Goal: Task Accomplishment & Management: Complete application form

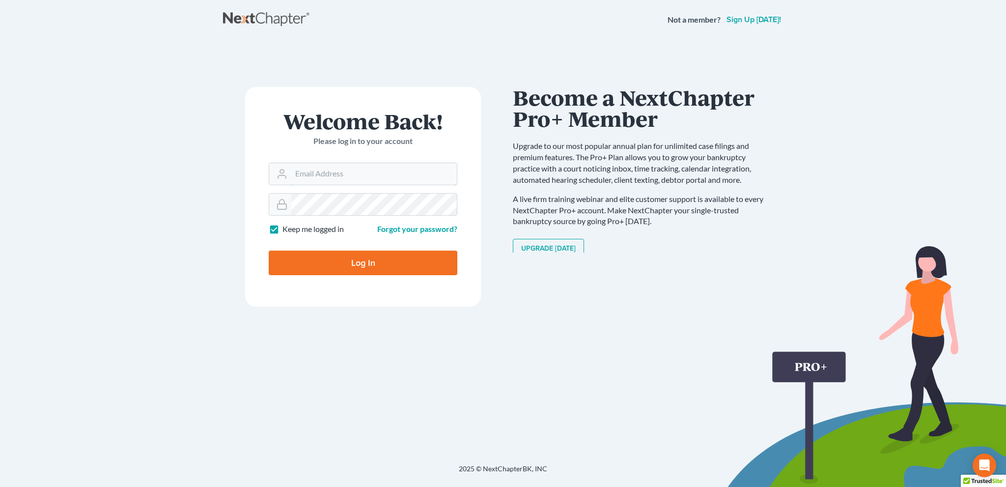
type input "[EMAIL_ADDRESS][DOMAIN_NAME]"
click at [350, 255] on input "Log In" at bounding box center [363, 263] width 189 height 25
type input "Thinking..."
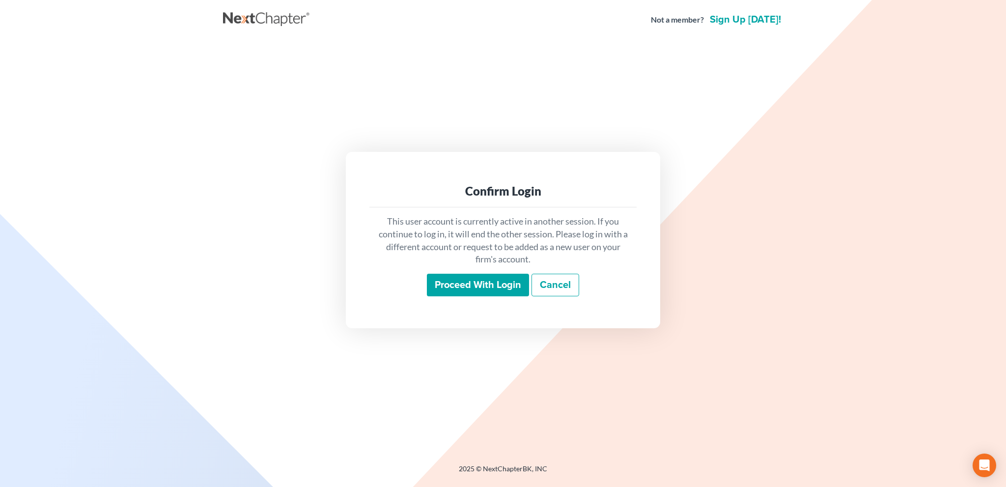
click at [448, 284] on input "Proceed with login" at bounding box center [478, 285] width 102 height 23
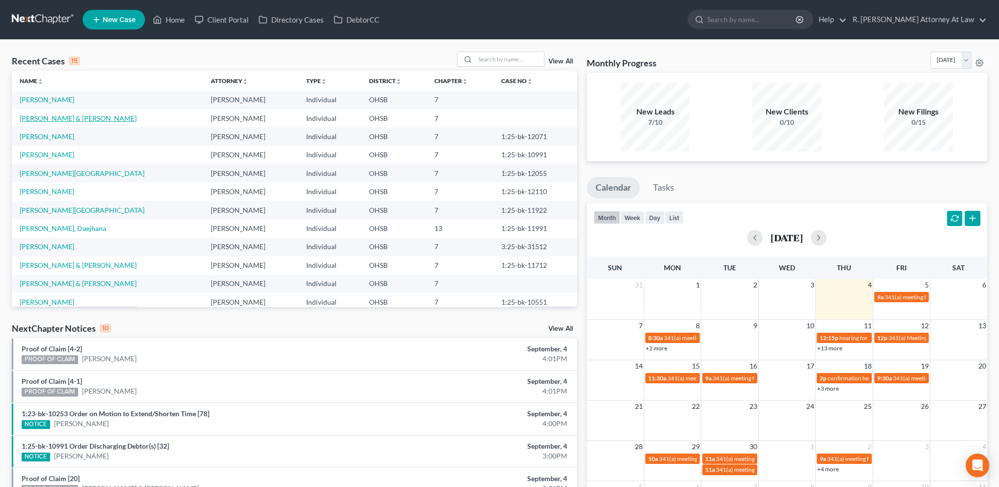
click at [38, 117] on link "[PERSON_NAME] & [PERSON_NAME]" at bounding box center [78, 118] width 117 height 8
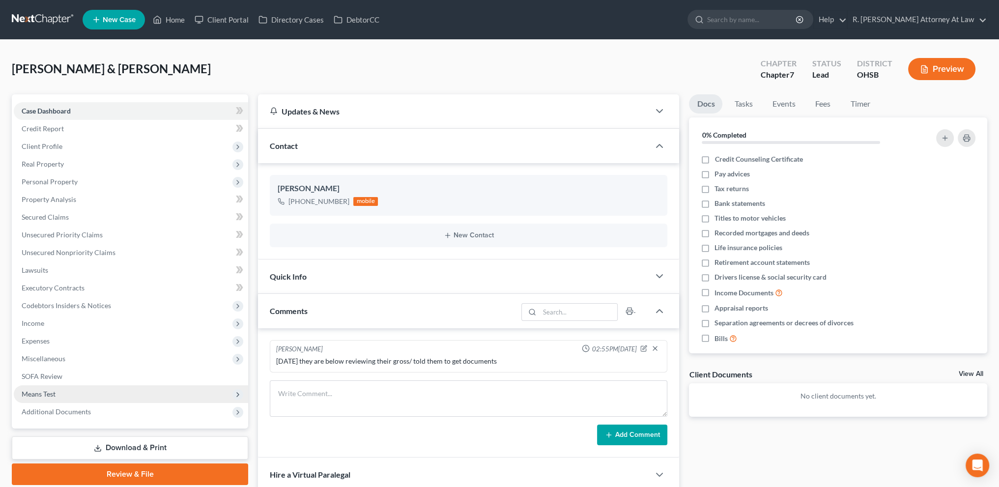
click at [39, 391] on span "Means Test" at bounding box center [39, 394] width 34 height 8
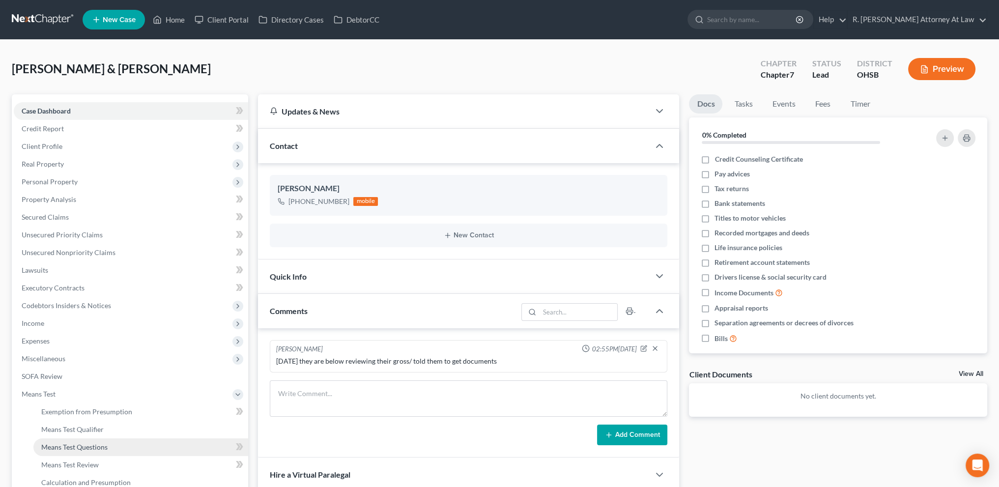
click at [55, 450] on span "Means Test Questions" at bounding box center [74, 447] width 66 height 8
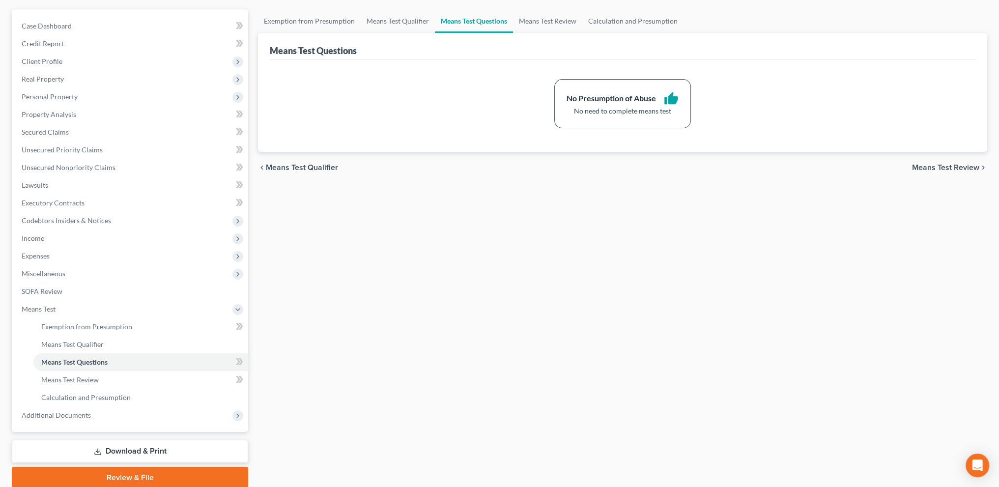
scroll to position [123, 0]
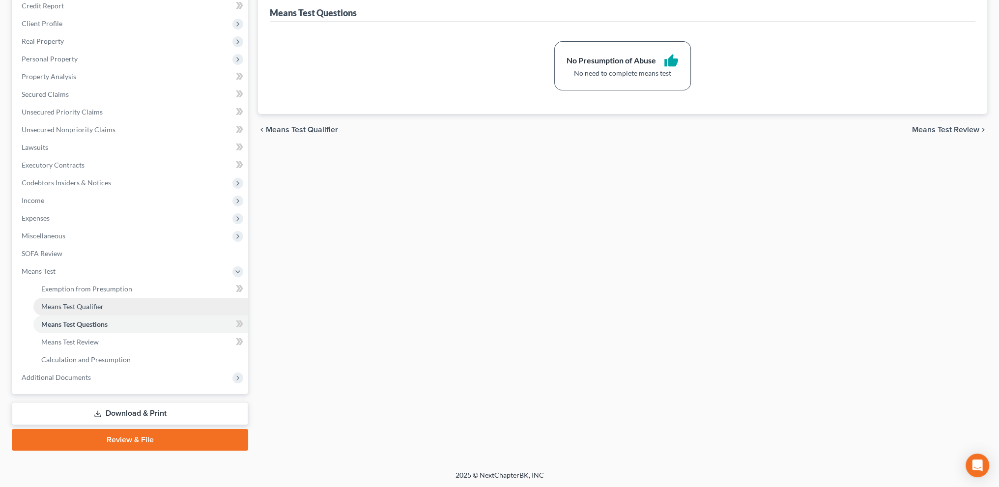
click at [63, 304] on span "Means Test Qualifier" at bounding box center [72, 306] width 62 height 8
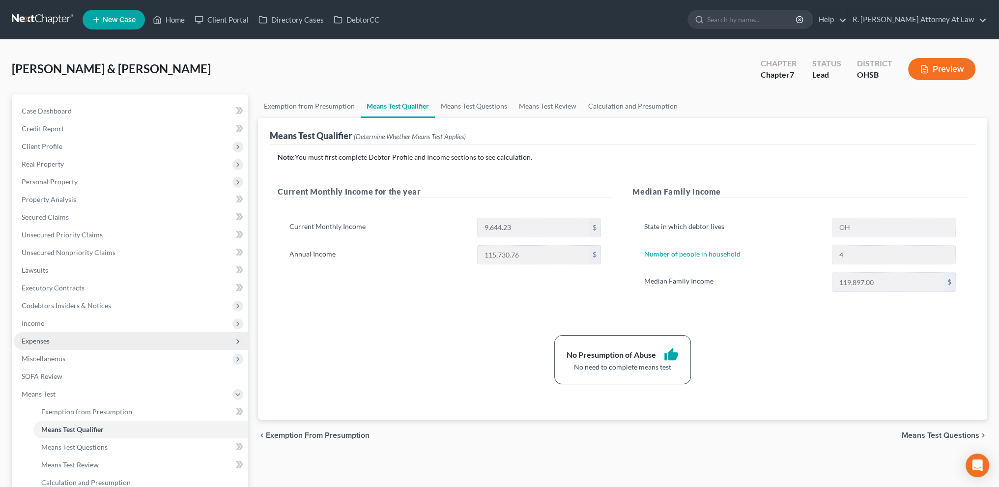
click at [45, 343] on span "Expenses" at bounding box center [36, 341] width 28 height 8
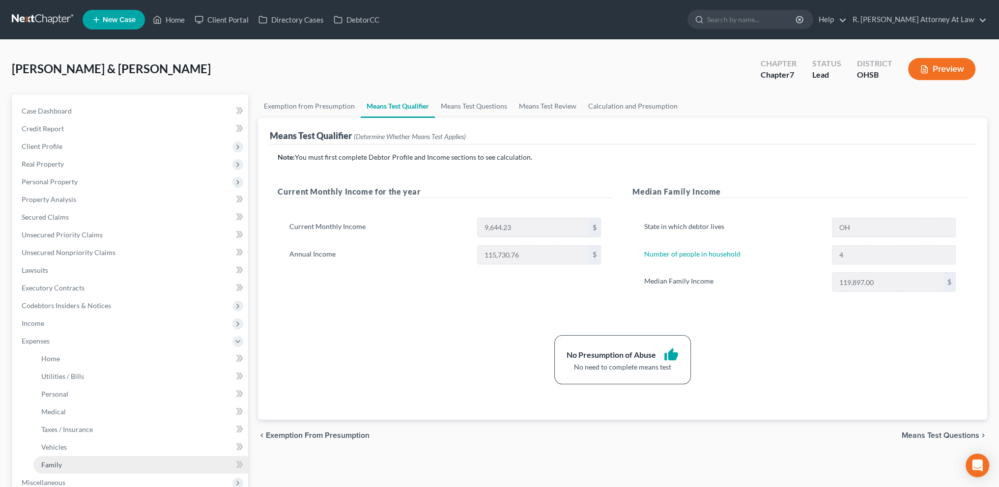
click at [56, 460] on span "Family" at bounding box center [51, 464] width 21 height 8
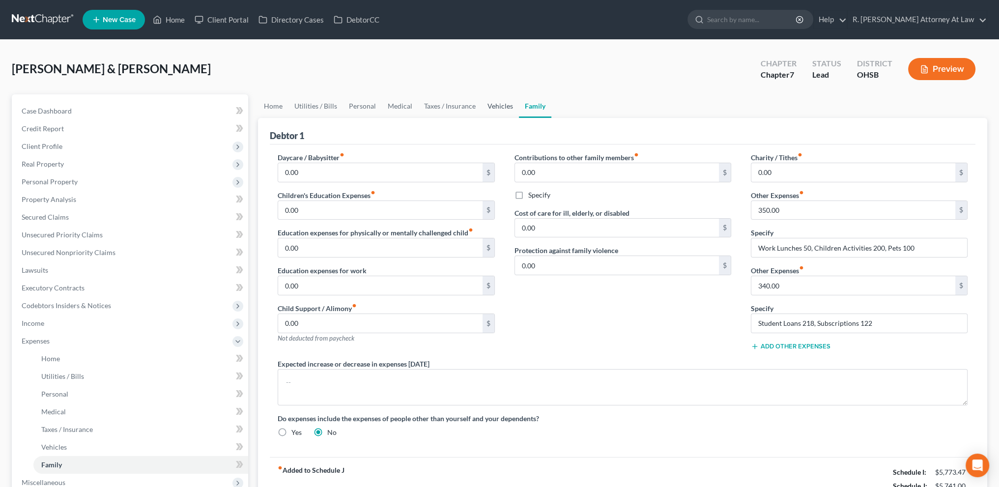
click at [498, 102] on link "Vehicles" at bounding box center [500, 106] width 37 height 24
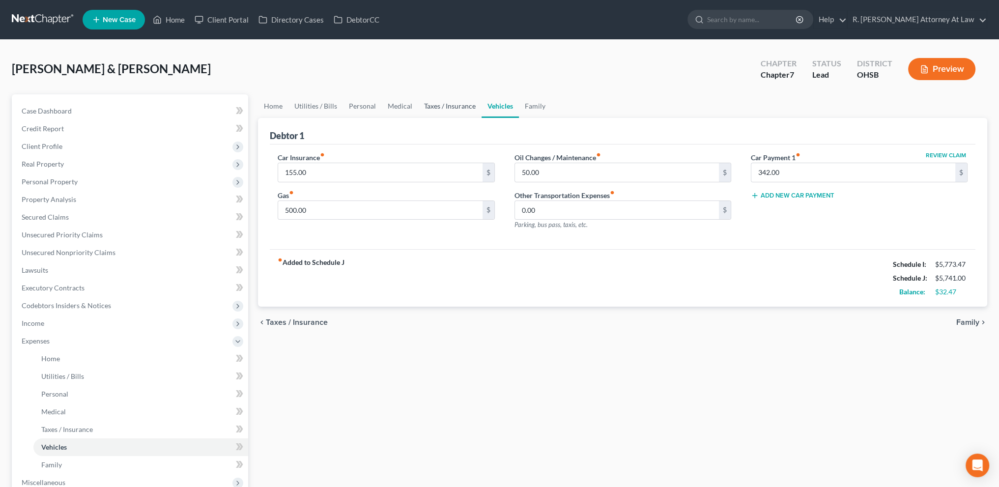
click at [458, 105] on link "Taxes / Insurance" at bounding box center [449, 106] width 63 height 24
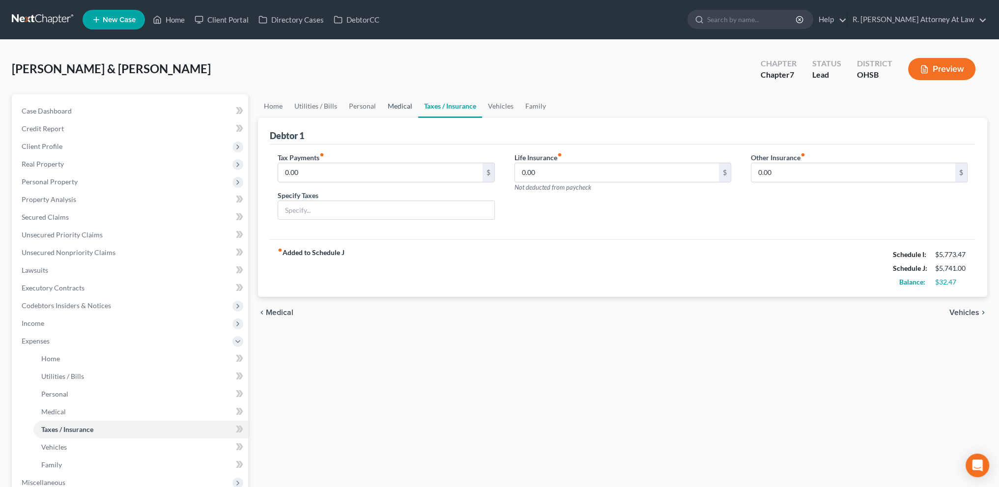
click at [399, 103] on link "Medical" at bounding box center [400, 106] width 36 height 24
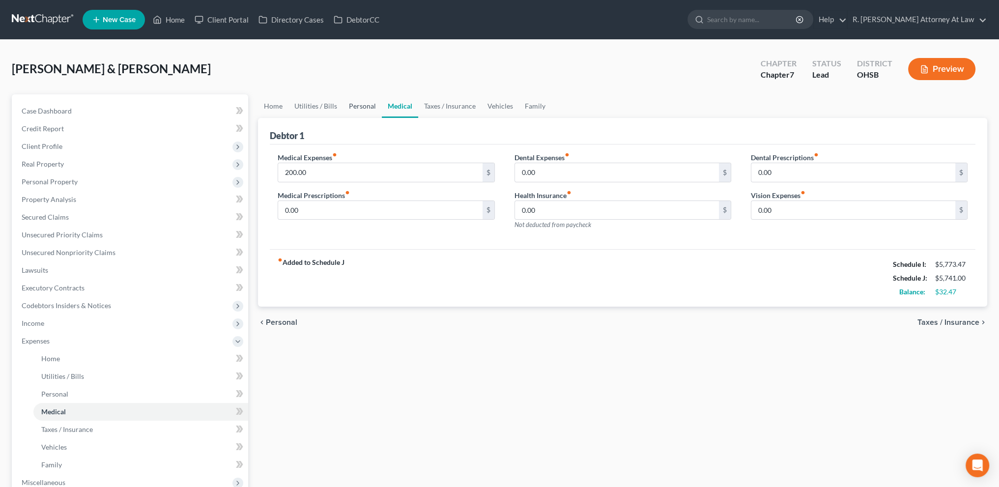
click at [360, 105] on link "Personal" at bounding box center [362, 106] width 39 height 24
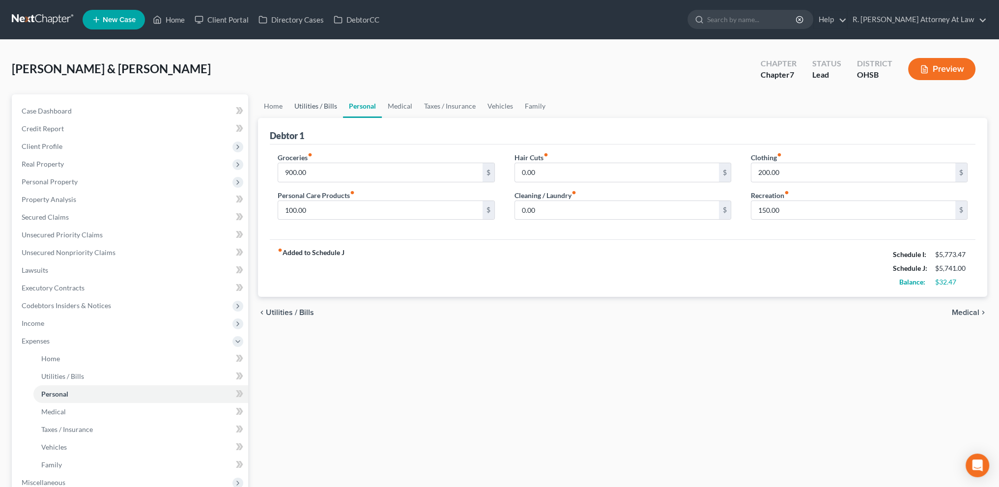
click at [317, 105] on link "Utilities / Bills" at bounding box center [315, 106] width 55 height 24
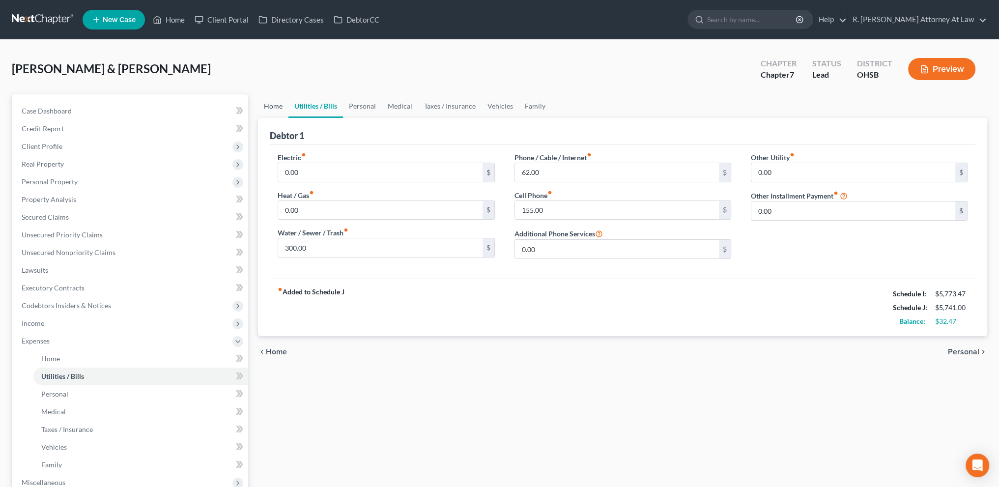
click at [276, 108] on link "Home" at bounding box center [273, 106] width 30 height 24
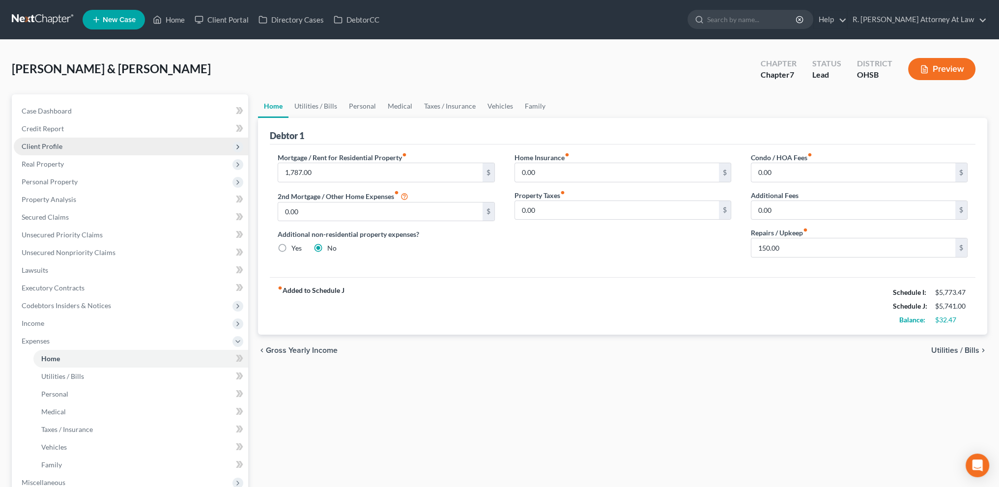
click at [35, 145] on span "Client Profile" at bounding box center [42, 146] width 41 height 8
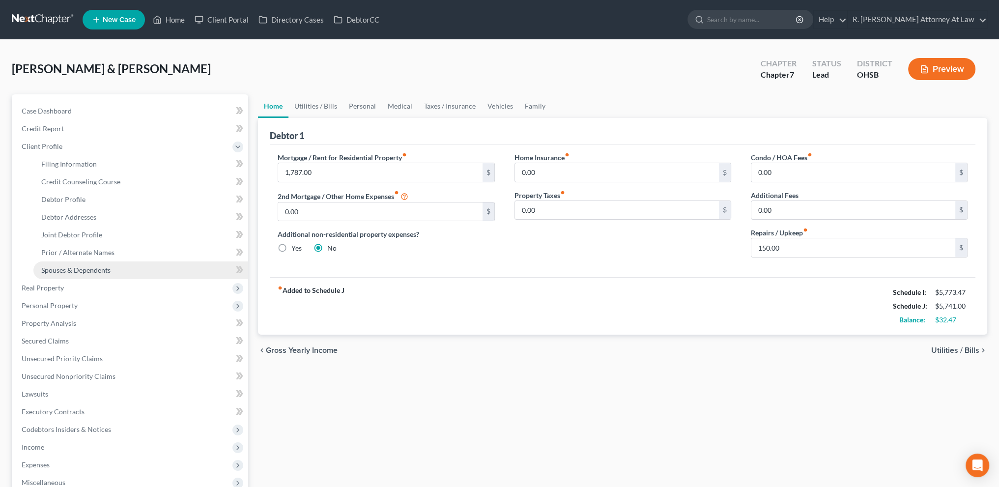
click at [66, 269] on span "Spouses & Dependents" at bounding box center [75, 270] width 69 height 8
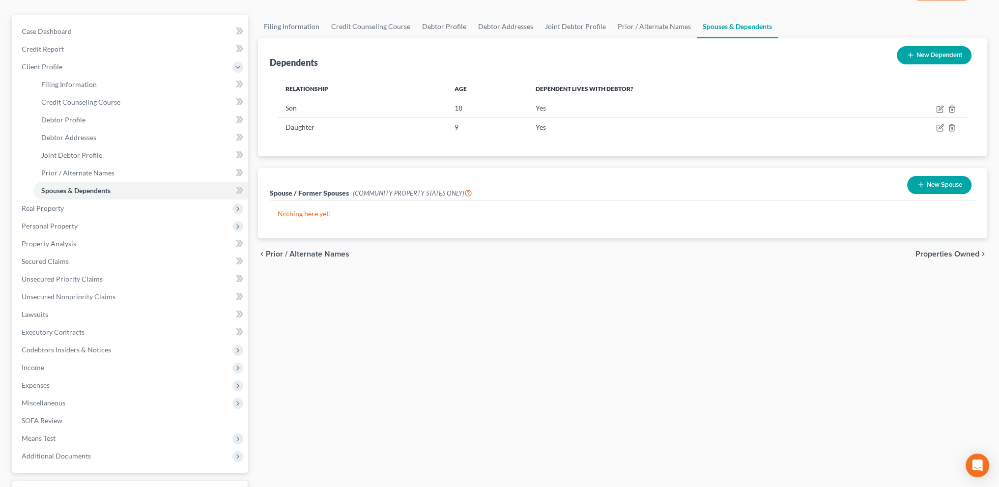
scroll to position [158, 0]
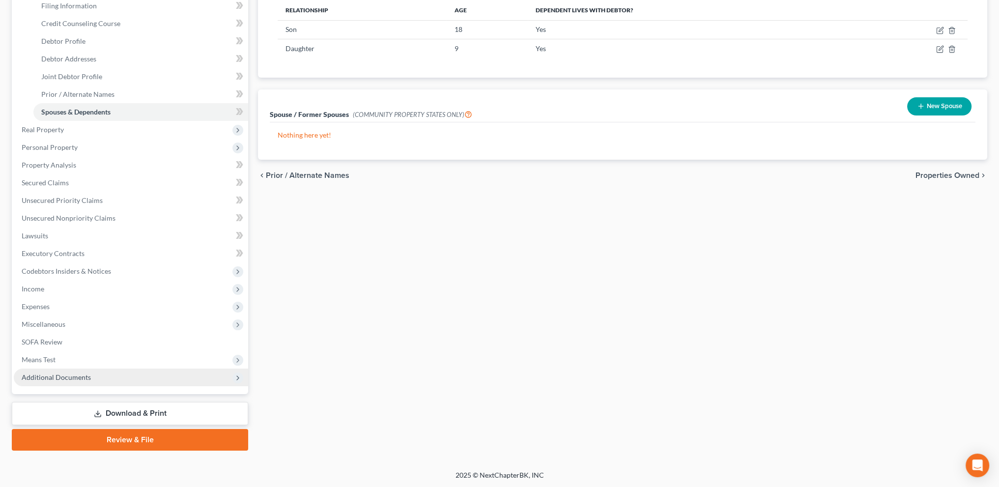
click at [46, 378] on span "Additional Documents" at bounding box center [56, 377] width 69 height 8
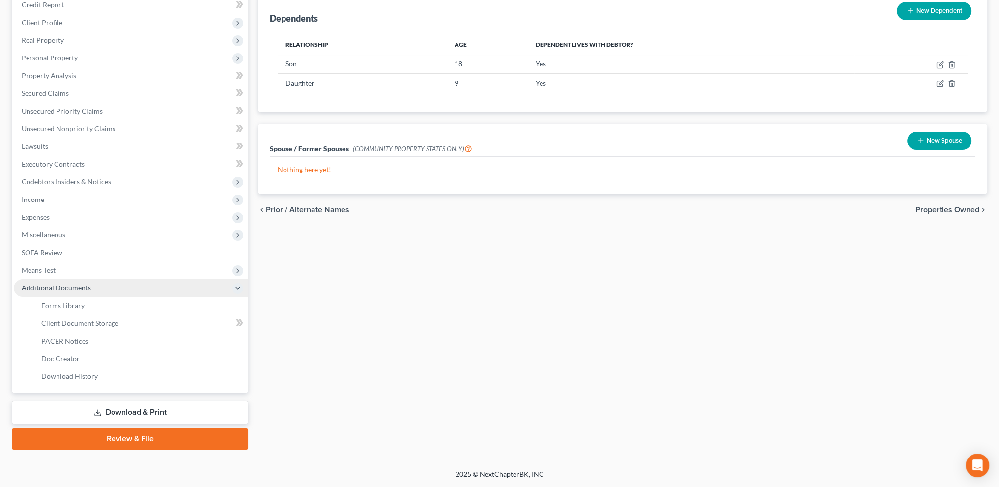
scroll to position [123, 0]
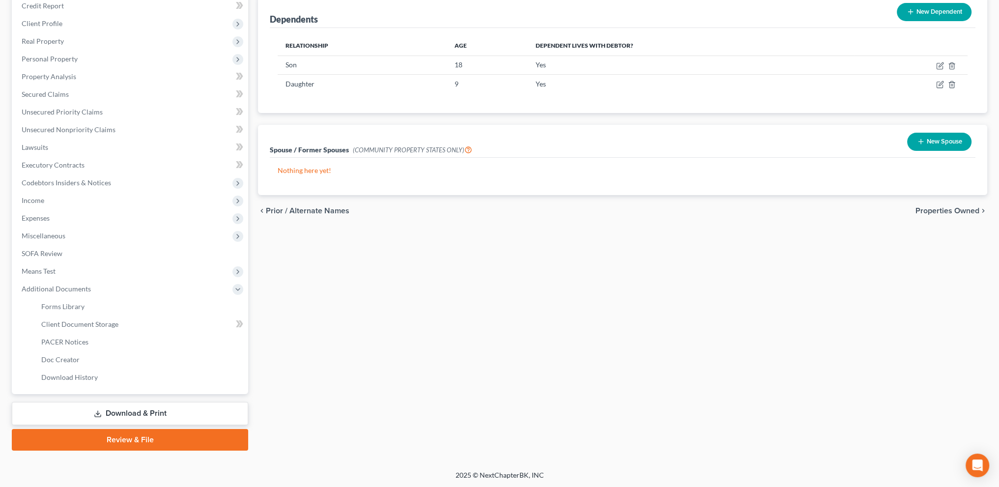
click at [118, 412] on link "Download & Print" at bounding box center [130, 413] width 236 height 23
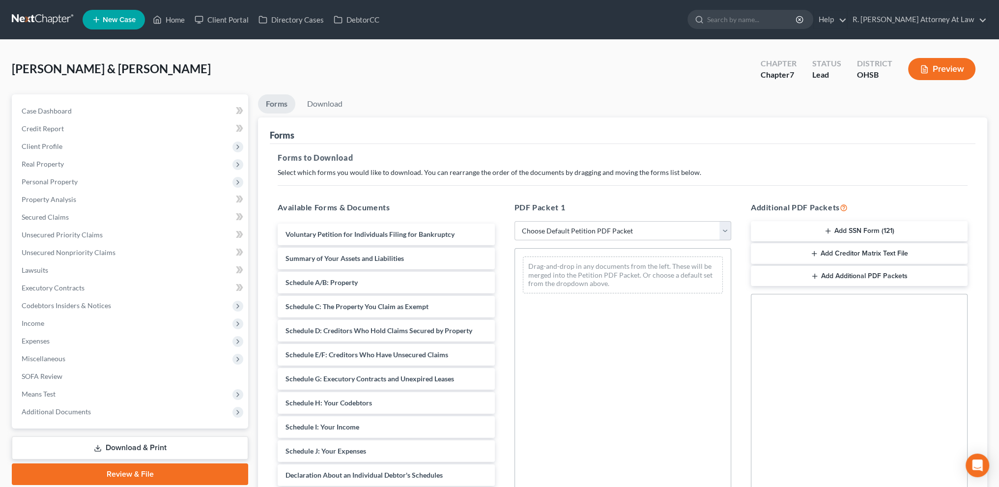
click at [866, 228] on button "Add SSN Form (121)" at bounding box center [859, 231] width 217 height 21
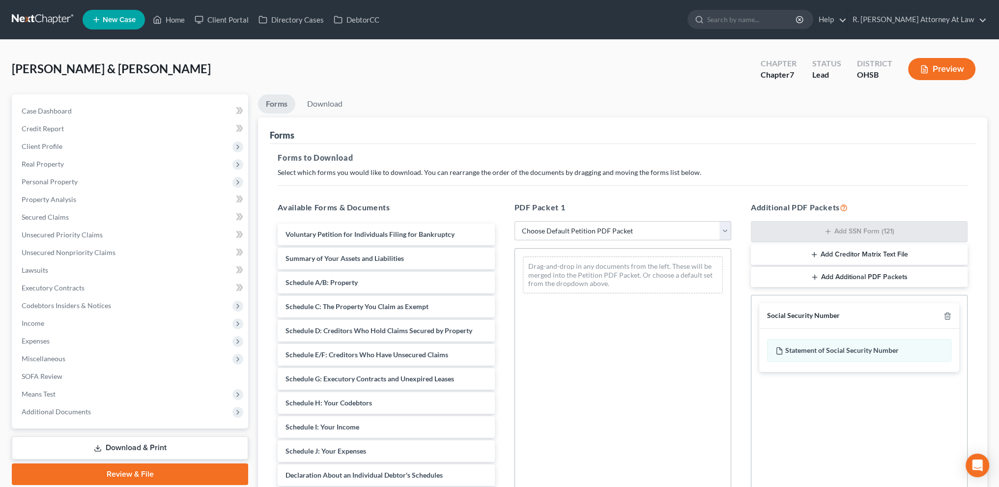
scroll to position [119, 0]
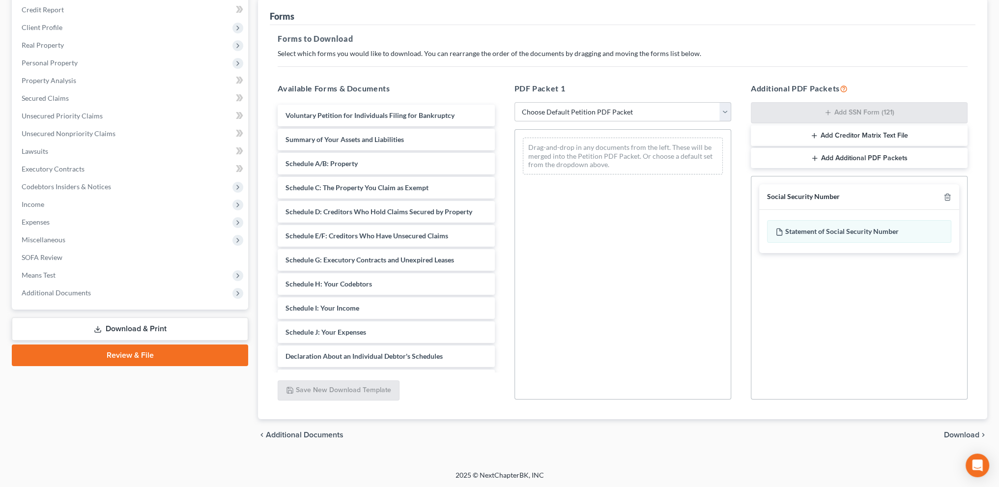
click at [955, 434] on span "Download" at bounding box center [961, 435] width 35 height 8
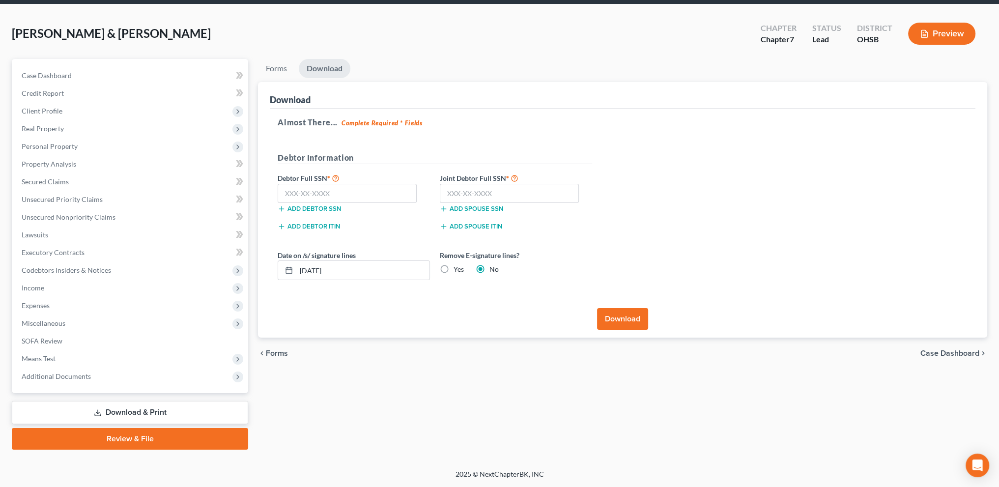
scroll to position [34, 0]
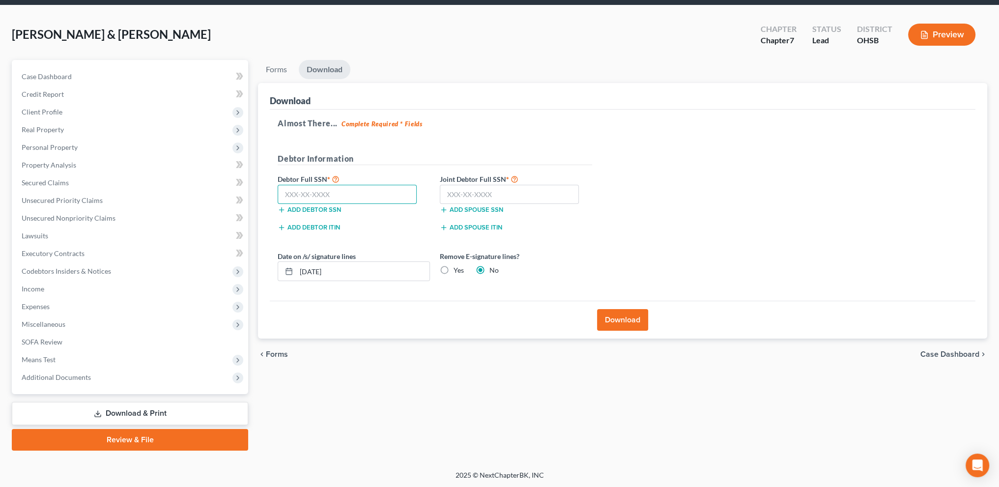
click at [338, 195] on input "text" at bounding box center [347, 195] width 139 height 20
type input "273-92-1605"
type input "270-80-6226"
click at [624, 321] on button "Download" at bounding box center [622, 320] width 51 height 22
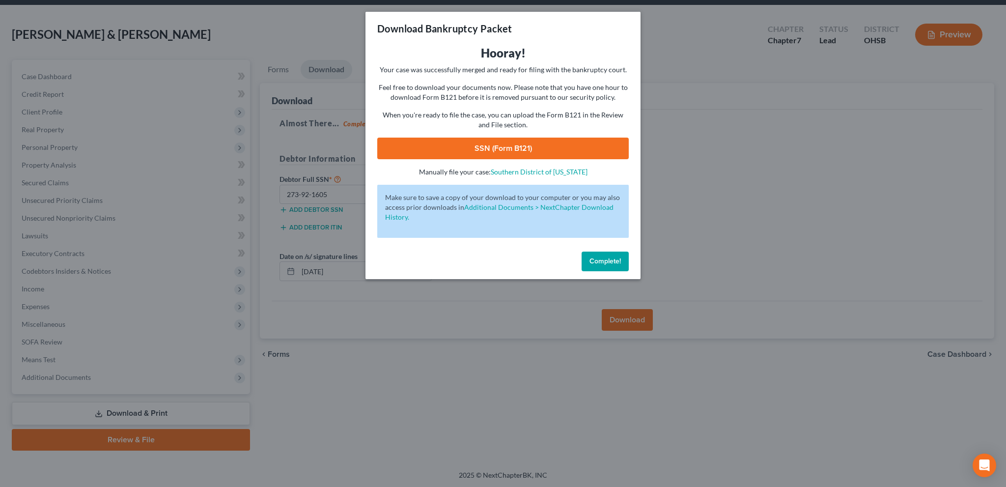
click at [505, 151] on link "SSN (Form B121)" at bounding box center [503, 149] width 252 height 22
click at [594, 263] on span "Complete!" at bounding box center [605, 261] width 31 height 8
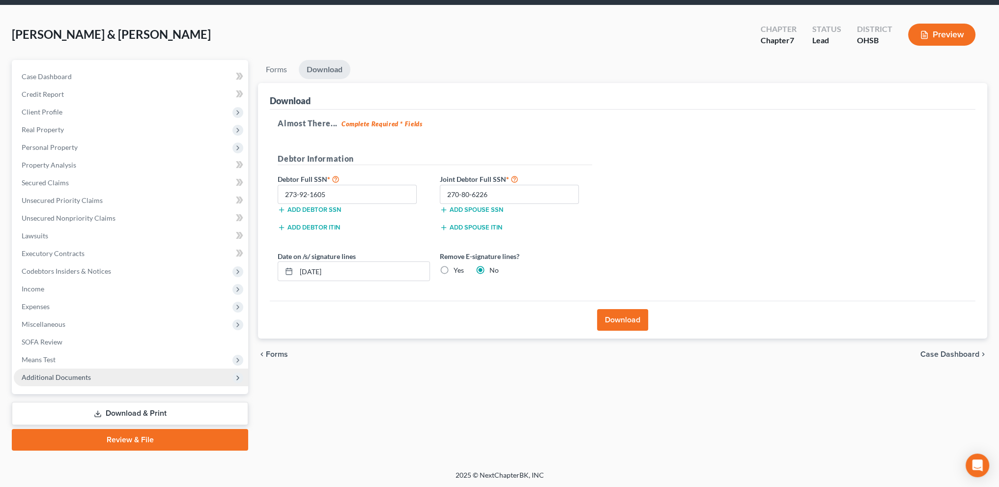
click at [57, 375] on span "Additional Documents" at bounding box center [56, 377] width 69 height 8
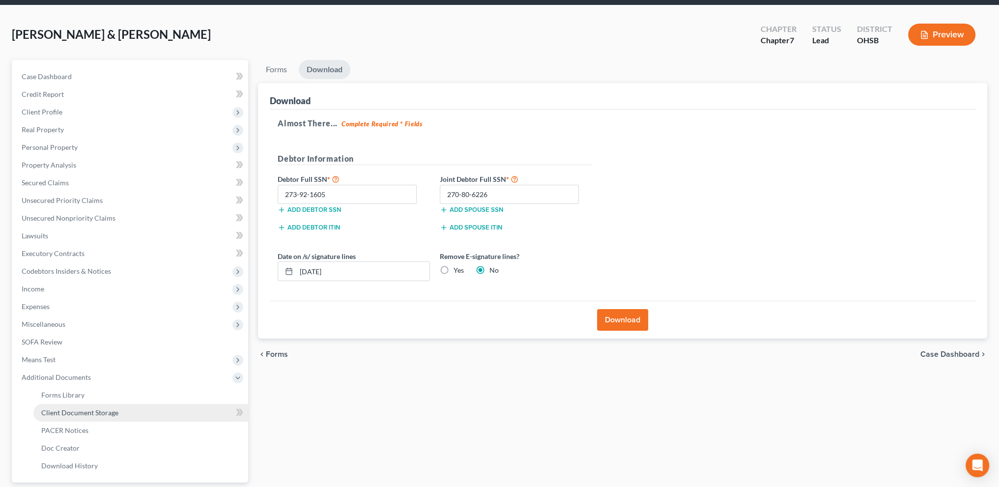
click at [68, 413] on span "Client Document Storage" at bounding box center [79, 412] width 77 height 8
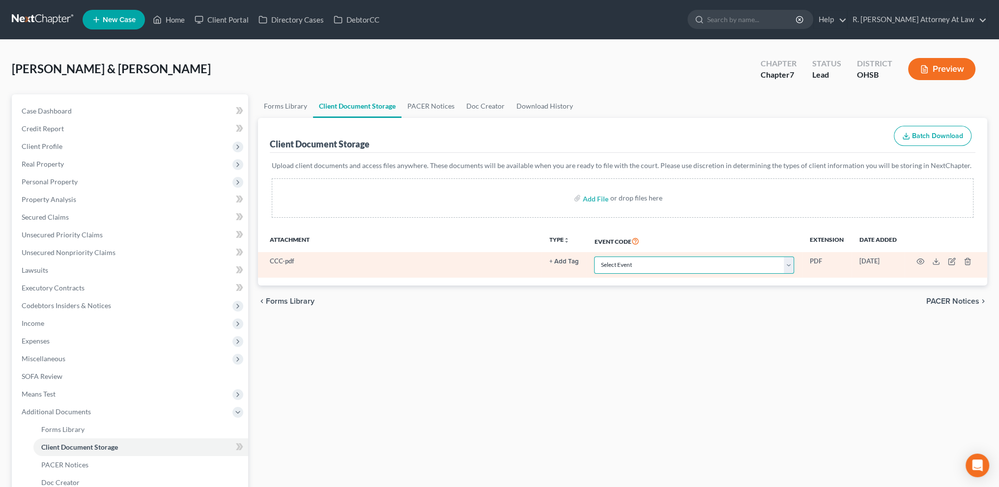
click at [630, 260] on select "Select Event 20 Largest Unsecured Creditors Amended Document Amended List of Cr…" at bounding box center [694, 264] width 200 height 17
select select "7"
click at [594, 256] on select "Select Event 20 Largest Unsecured Creditors Amended Document Amended List of Cr…" at bounding box center [694, 264] width 200 height 17
click at [922, 260] on icon "button" at bounding box center [920, 261] width 8 height 8
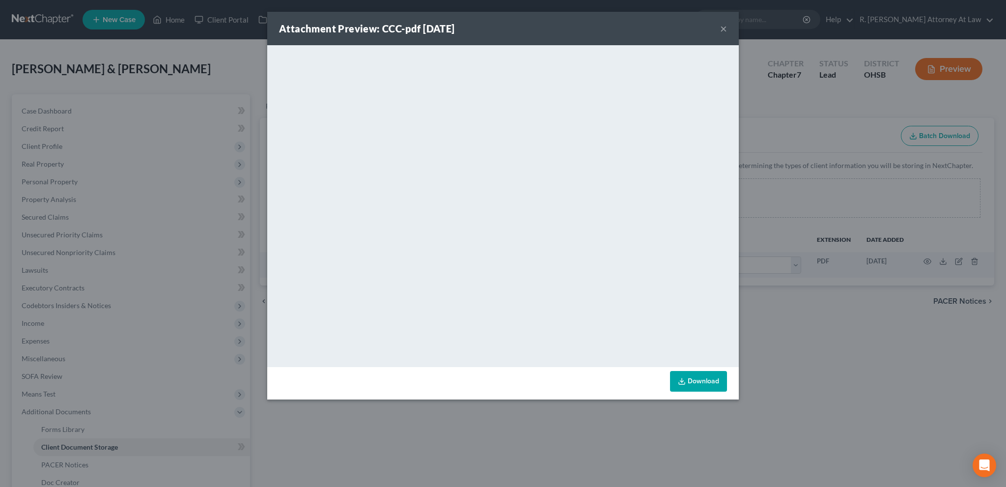
click at [723, 28] on button "×" at bounding box center [723, 29] width 7 height 12
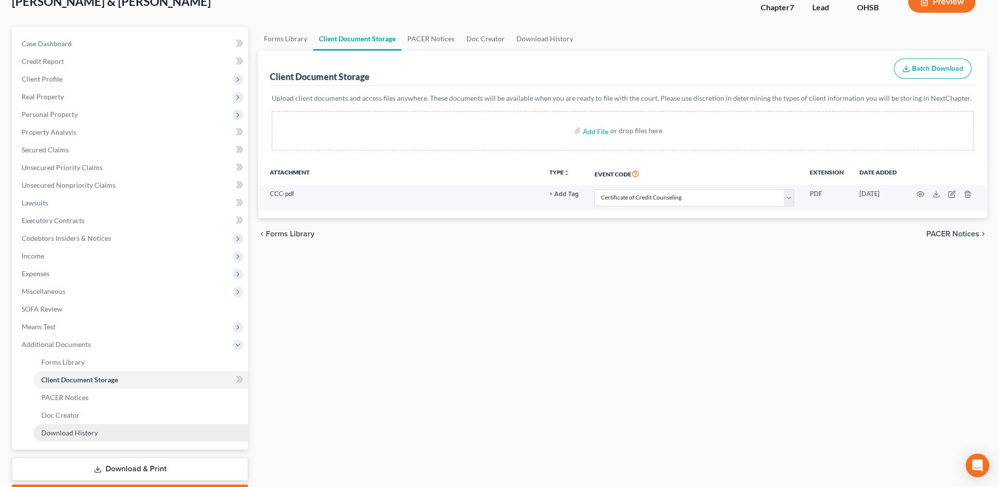
scroll to position [123, 0]
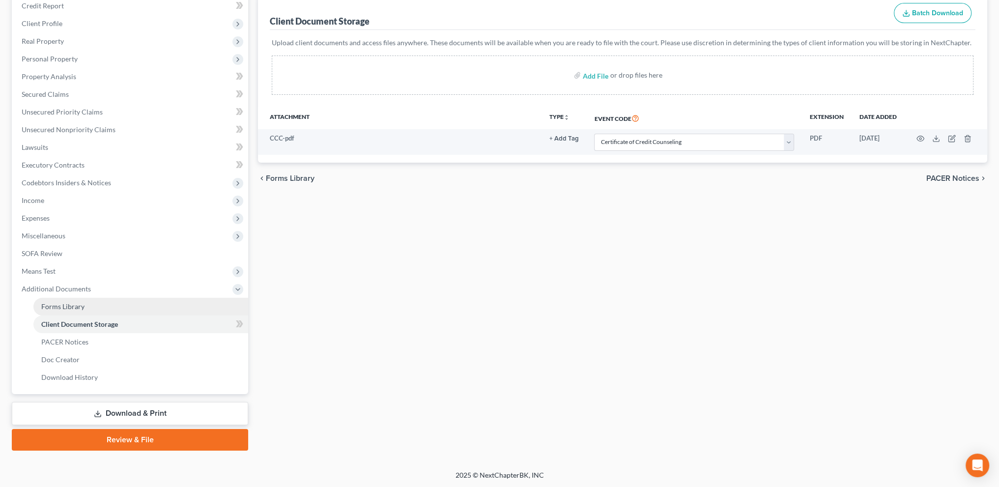
click at [57, 305] on span "Forms Library" at bounding box center [62, 306] width 43 height 8
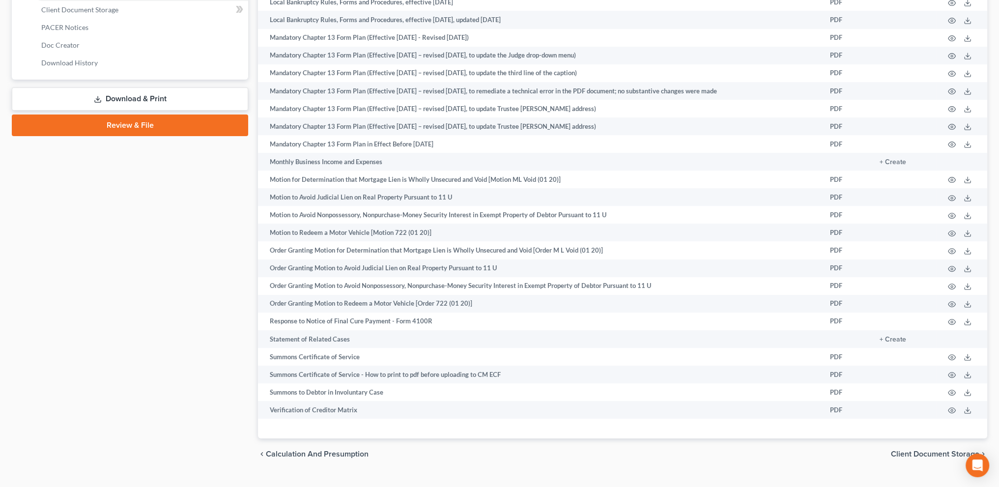
scroll to position [353, 0]
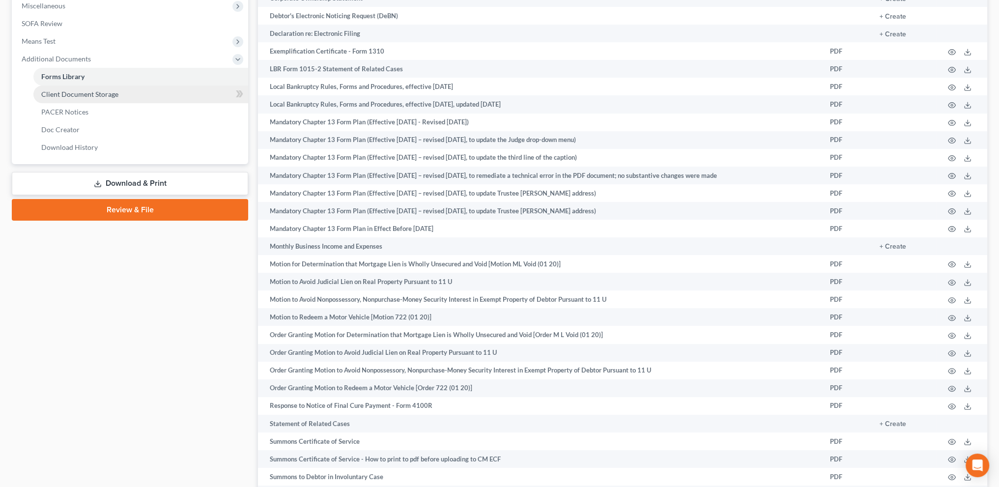
click at [97, 92] on span "Client Document Storage" at bounding box center [79, 94] width 77 height 8
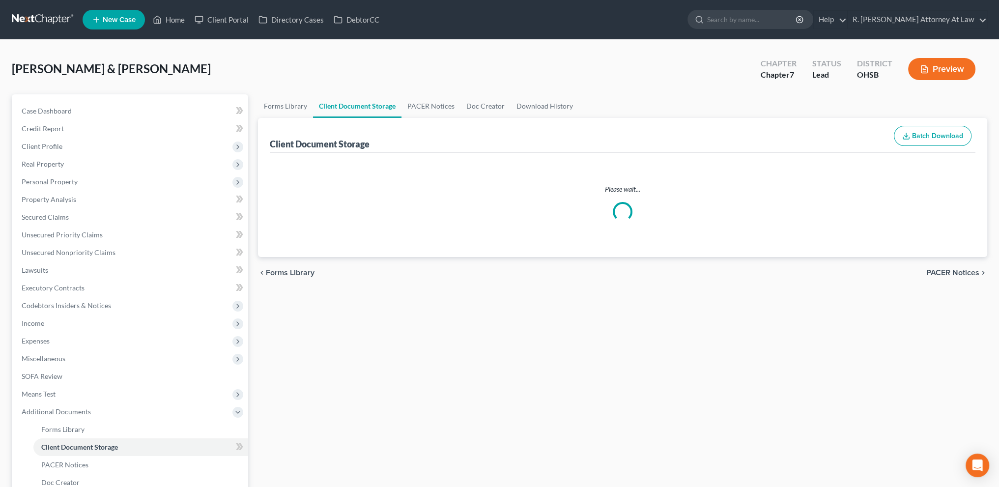
select select "7"
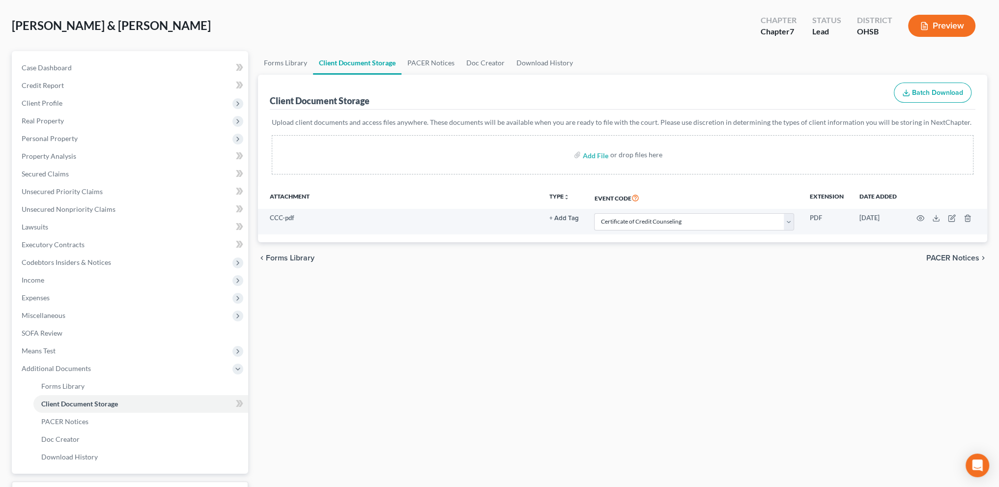
scroll to position [123, 0]
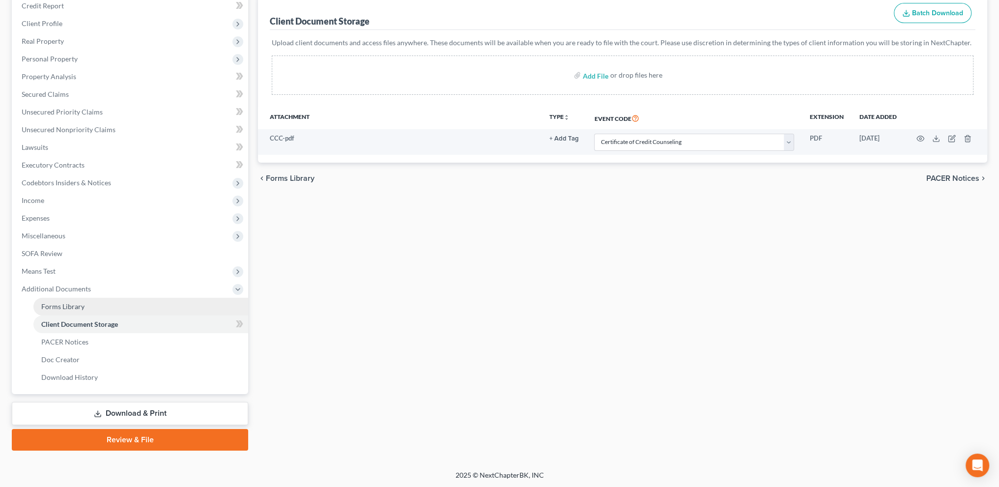
click at [82, 300] on link "Forms Library" at bounding box center [140, 307] width 215 height 18
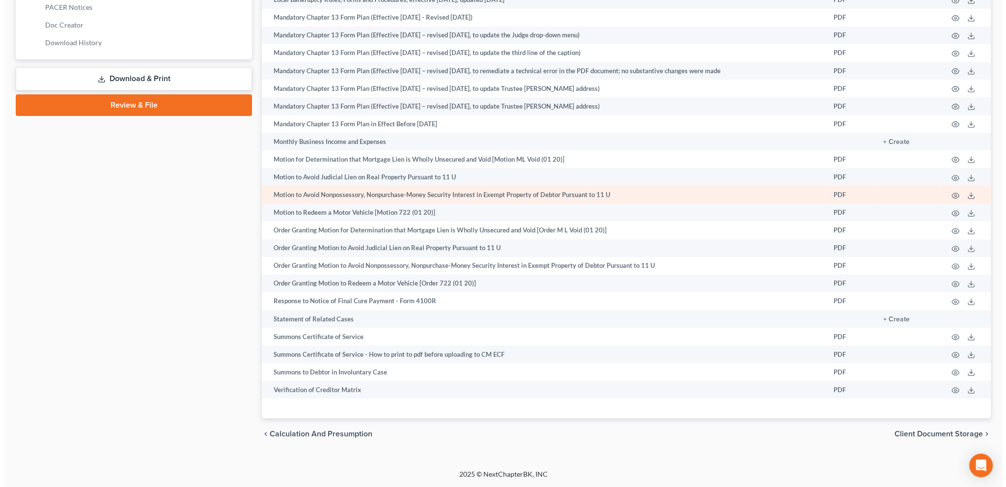
scroll to position [463, 0]
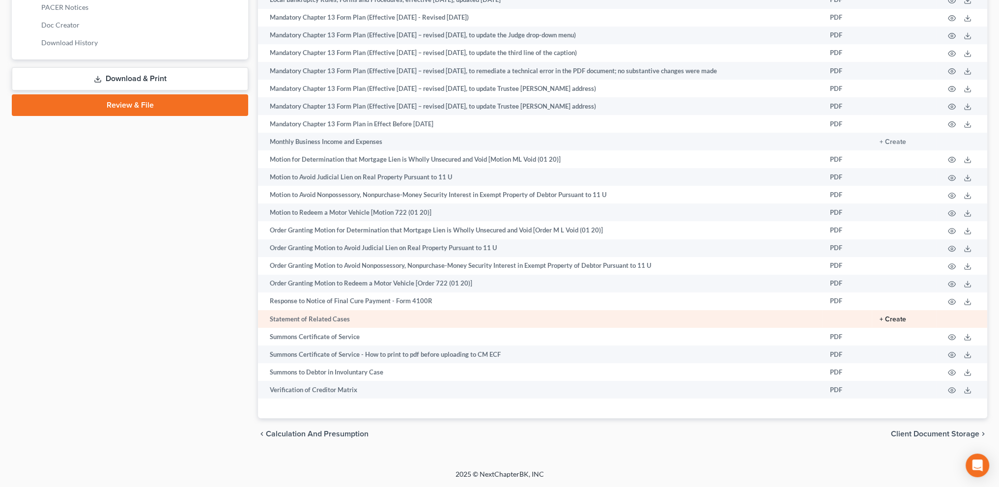
click at [897, 316] on button "+ Create" at bounding box center [893, 319] width 27 height 7
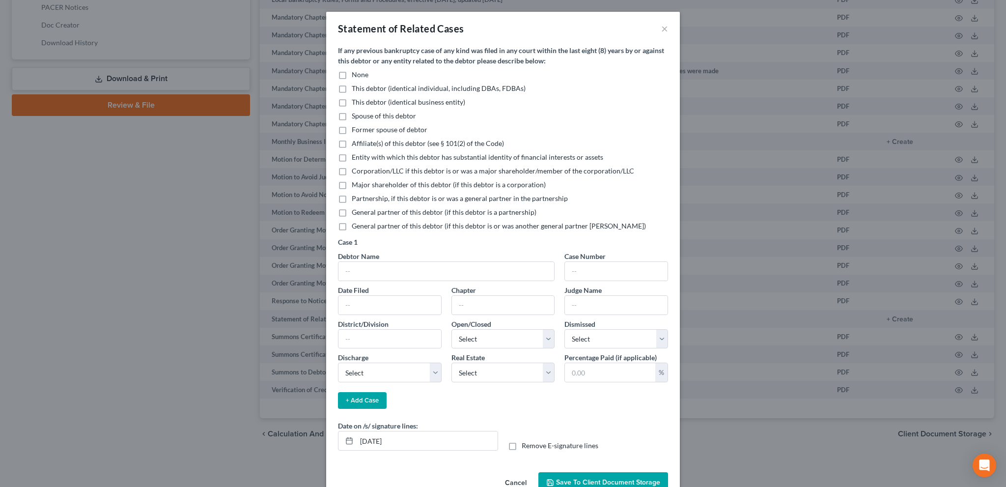
click at [352, 72] on label "None" at bounding box center [360, 75] width 17 height 10
click at [356, 72] on input "None" at bounding box center [359, 73] width 6 height 6
checkbox input "true"
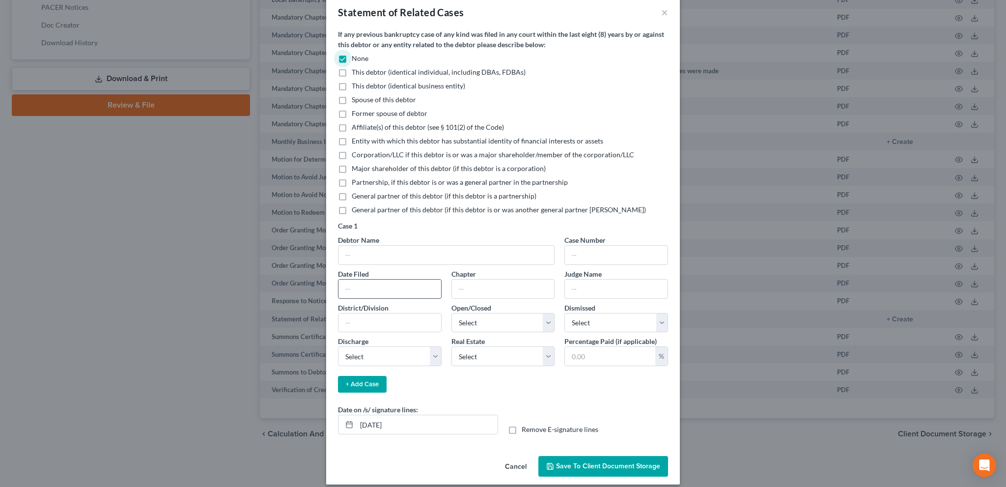
scroll to position [24, 0]
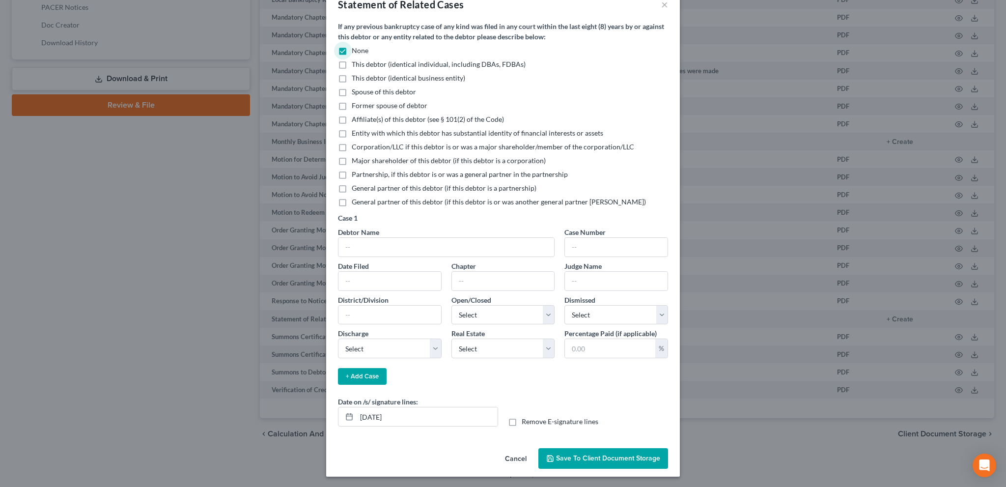
click at [569, 454] on span "Save to Client Document Storage" at bounding box center [608, 458] width 104 height 8
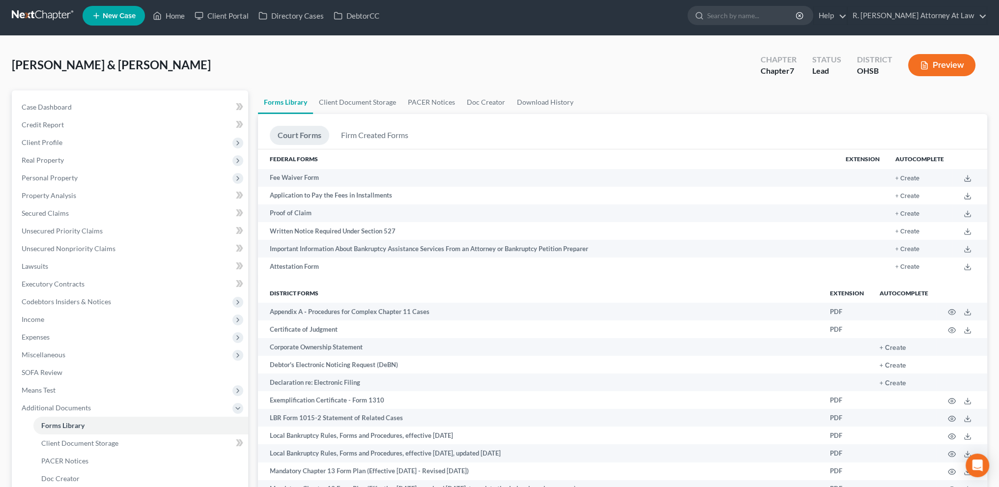
scroll to position [0, 0]
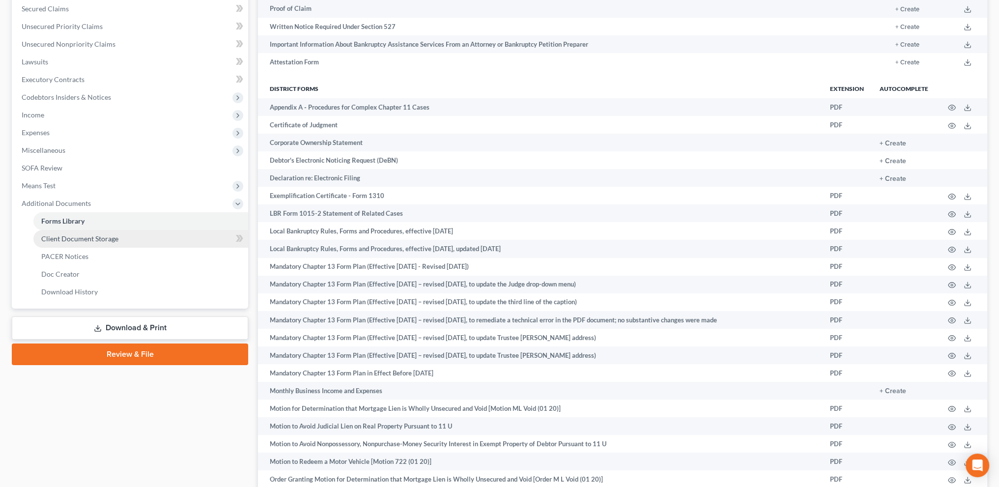
click at [89, 238] on span "Client Document Storage" at bounding box center [79, 238] width 77 height 8
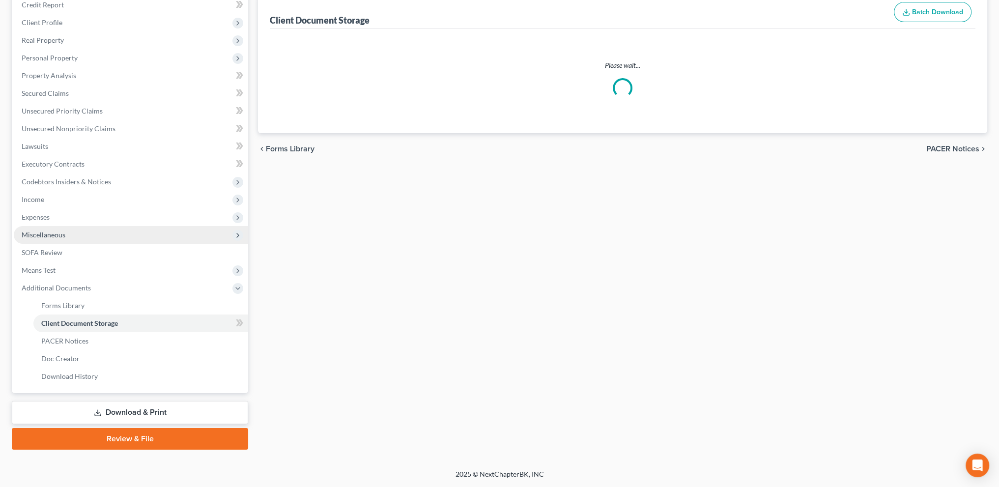
scroll to position [29, 0]
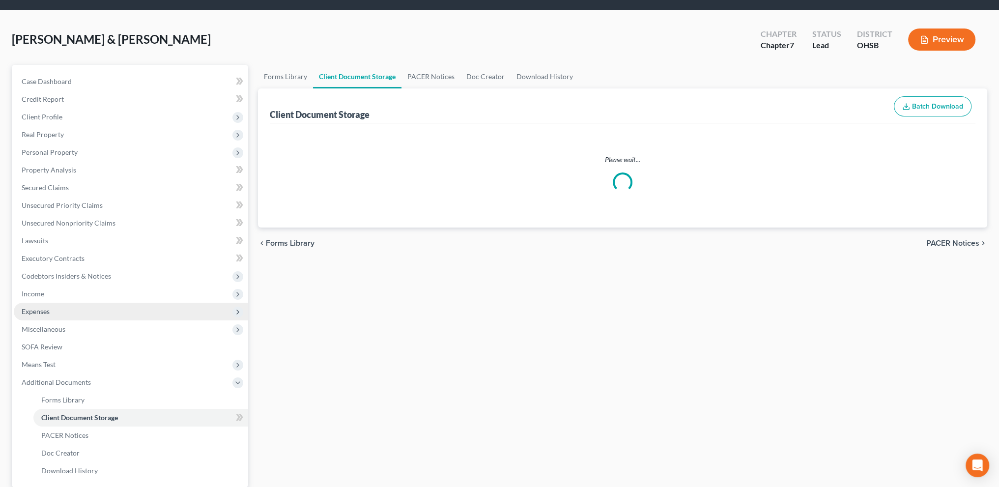
select select "7"
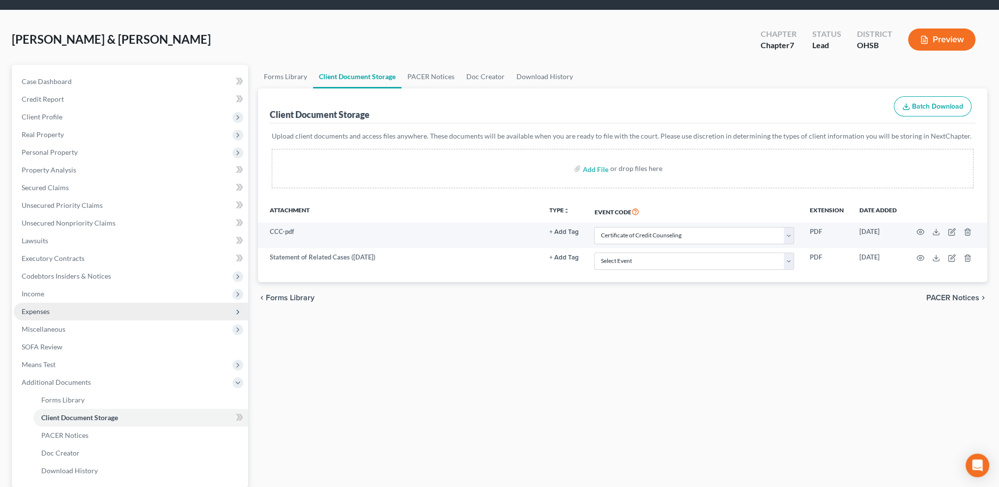
scroll to position [0, 0]
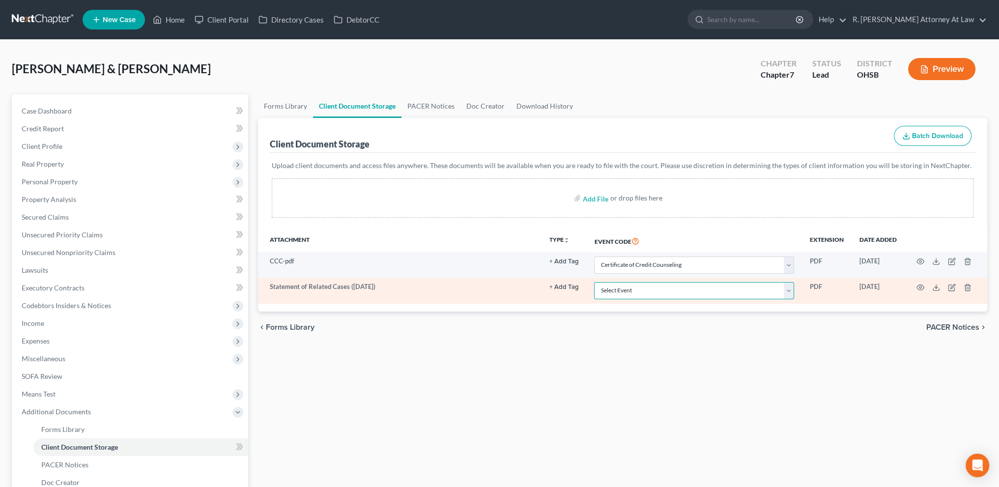
click at [727, 288] on select "Select Event 20 Largest Unsecured Creditors Amended Document Amended List of Cr…" at bounding box center [694, 290] width 200 height 17
select select "52"
click at [594, 282] on select "Select Event 20 Largest Unsecured Creditors Amended Document Amended List of Cr…" at bounding box center [694, 290] width 200 height 17
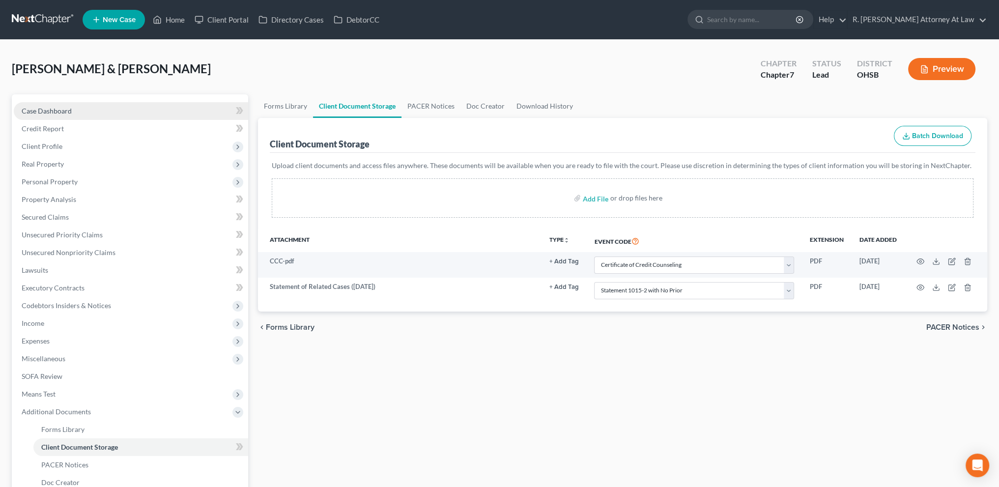
click at [59, 111] on span "Case Dashboard" at bounding box center [47, 111] width 50 height 8
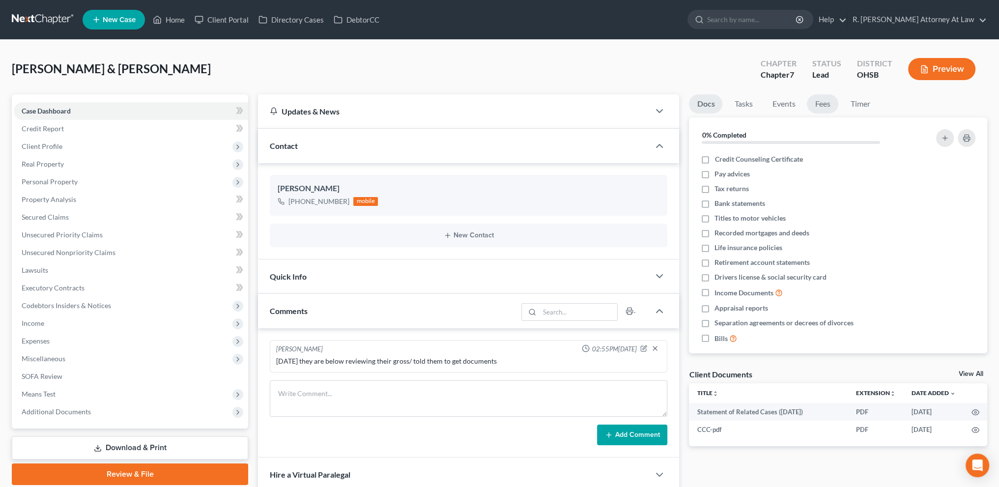
click at [822, 105] on link "Fees" at bounding box center [822, 103] width 31 height 19
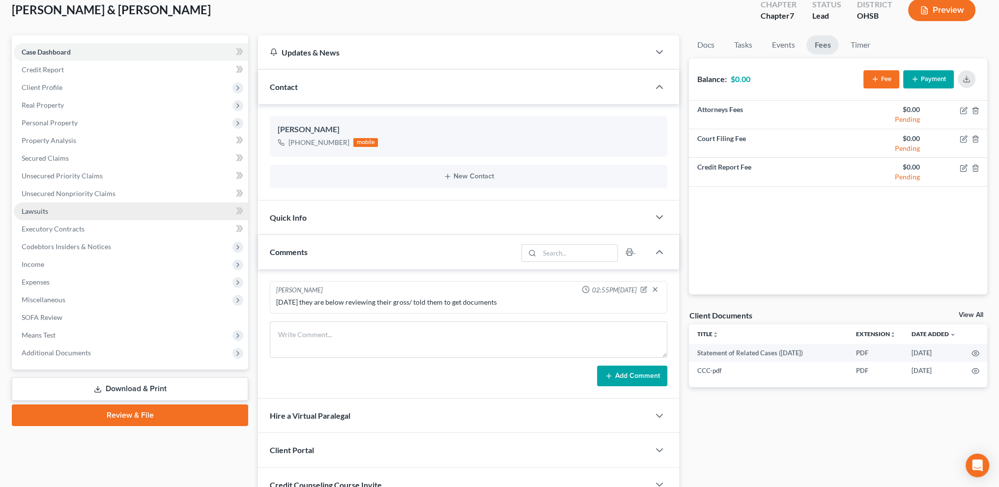
scroll to position [46, 0]
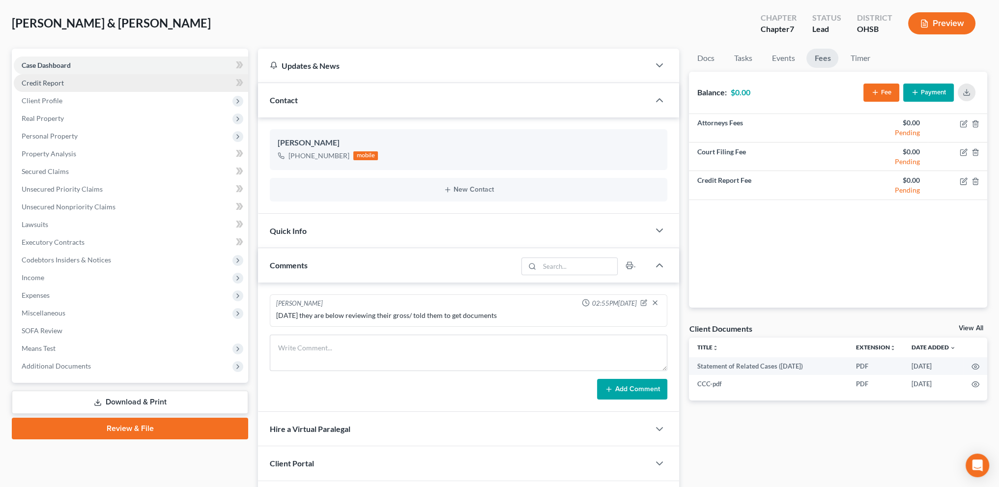
click at [59, 97] on ul "Case Dashboard Payments Invoices Payments Payments Credit Report Client Profile" at bounding box center [131, 216] width 234 height 318
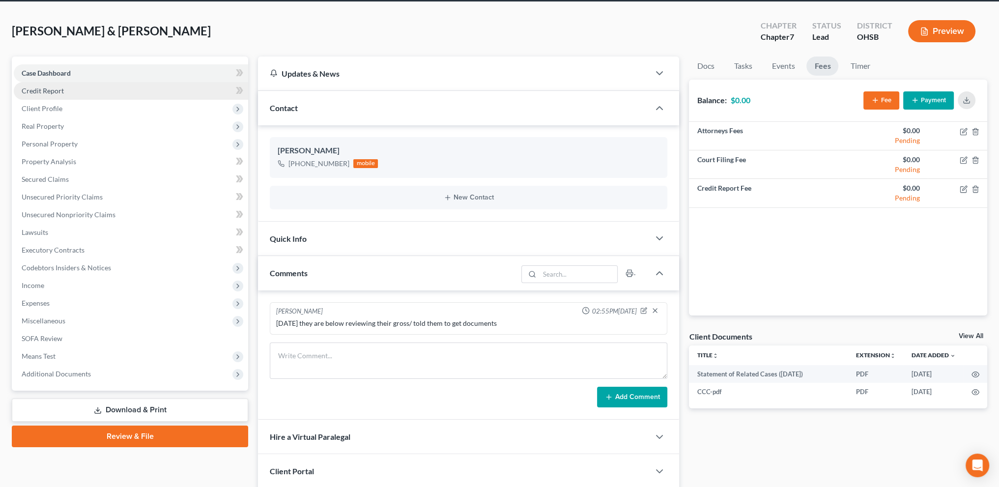
scroll to position [33, 0]
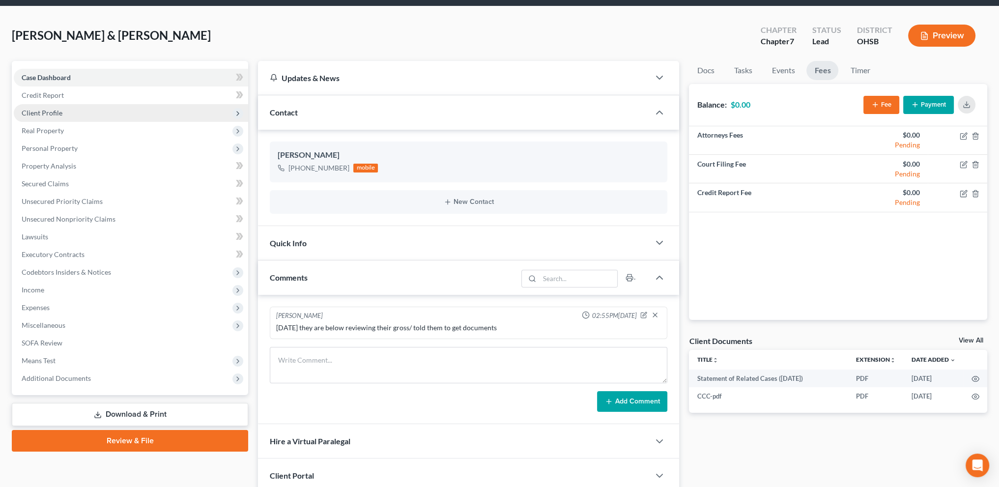
click at [55, 113] on span "Client Profile" at bounding box center [42, 113] width 41 height 8
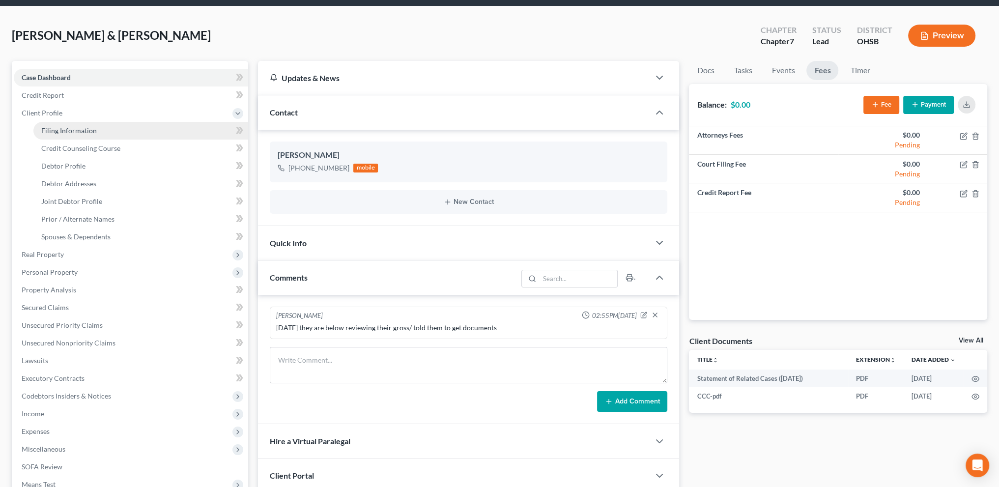
click at [49, 131] on span "Filing Information" at bounding box center [69, 130] width 56 height 8
select select "1"
select select "0"
select select "36"
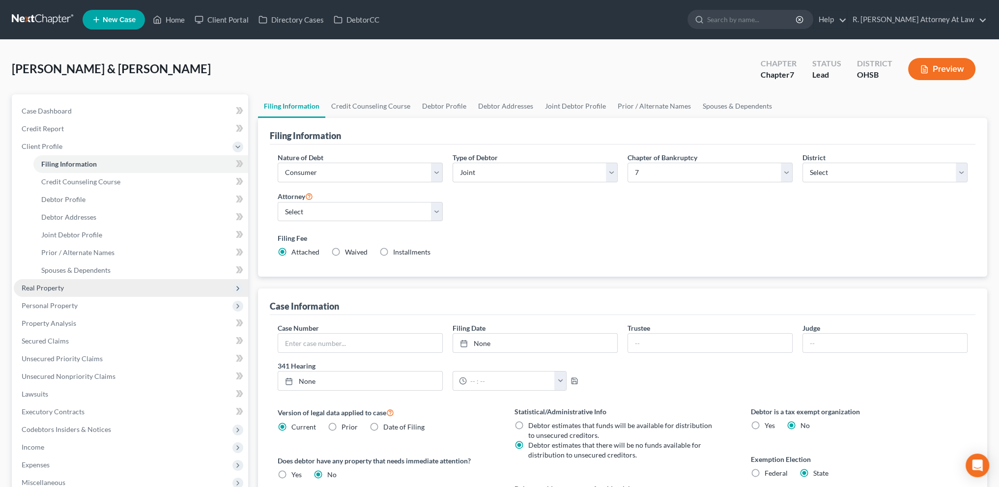
click at [34, 284] on span "Real Property" at bounding box center [43, 288] width 42 height 8
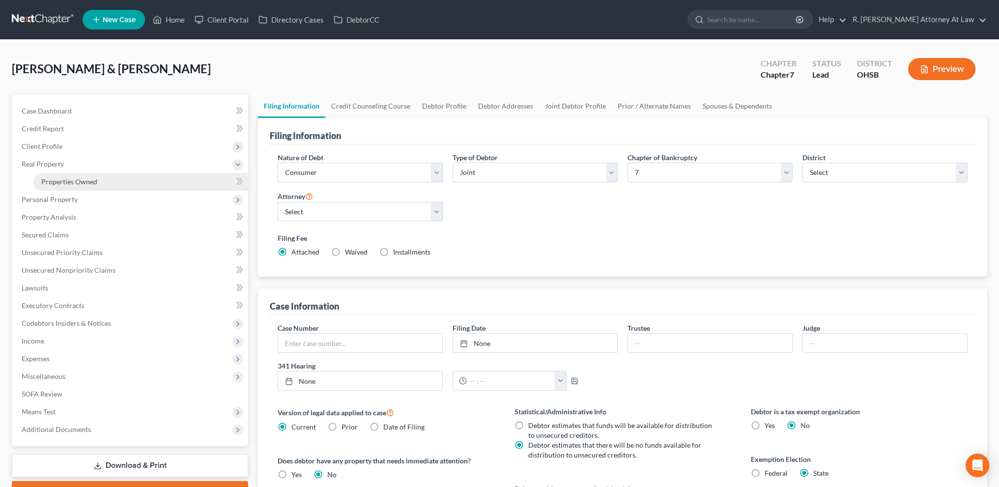
click at [62, 177] on span "Properties Owned" at bounding box center [69, 181] width 56 height 8
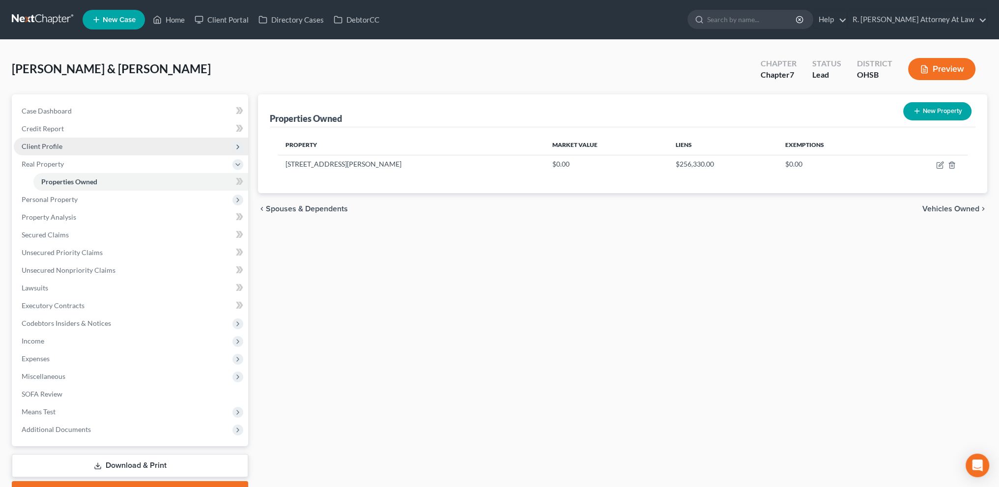
click at [52, 149] on span "Client Profile" at bounding box center [42, 146] width 41 height 8
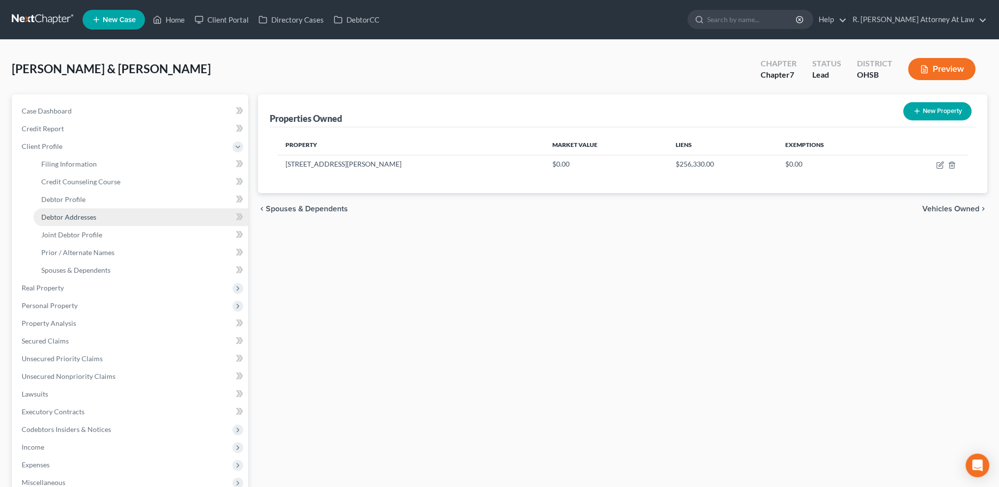
click at [65, 216] on span "Debtor Addresses" at bounding box center [68, 217] width 55 height 8
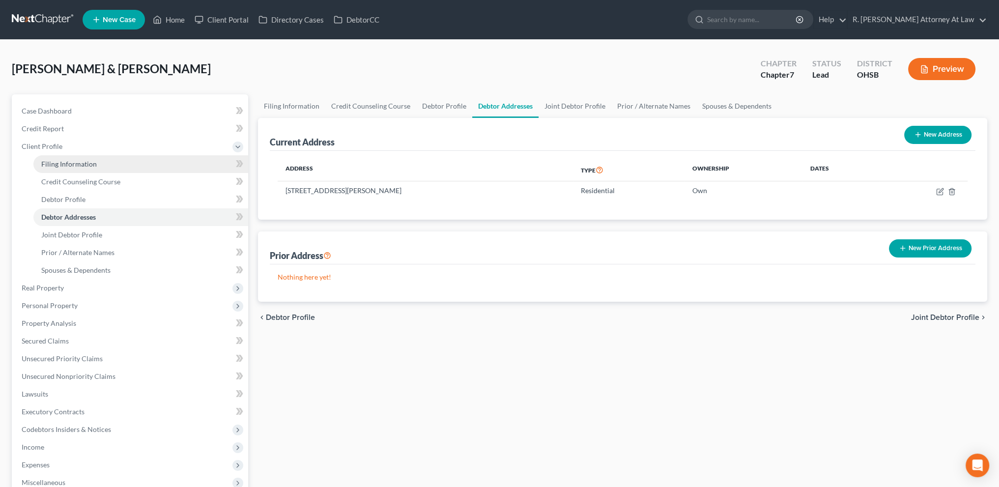
click at [63, 164] on span "Filing Information" at bounding box center [69, 164] width 56 height 8
select select "1"
select select "0"
select select "62"
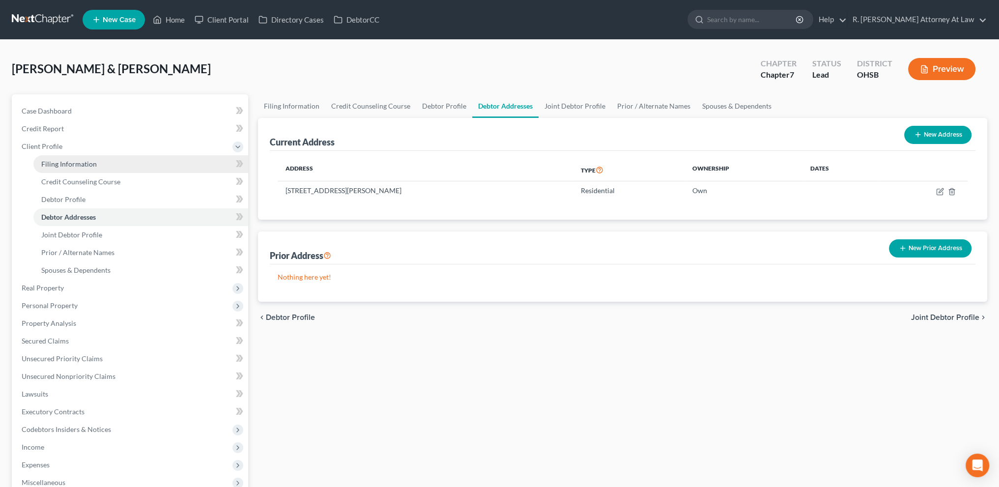
select select "0"
select select "36"
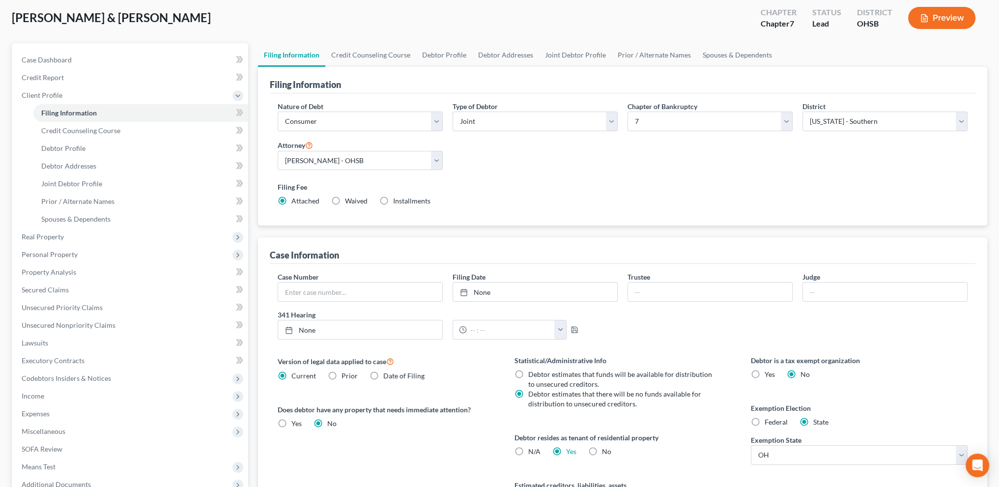
scroll to position [159, 0]
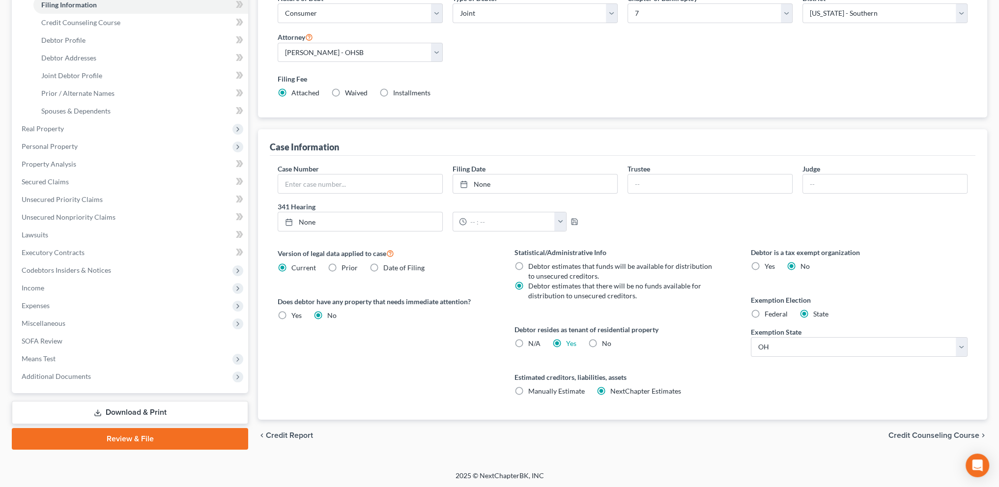
click at [528, 340] on label "N/A" at bounding box center [534, 344] width 12 height 10
click at [532, 340] on input "N/A" at bounding box center [535, 342] width 6 height 6
radio input "true"
radio input "false"
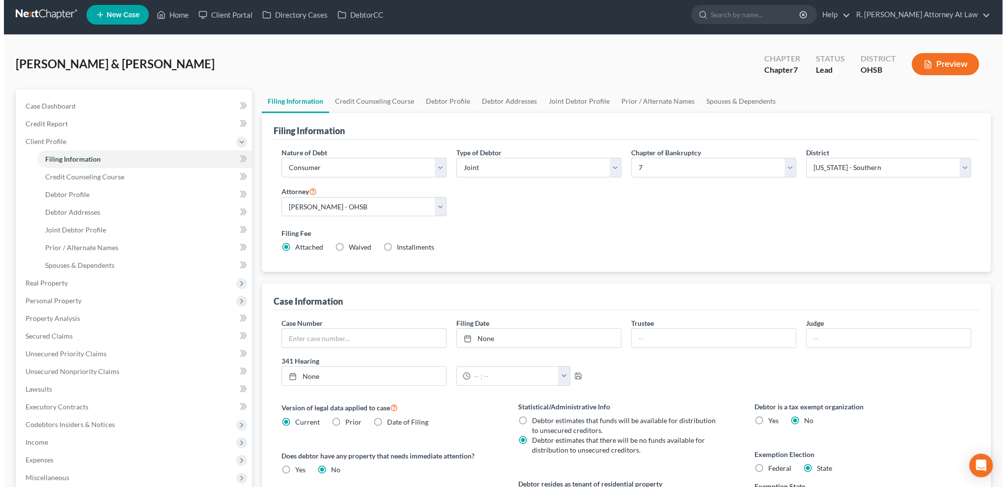
scroll to position [0, 0]
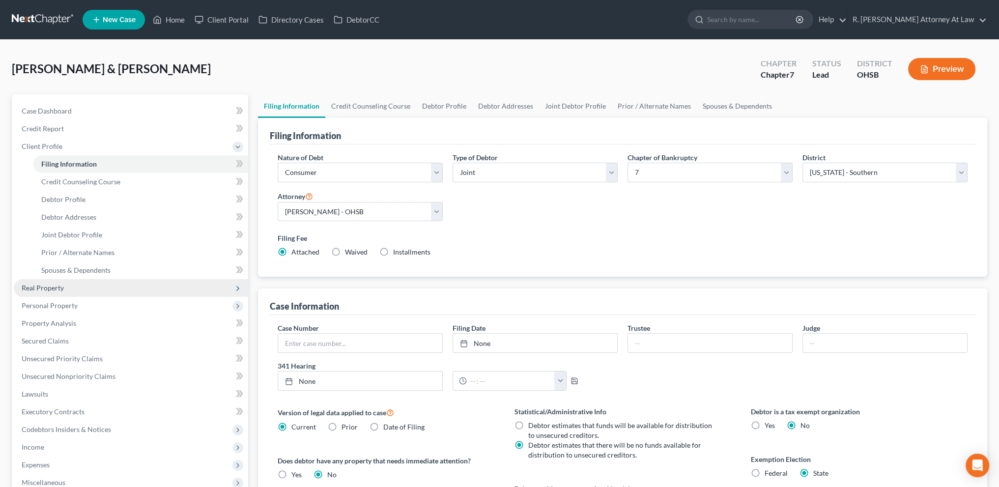
click at [49, 285] on span "Real Property" at bounding box center [43, 288] width 42 height 8
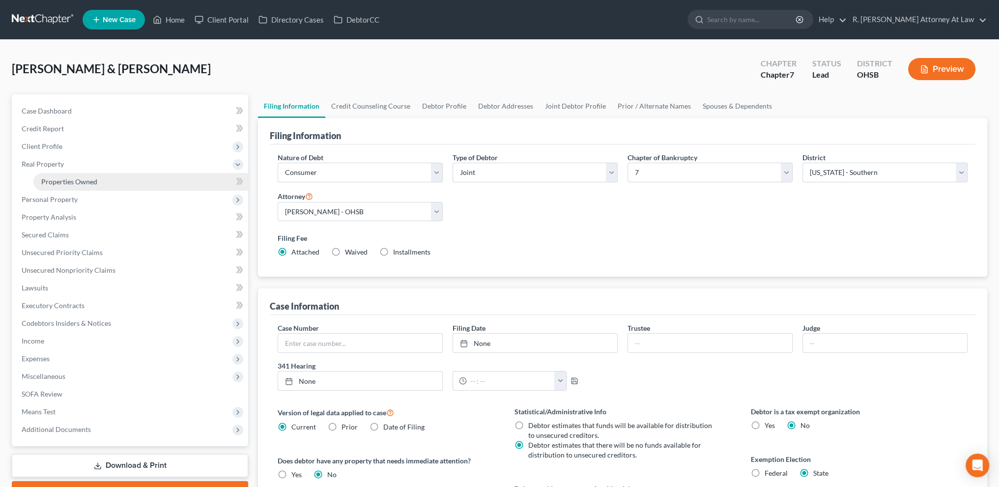
click at [55, 180] on span "Properties Owned" at bounding box center [69, 181] width 56 height 8
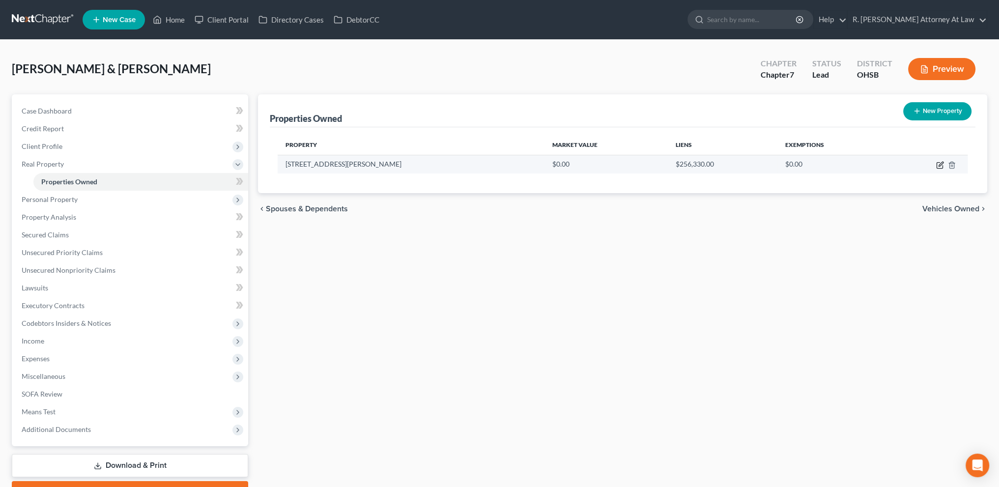
click at [938, 165] on icon "button" at bounding box center [940, 165] width 8 height 8
select select "36"
select select "2"
select select "0"
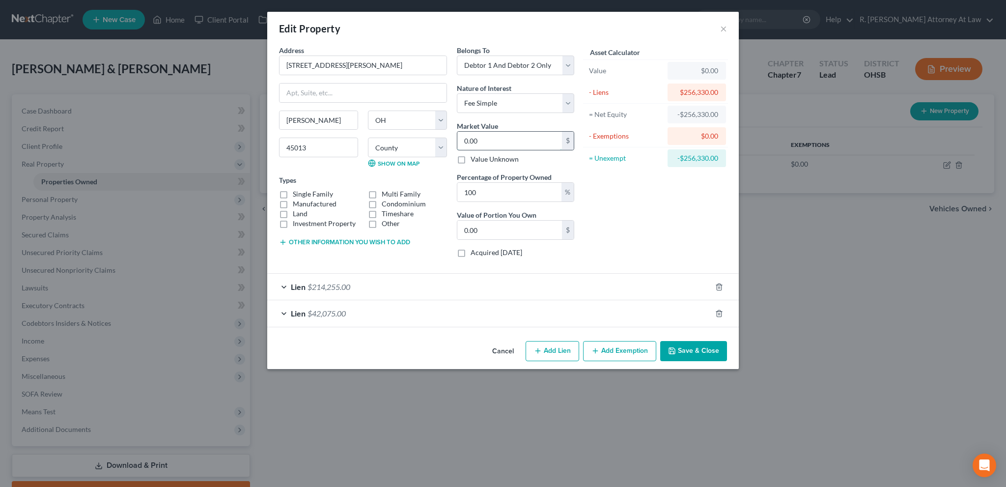
click at [483, 144] on input "0.00" at bounding box center [509, 141] width 105 height 19
type input "3"
type input "3.00"
type input "33"
type input "33.00"
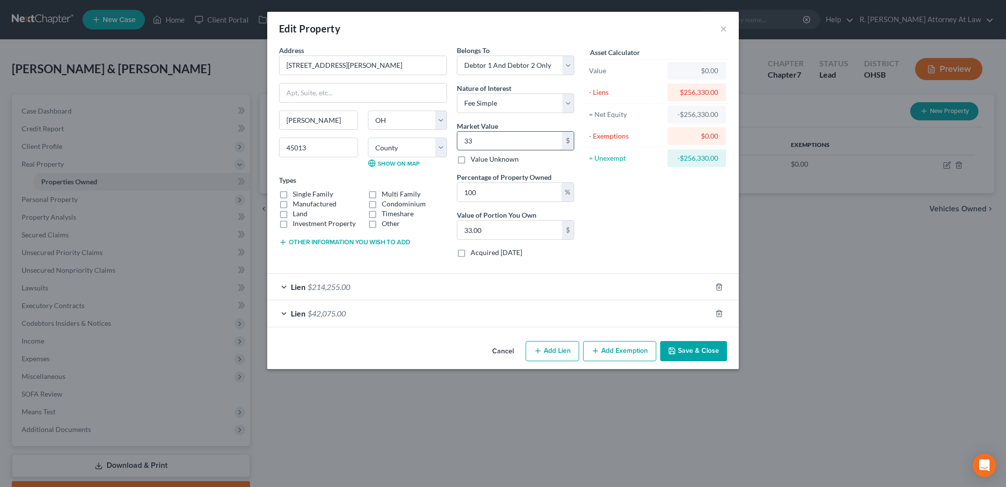
type input "338"
type input "338.00"
type input "3387"
type input "3,387.00"
type input "3,3876"
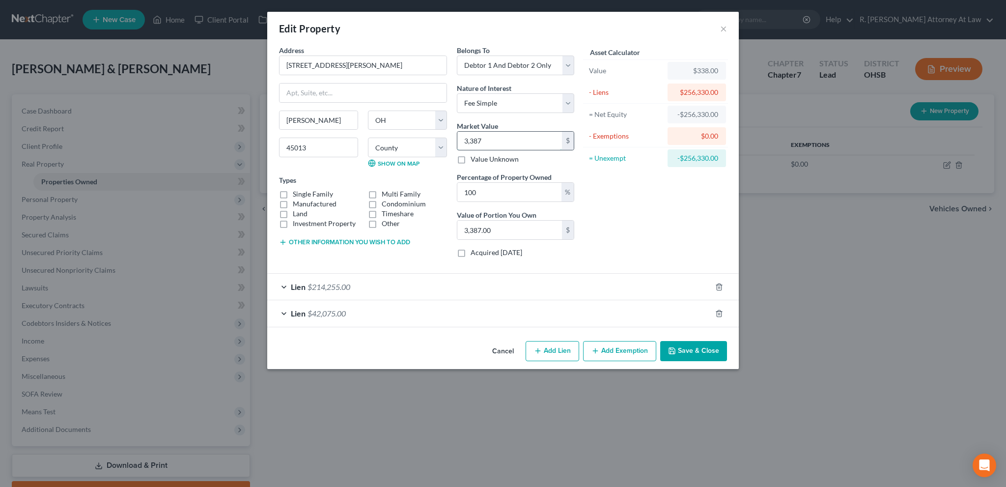
type input "33,876.00"
type input "33,8760"
type input "338,760.00"
type input "338,760"
click at [356, 239] on button "Other information you wish to add" at bounding box center [344, 242] width 131 height 8
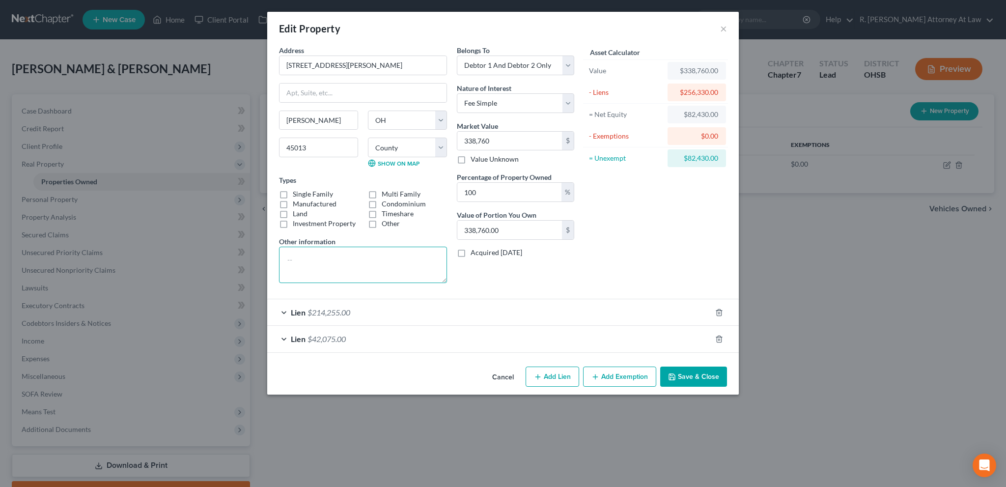
click at [311, 260] on textarea at bounding box center [363, 265] width 168 height 36
type textarea "Auditor 338,760 Zillow 367,000"
click at [625, 378] on button "Add Exemption" at bounding box center [619, 377] width 73 height 21
select select "2"
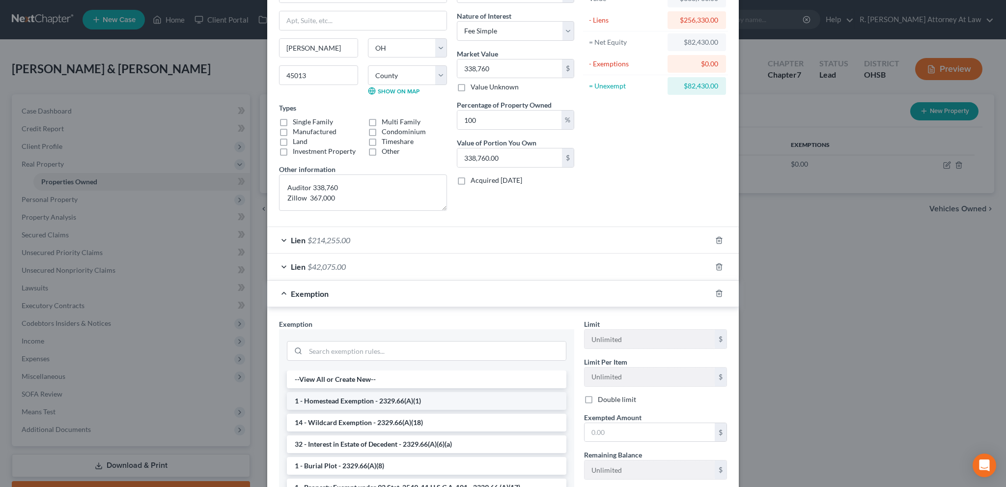
scroll to position [74, 0]
click at [355, 399] on li "1 - Homestead Exemption - 2329.66(A)(1)" at bounding box center [427, 400] width 280 height 18
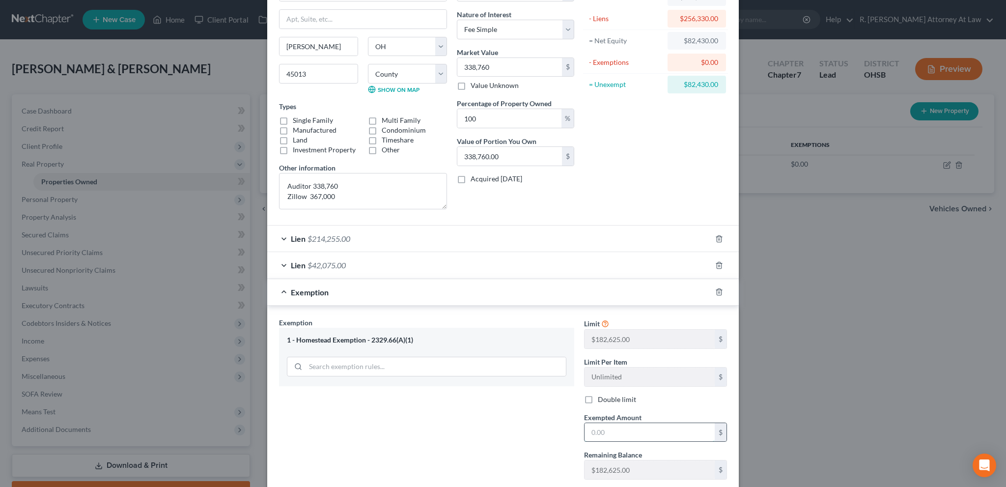
click at [618, 431] on input "text" at bounding box center [650, 432] width 130 height 19
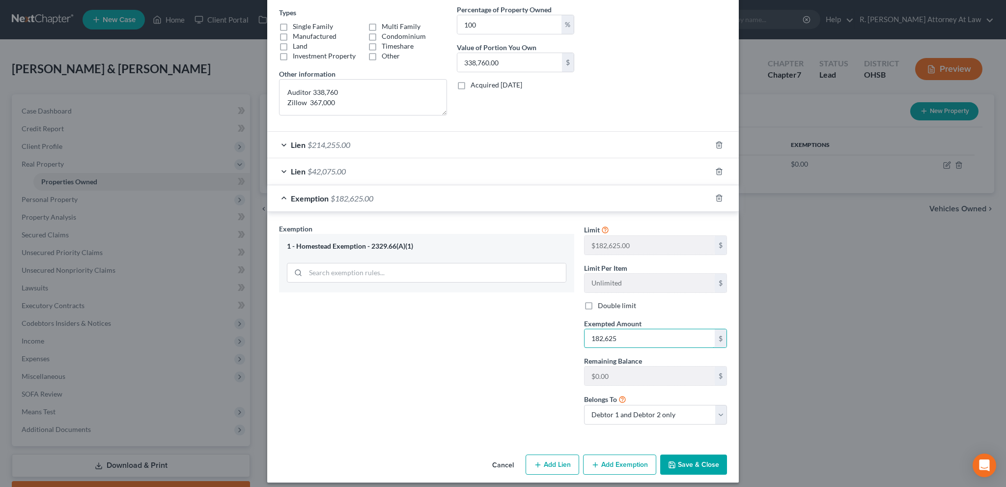
scroll to position [173, 0]
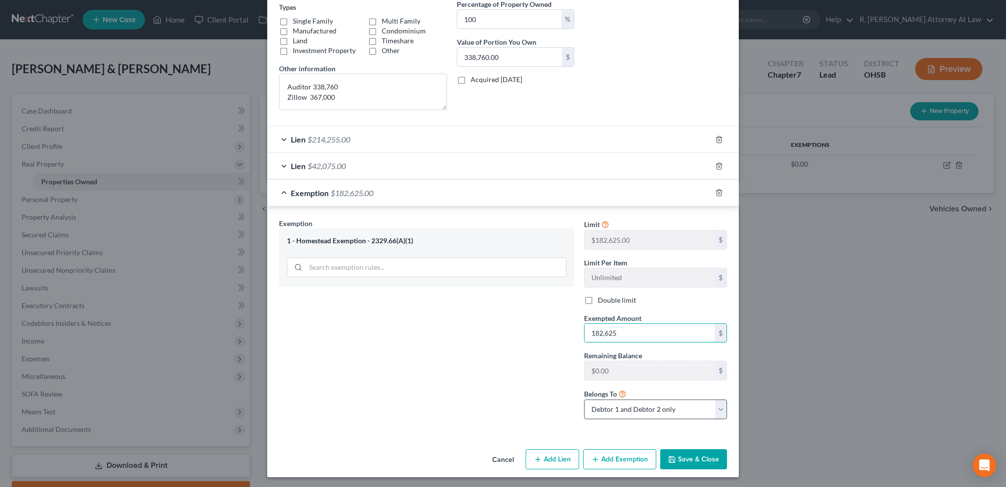
type input "182,625"
click at [609, 406] on select "Debtor 1 only Debtor 2 only Debtor 1 and Debtor 2 only" at bounding box center [655, 409] width 143 height 20
select select "0"
click at [584, 399] on select "Debtor 1 only Debtor 2 only Debtor 1 and Debtor 2 only" at bounding box center [655, 409] width 143 height 20
click at [628, 455] on button "Add Exemption" at bounding box center [619, 459] width 73 height 21
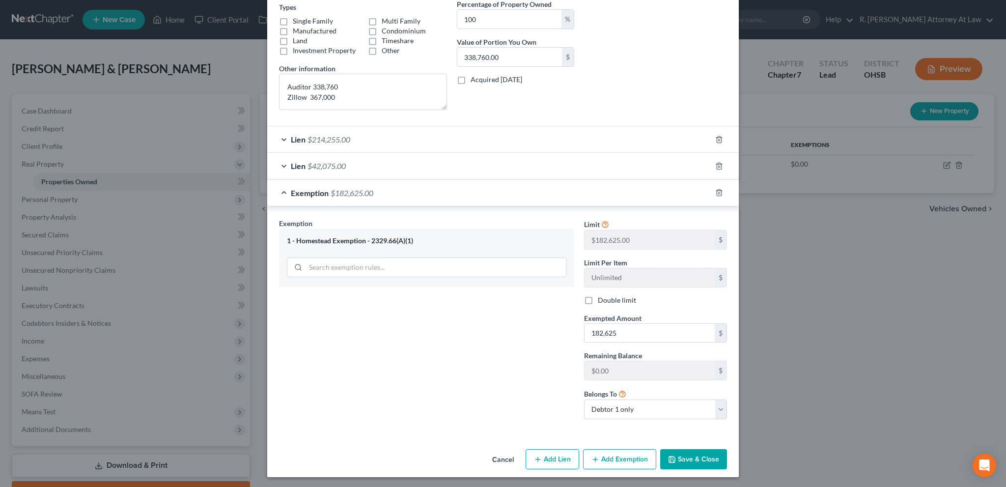
select select "2"
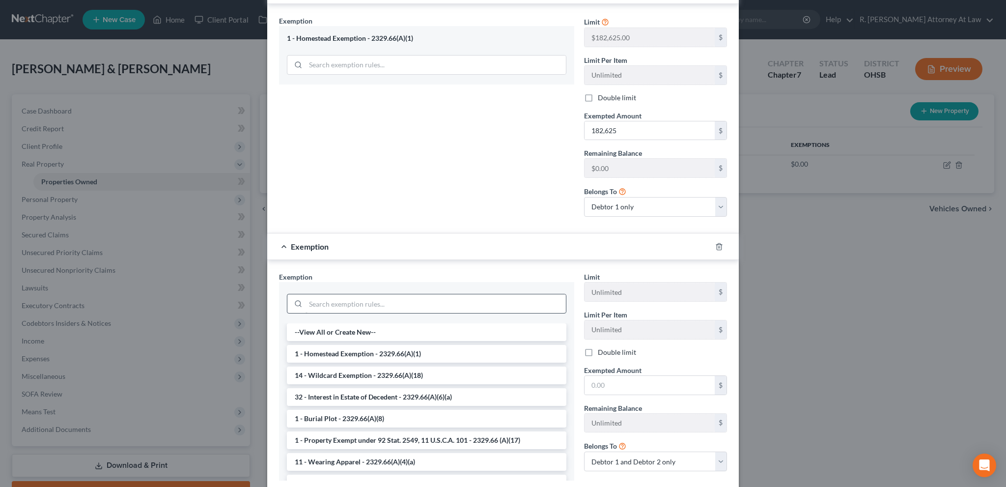
scroll to position [381, 0]
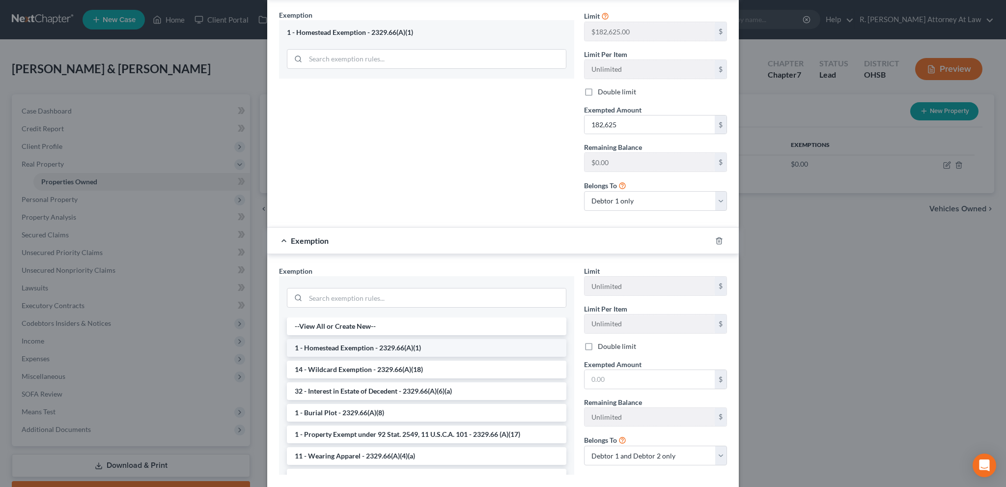
click at [336, 346] on li "1 - Homestead Exemption - 2329.66(A)(1)" at bounding box center [427, 348] width 280 height 18
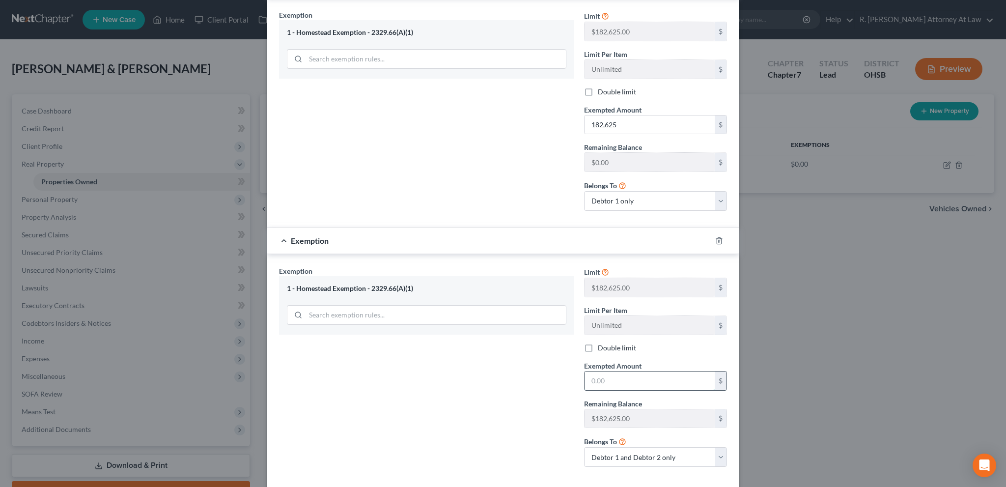
click at [603, 377] on input "text" at bounding box center [650, 380] width 130 height 19
type input "182,625"
click at [634, 450] on select "Debtor 1 only Debtor 2 only Debtor 1 and Debtor 2 only" at bounding box center [655, 457] width 143 height 20
select select "1"
click at [584, 447] on select "Debtor 1 only Debtor 2 only Debtor 1 and Debtor 2 only" at bounding box center [655, 457] width 143 height 20
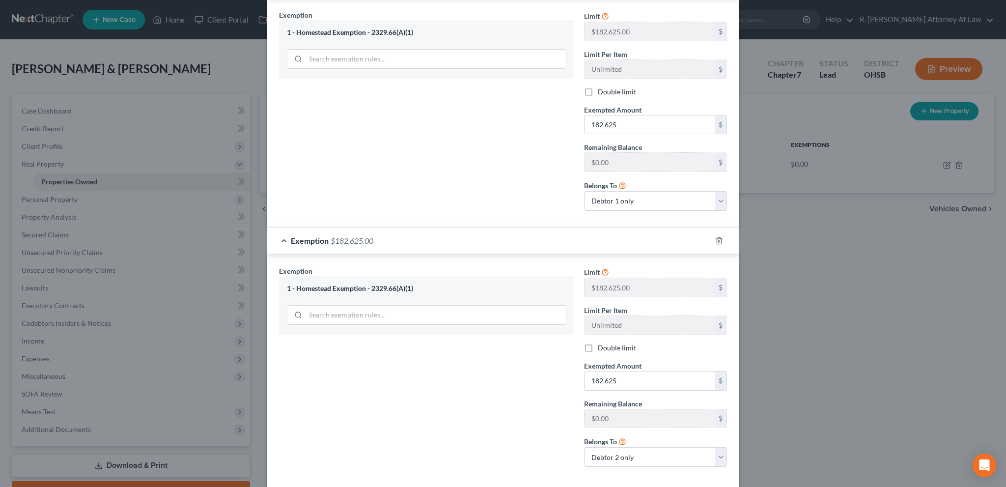
click at [508, 404] on div "Exemption Set must be selected for CA. Exemption * 1 - Homestead Exemption - 23…" at bounding box center [426, 370] width 305 height 209
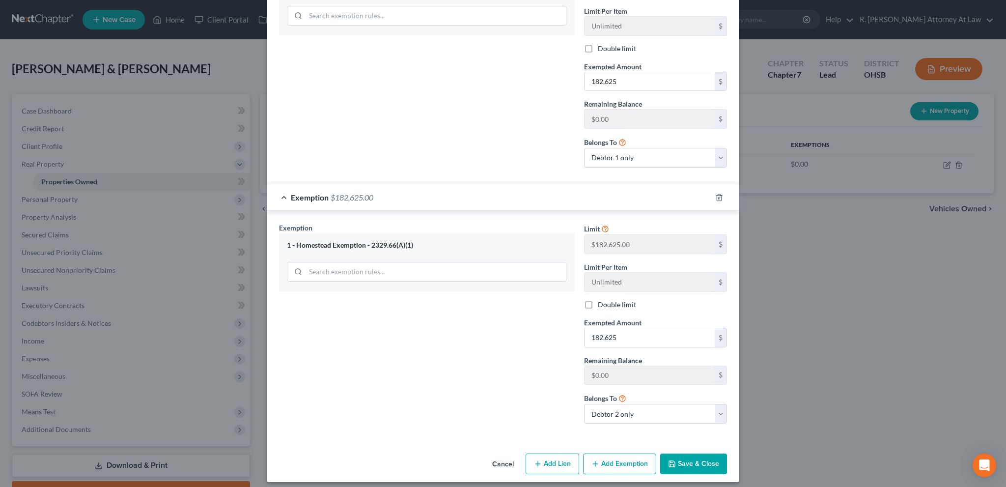
scroll to position [428, 0]
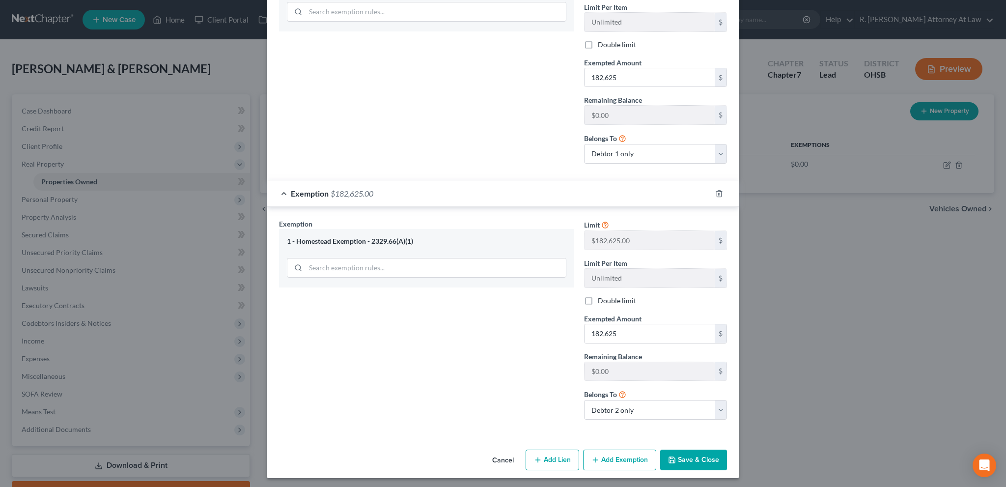
click at [686, 455] on button "Save & Close" at bounding box center [693, 460] width 67 height 21
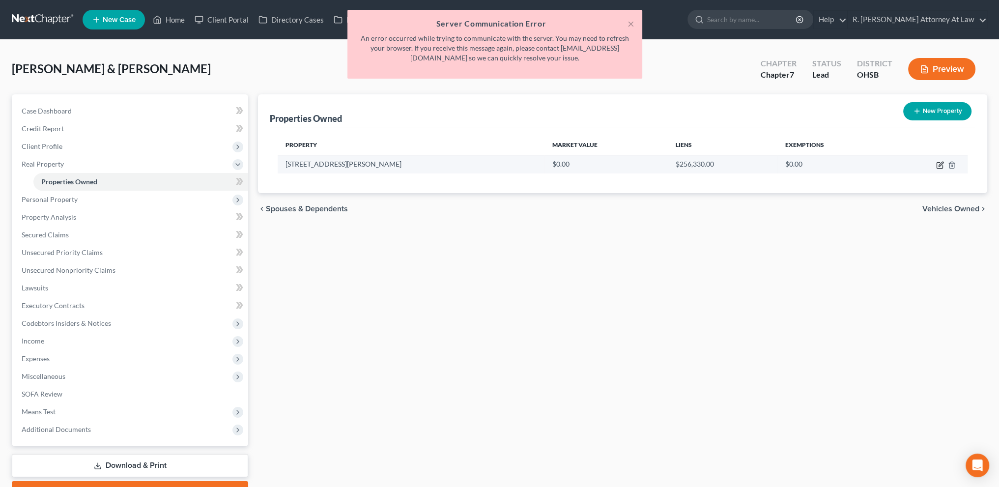
click at [941, 165] on icon "button" at bounding box center [940, 165] width 8 height 8
select select "36"
select select "8"
select select "2"
select select "0"
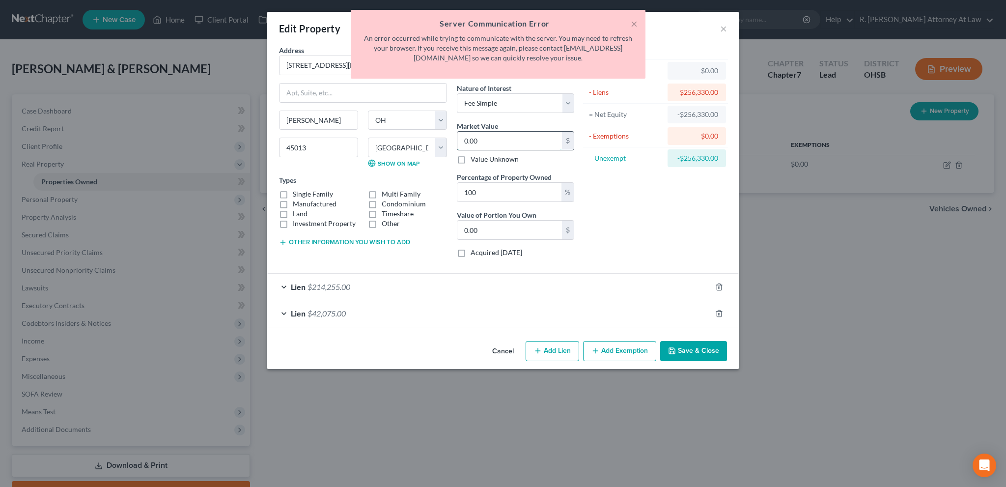
click at [495, 139] on input "0.00" at bounding box center [509, 141] width 105 height 19
click at [678, 348] on button "Save & Close" at bounding box center [693, 351] width 67 height 21
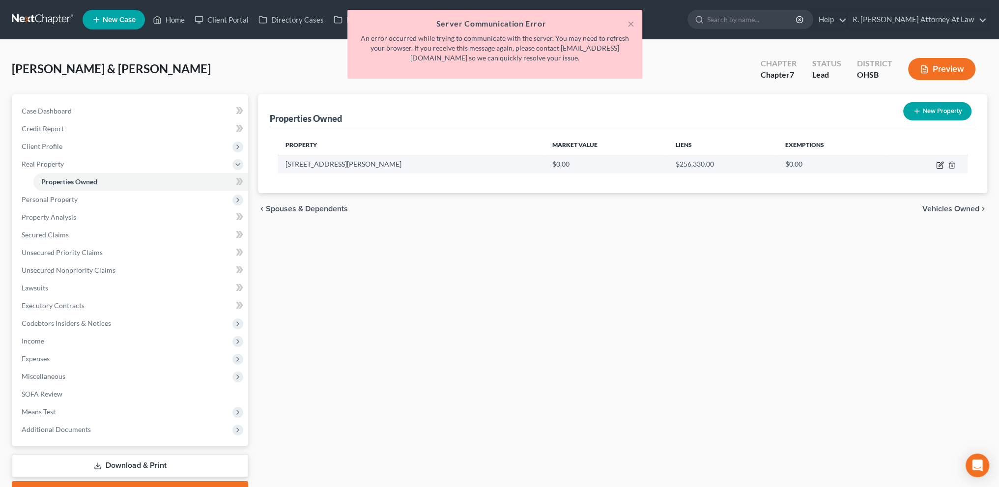
click at [939, 166] on icon "button" at bounding box center [941, 164] width 4 height 4
select select "36"
select select "8"
select select "2"
select select "0"
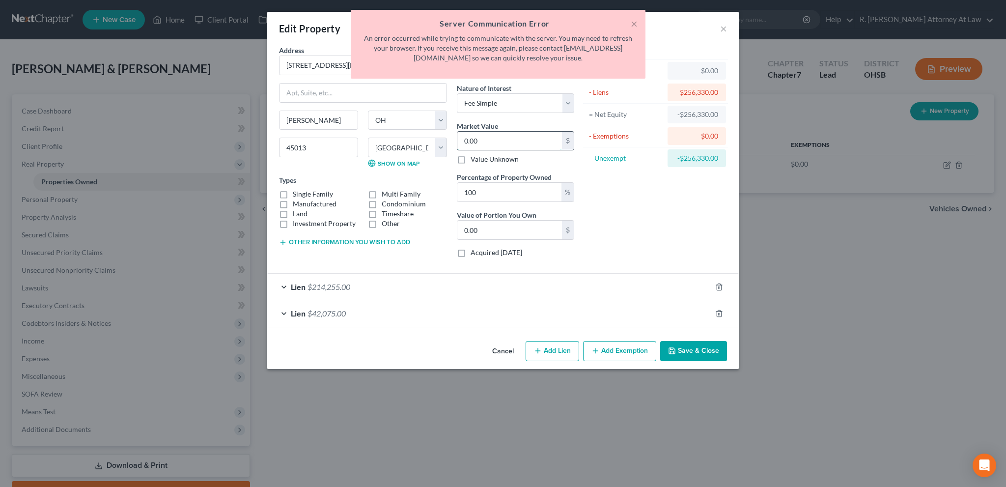
click at [490, 142] on input "0.00" at bounding box center [509, 141] width 105 height 19
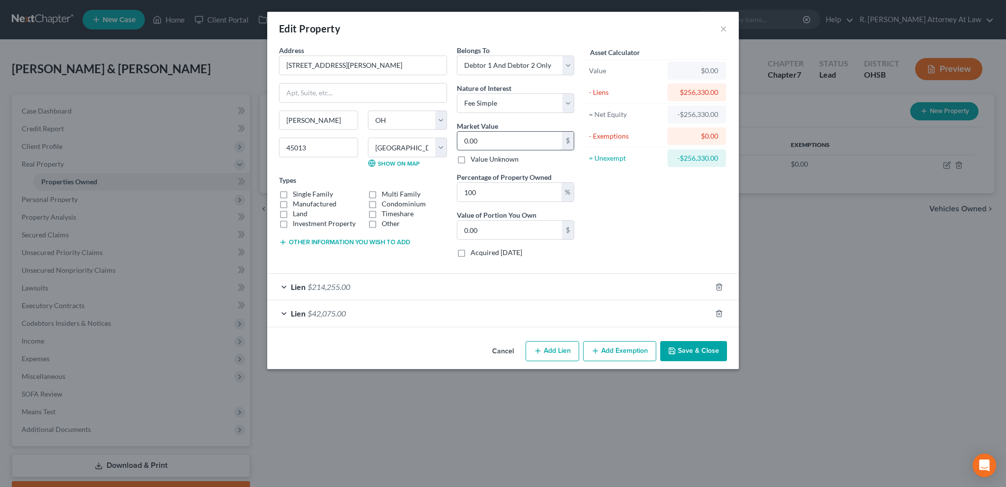
type input "3"
type input "3.00"
type input "33"
type input "33.00"
type input "338"
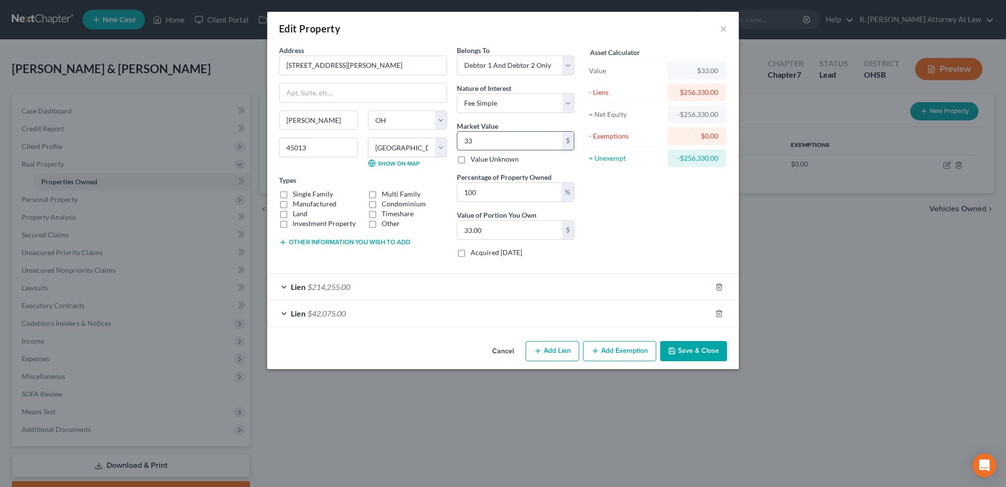
type input "338.00"
type input "3387"
type input "3,387.00"
type input "3,3876"
type input "33,876.00"
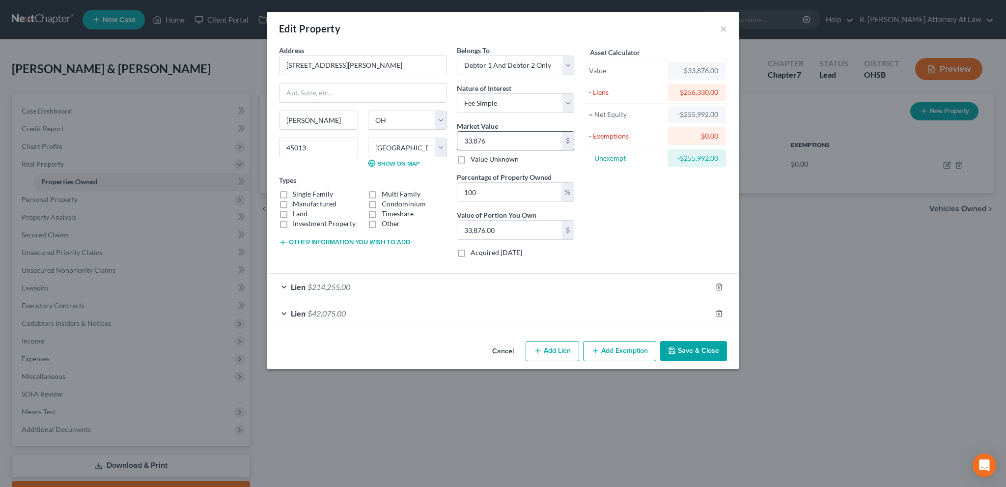
type input "33,8760"
type input "338,760.00"
click at [697, 342] on button "Save & Close" at bounding box center [693, 351] width 67 height 21
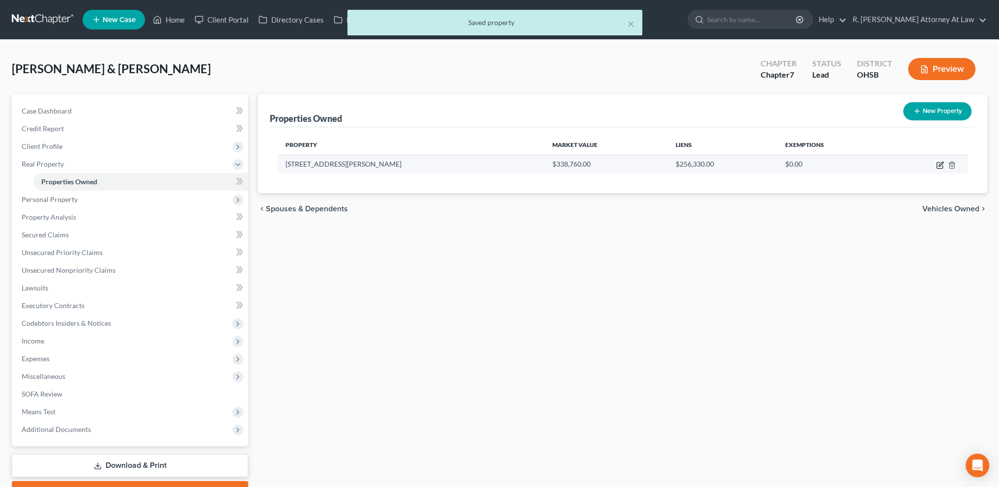
click at [938, 163] on icon "button" at bounding box center [940, 165] width 8 height 8
select select "36"
select select "8"
select select "2"
select select "0"
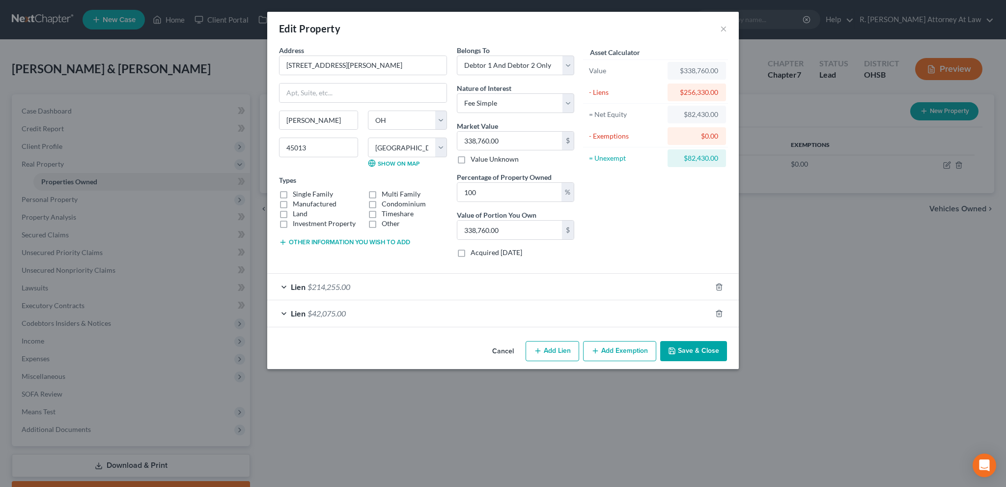
click at [314, 242] on button "Other information you wish to add" at bounding box center [344, 242] width 131 height 8
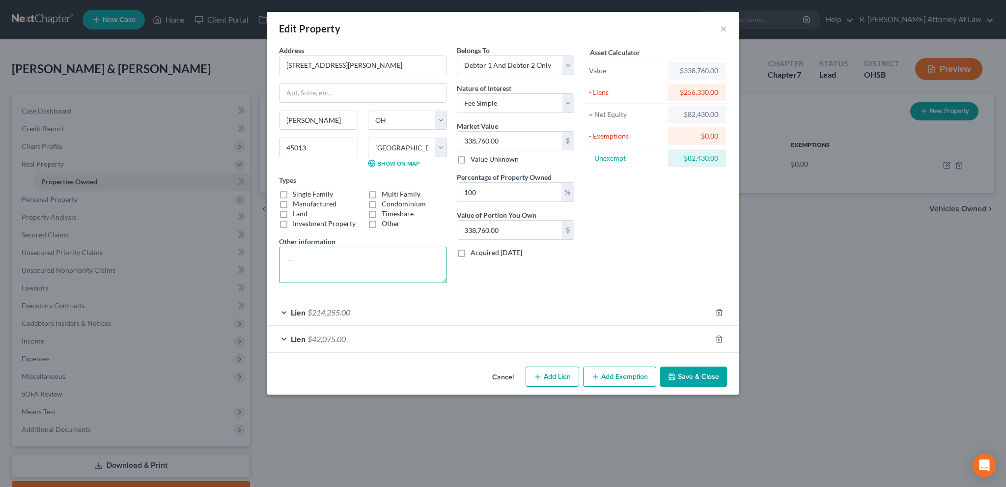
click at [314, 253] on textarea at bounding box center [363, 265] width 168 height 36
type textarea "Auditor 338,760 Zillow 367,000"
click at [604, 271] on div "Asset Calculator Value $338,760.00 - Liens $256,330.00 = Net Equity $82,430.00 …" at bounding box center [655, 168] width 153 height 246
click at [604, 376] on button "Add Exemption" at bounding box center [619, 377] width 73 height 21
select select "2"
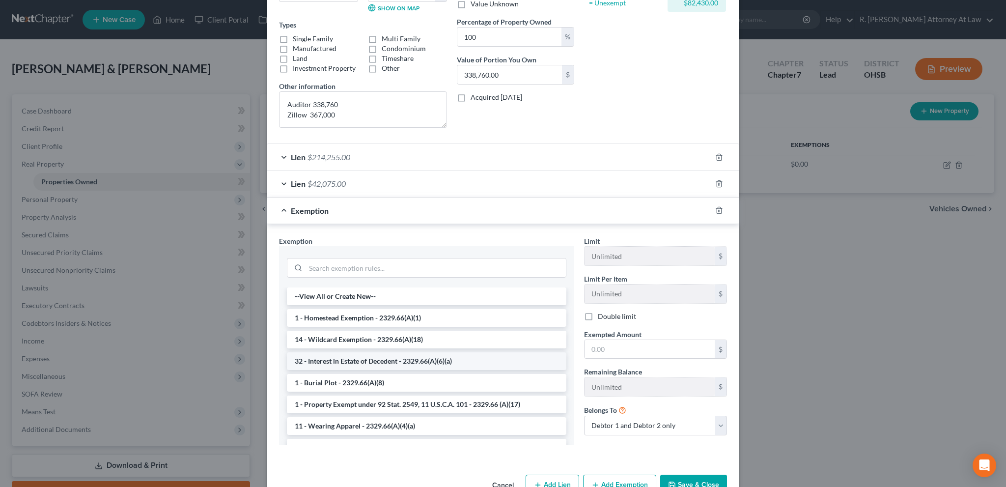
scroll to position [159, 0]
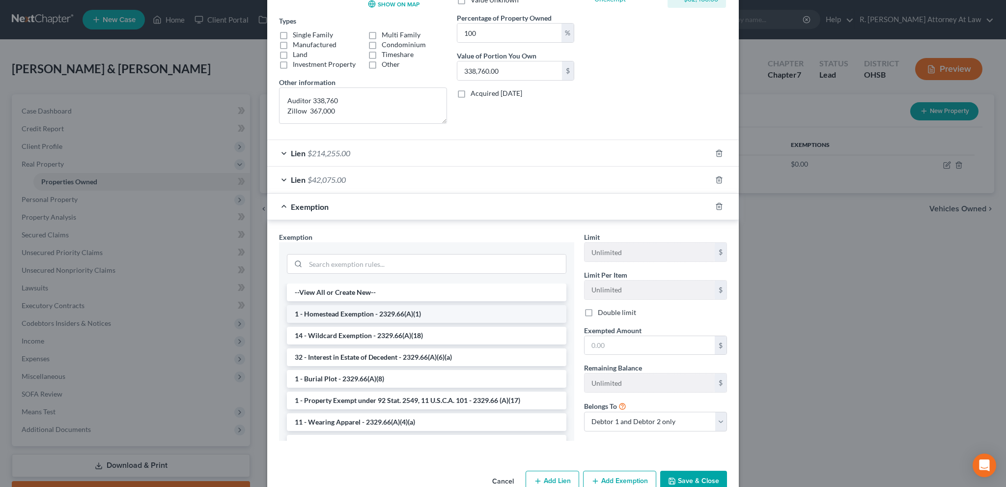
click at [328, 312] on li "1 - Homestead Exemption - 2329.66(A)(1)" at bounding box center [427, 314] width 280 height 18
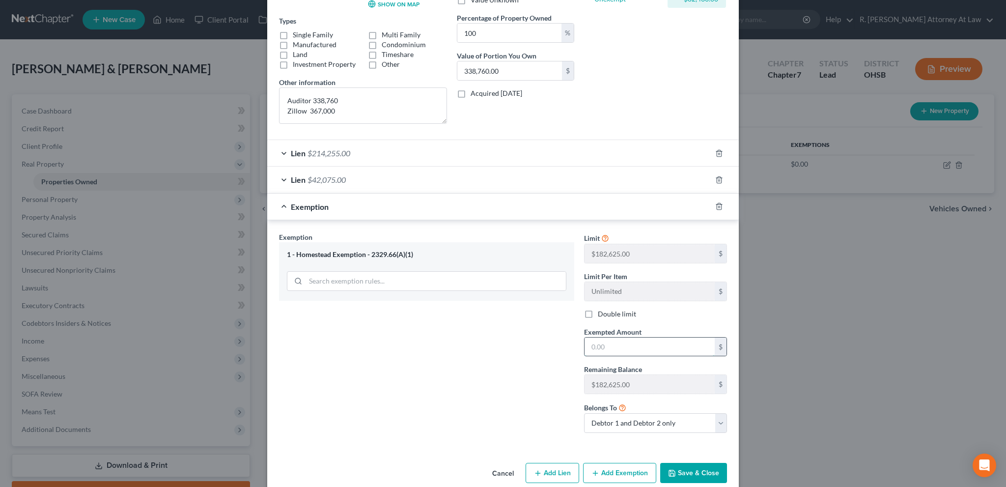
click at [601, 348] on input "text" at bounding box center [650, 347] width 130 height 19
type input "182,625"
drag, startPoint x: 651, startPoint y: 422, endPoint x: 649, endPoint y: 417, distance: 5.5
click at [651, 422] on select "Debtor 1 only Debtor 2 only Debtor 1 and Debtor 2 only" at bounding box center [655, 423] width 143 height 20
select select "0"
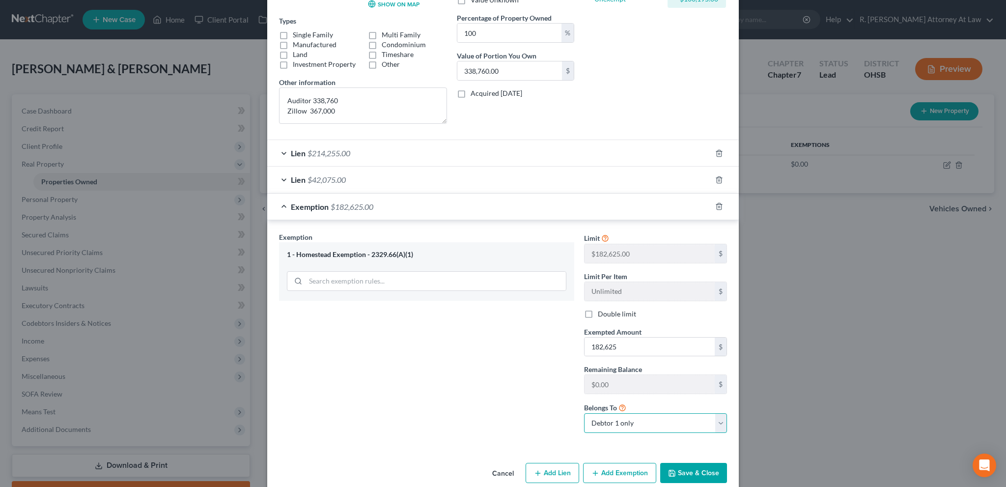
click at [584, 413] on select "Debtor 1 only Debtor 2 only Debtor 1 and Debtor 2 only" at bounding box center [655, 423] width 143 height 20
click at [628, 468] on button "Add Exemption" at bounding box center [619, 473] width 73 height 21
select select "2"
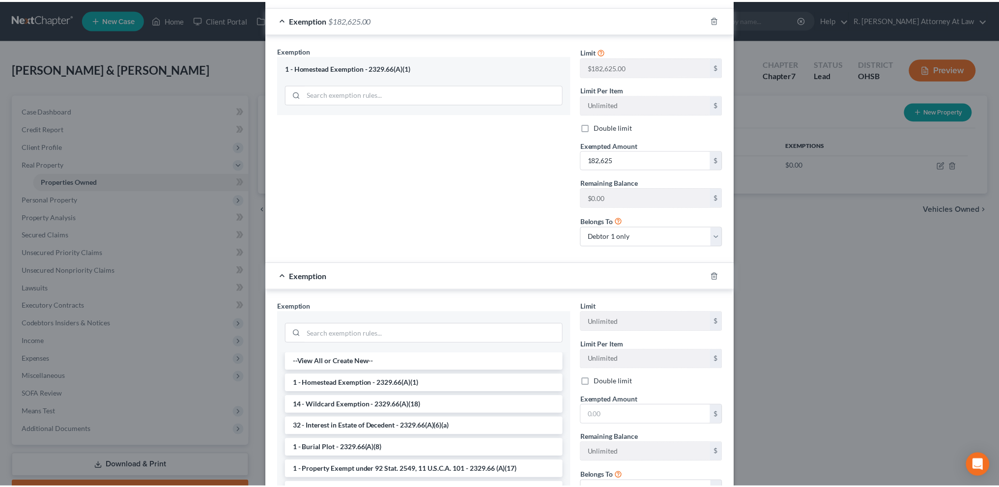
scroll to position [405, 0]
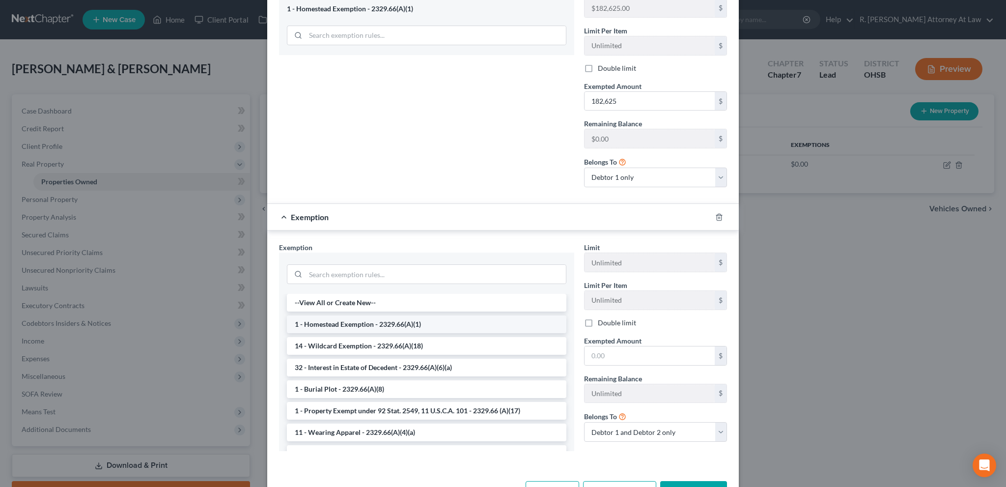
click at [334, 324] on li "1 - Homestead Exemption - 2329.66(A)(1)" at bounding box center [427, 324] width 280 height 18
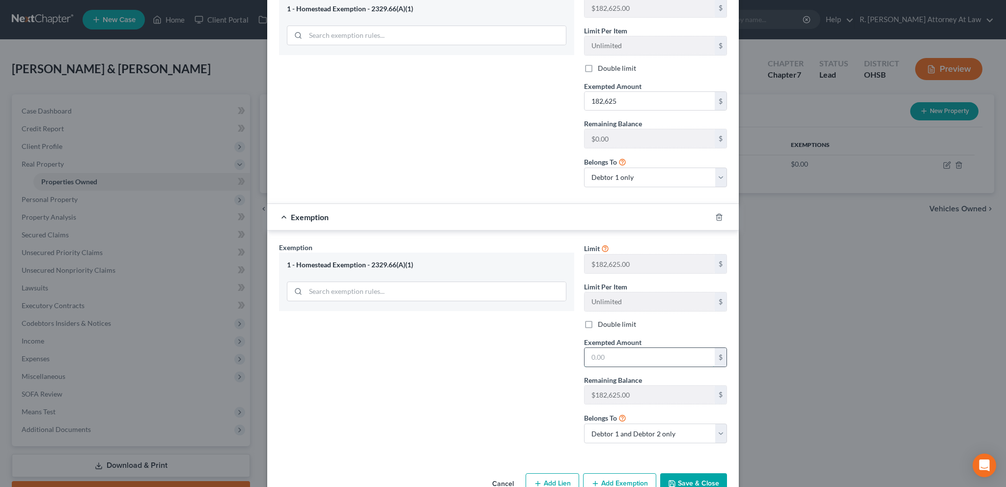
click at [603, 353] on input "text" at bounding box center [650, 357] width 130 height 19
type input "182,625"
click at [623, 435] on select "Debtor 1 only Debtor 2 only Debtor 1 and Debtor 2 only" at bounding box center [655, 434] width 143 height 20
select select "1"
click at [584, 424] on select "Debtor 1 only Debtor 2 only Debtor 1 and Debtor 2 only" at bounding box center [655, 434] width 143 height 20
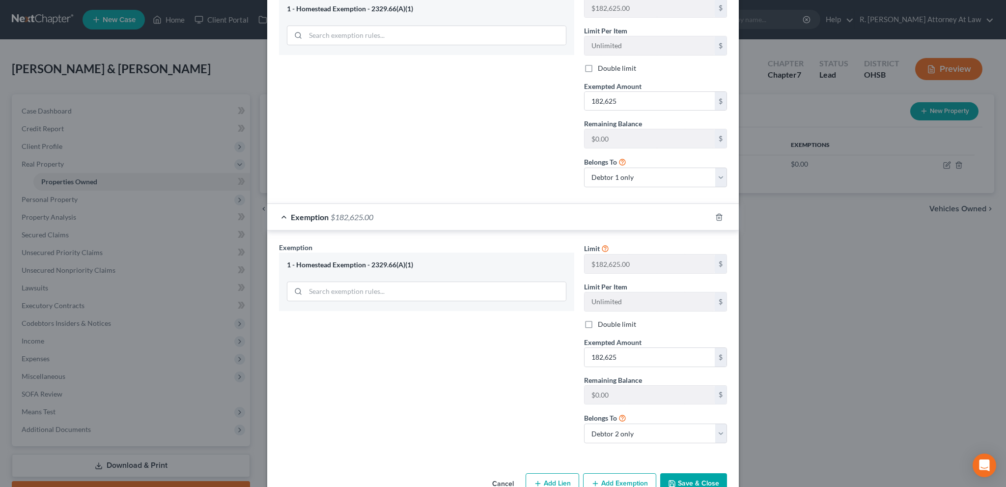
click at [688, 477] on button "Save & Close" at bounding box center [693, 483] width 67 height 21
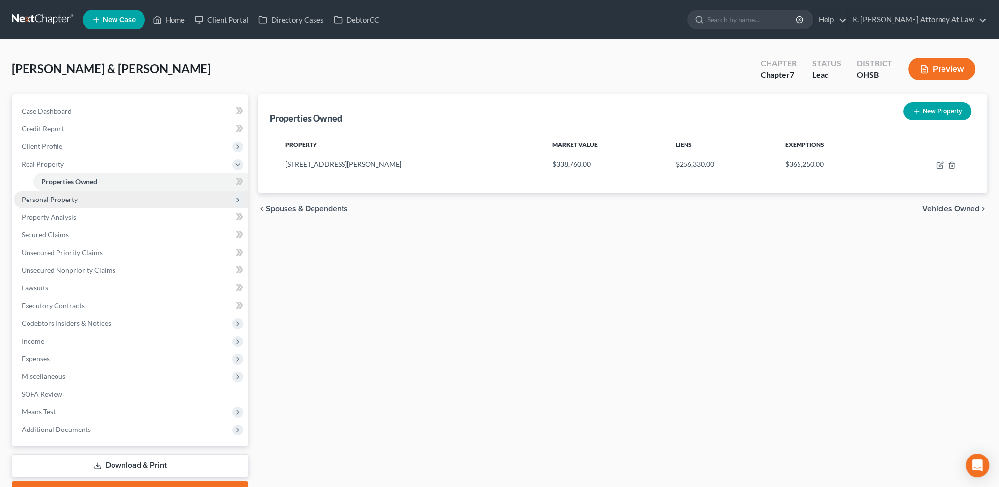
click at [43, 203] on span "Personal Property" at bounding box center [50, 199] width 56 height 8
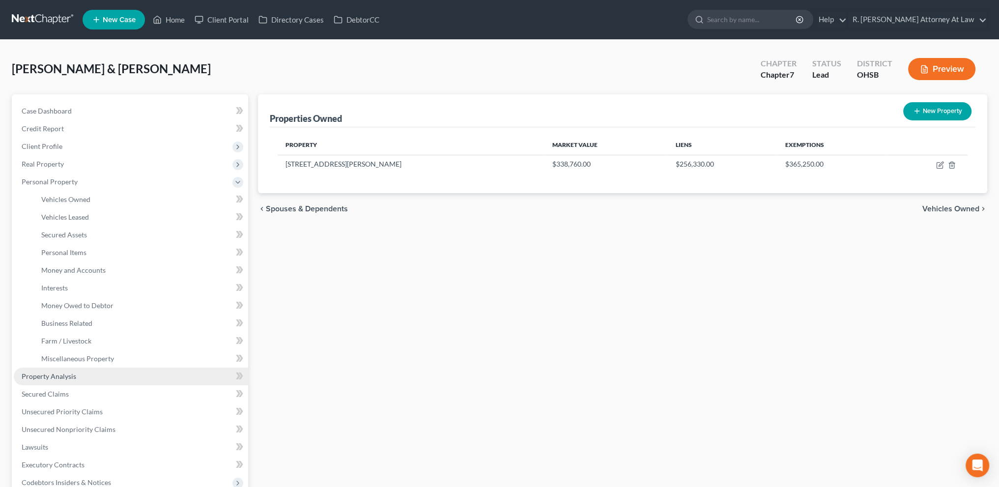
click at [45, 369] on link "Property Analysis" at bounding box center [131, 377] width 234 height 18
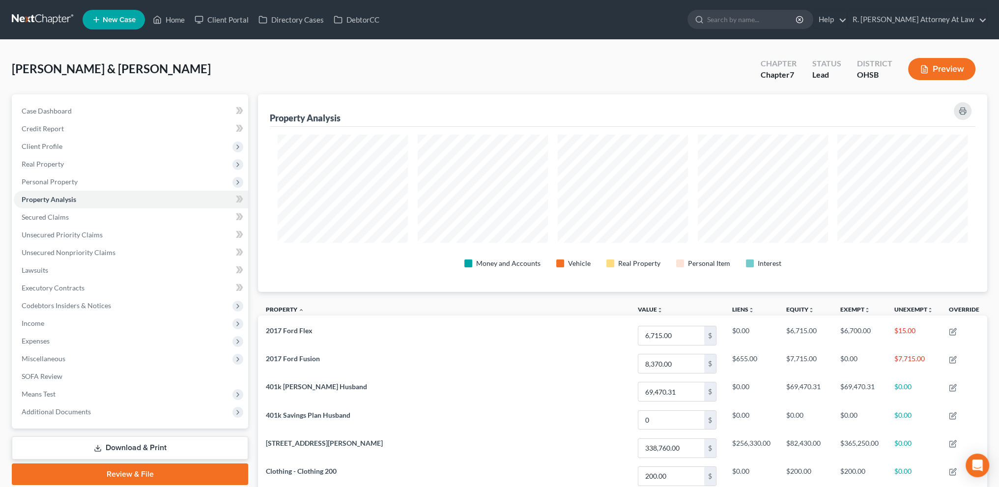
scroll to position [198, 729]
click at [42, 160] on span "Real Property" at bounding box center [43, 164] width 42 height 8
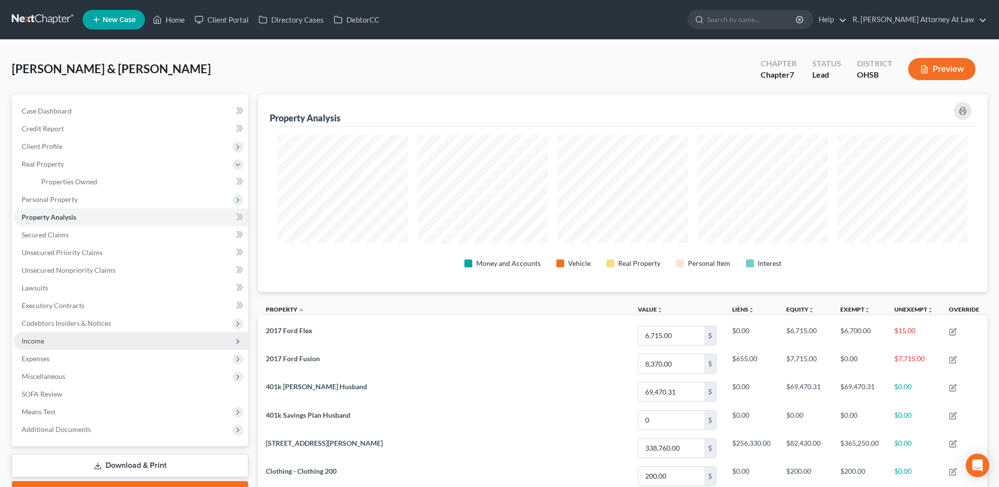
click at [33, 339] on span "Income" at bounding box center [33, 341] width 23 height 8
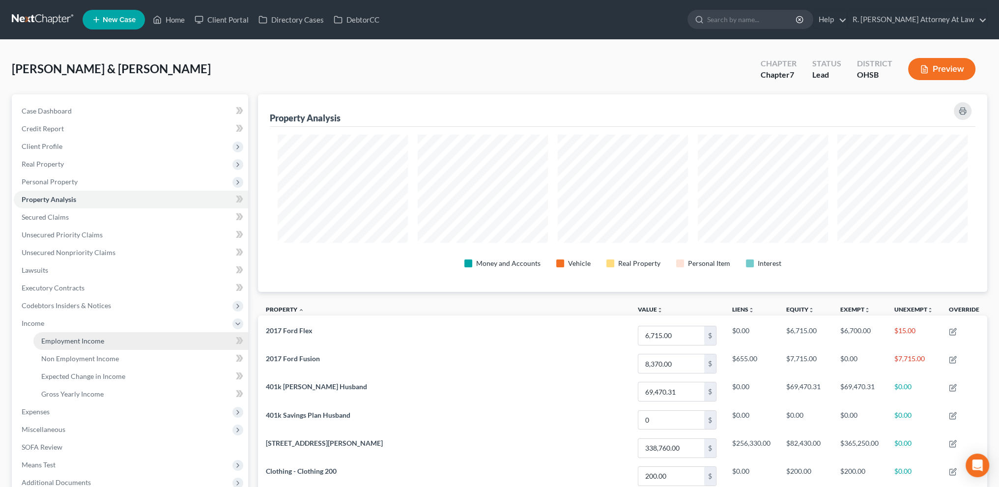
click at [51, 341] on span "Employment Income" at bounding box center [72, 341] width 63 height 8
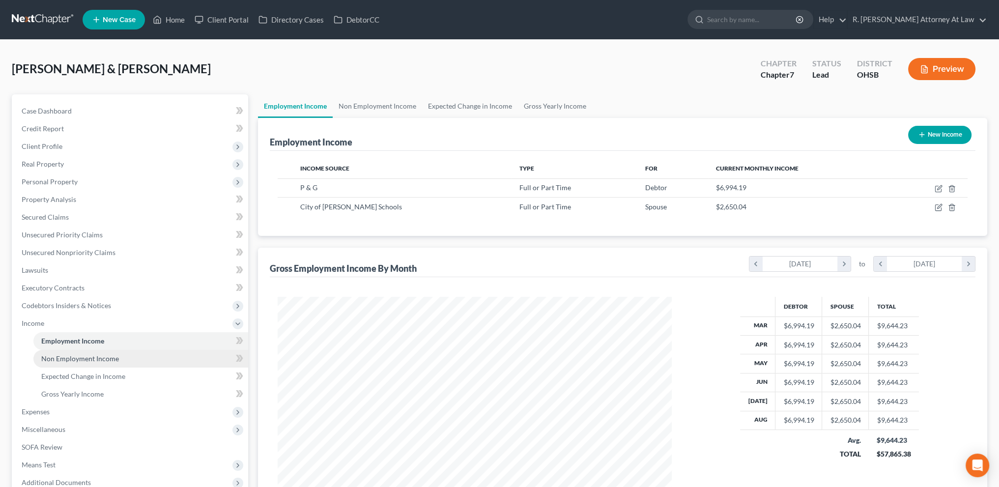
scroll to position [197, 413]
click at [59, 359] on span "Non Employment Income" at bounding box center [80, 358] width 78 height 8
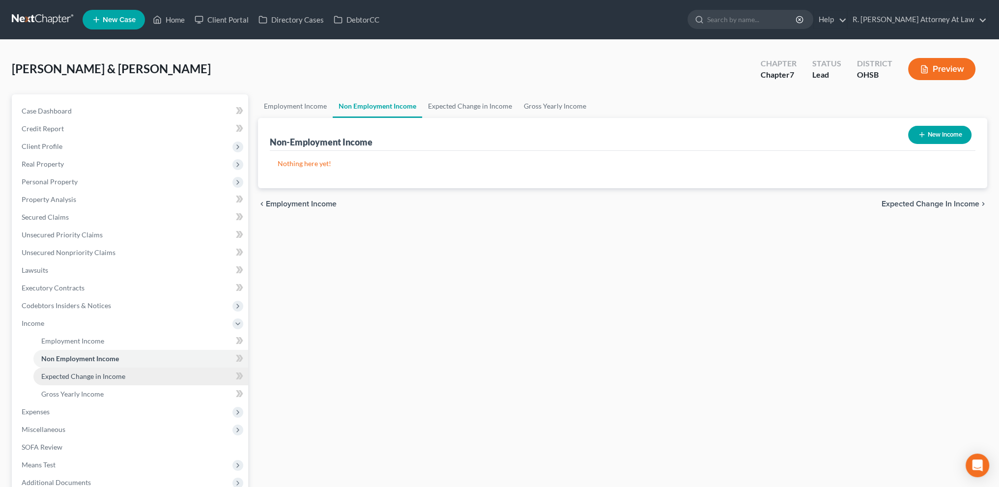
click at [66, 380] on span "Expected Change in Income" at bounding box center [83, 376] width 84 height 8
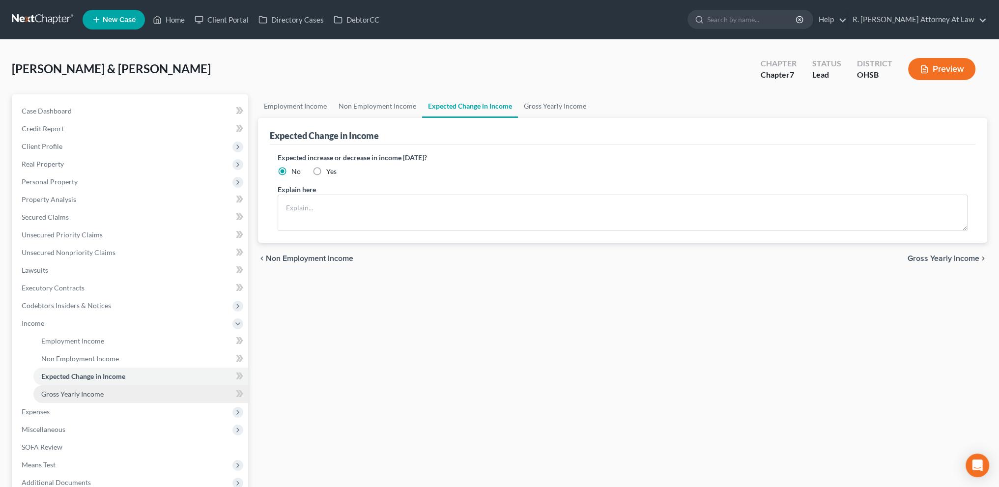
click at [66, 394] on span "Gross Yearly Income" at bounding box center [72, 394] width 62 height 8
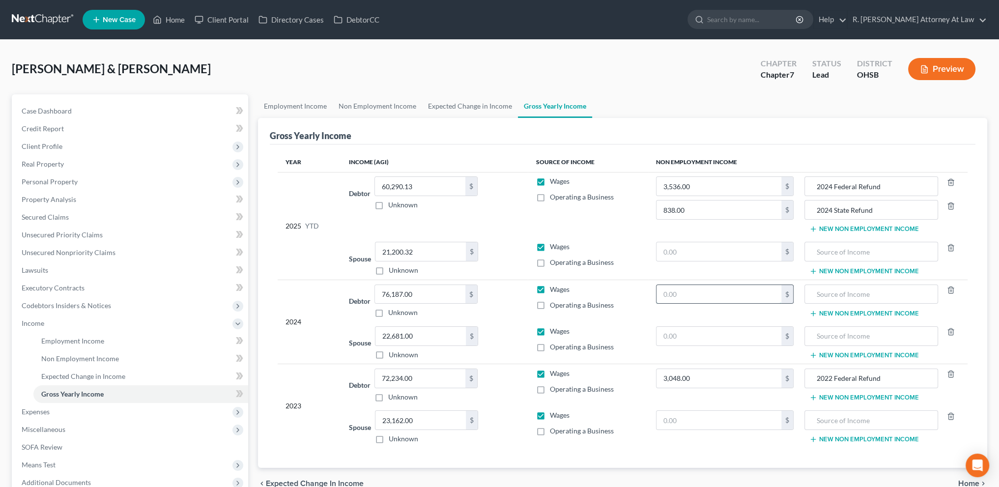
click at [735, 298] on input "text" at bounding box center [718, 294] width 125 height 19
type input "4,235"
type input "Federal Tax Refund"
click at [827, 228] on button "New Non Employment Income" at bounding box center [864, 229] width 110 height 8
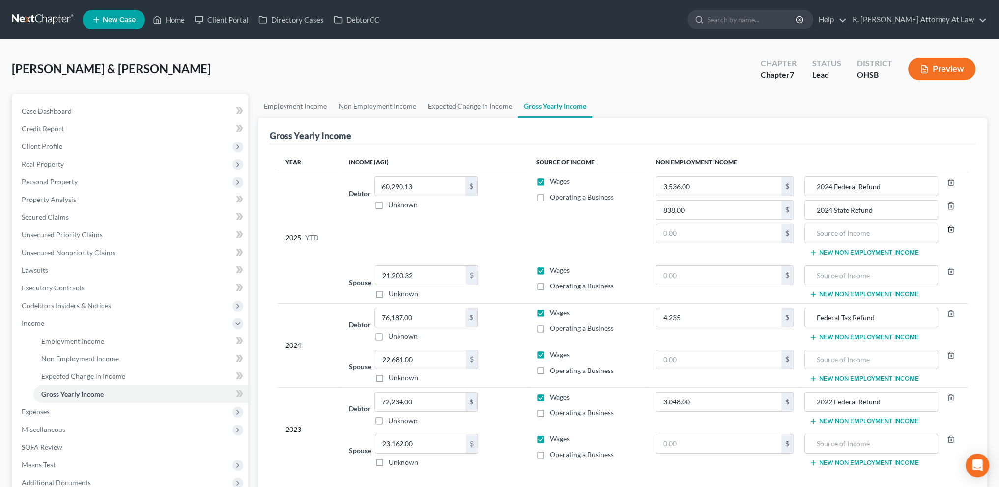
click at [948, 227] on polyline "button" at bounding box center [951, 227] width 6 height 0
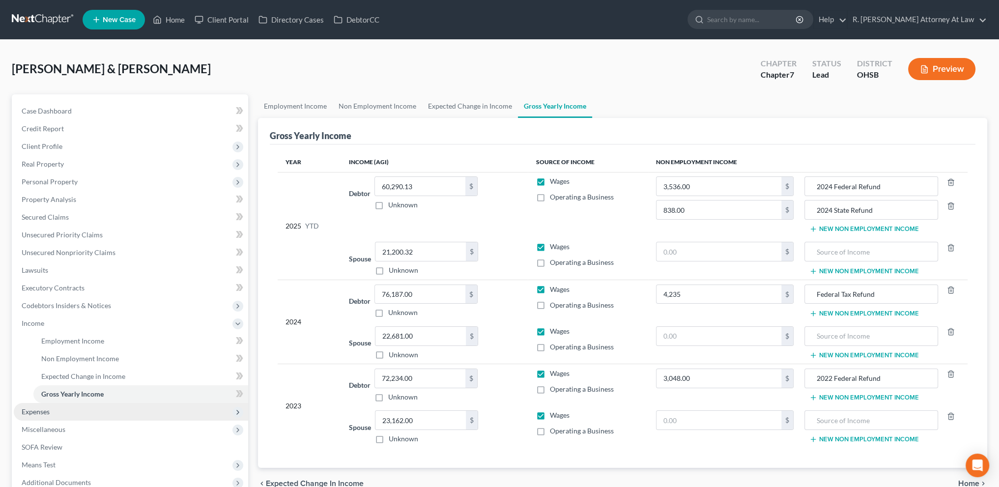
click at [30, 411] on span "Expenses" at bounding box center [36, 411] width 28 height 8
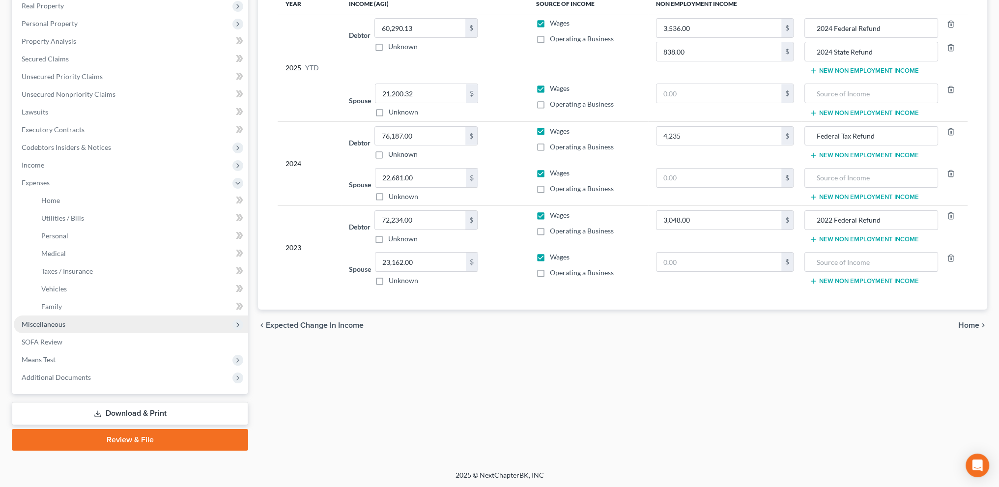
click at [36, 325] on span "Miscellaneous" at bounding box center [44, 324] width 44 height 8
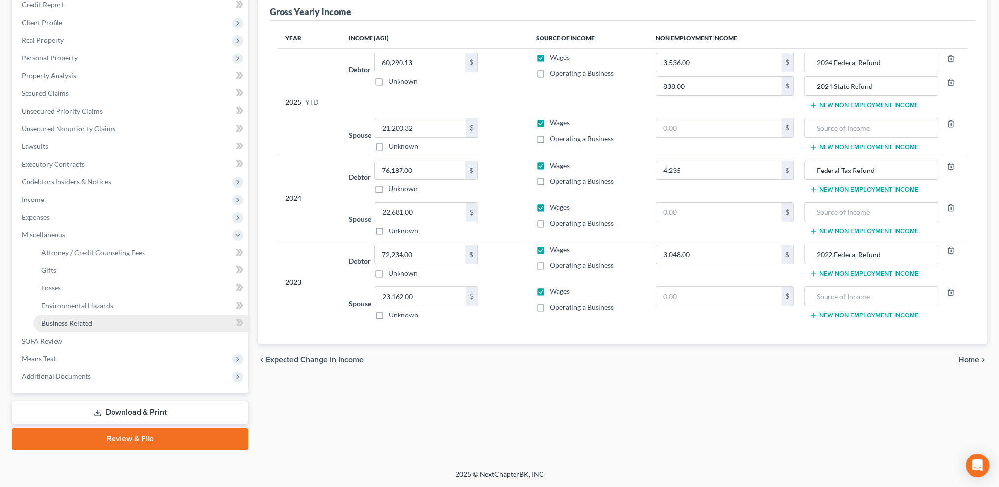
scroll to position [123, 0]
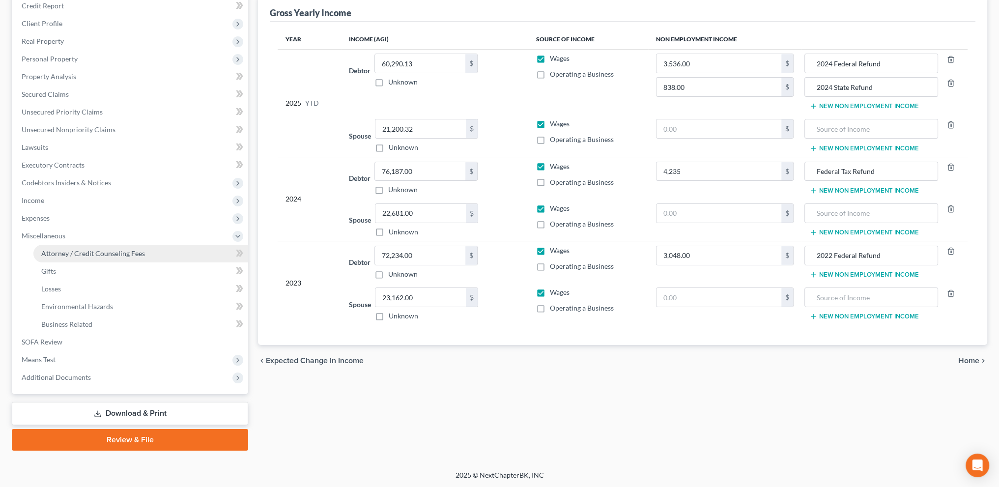
click at [73, 254] on span "Attorney / Credit Counseling Fees" at bounding box center [93, 253] width 104 height 8
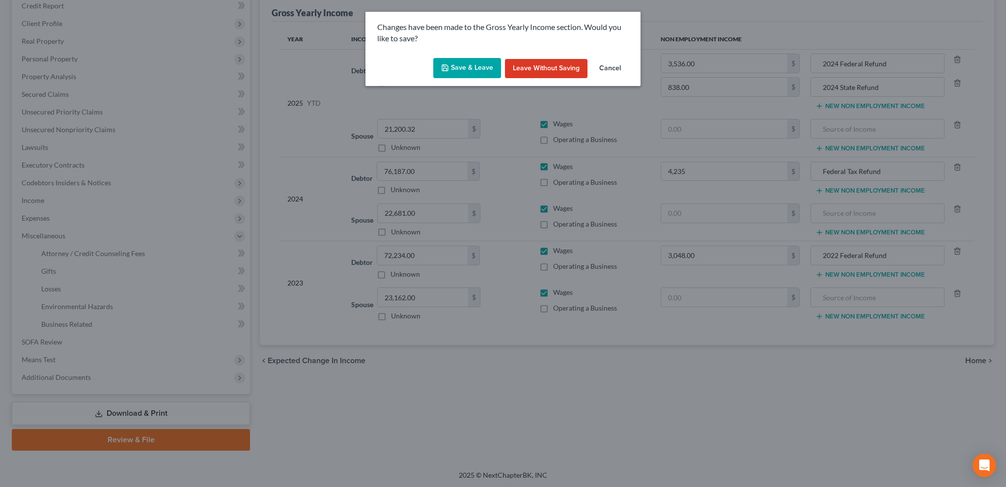
click at [474, 64] on button "Save & Leave" at bounding box center [467, 68] width 68 height 21
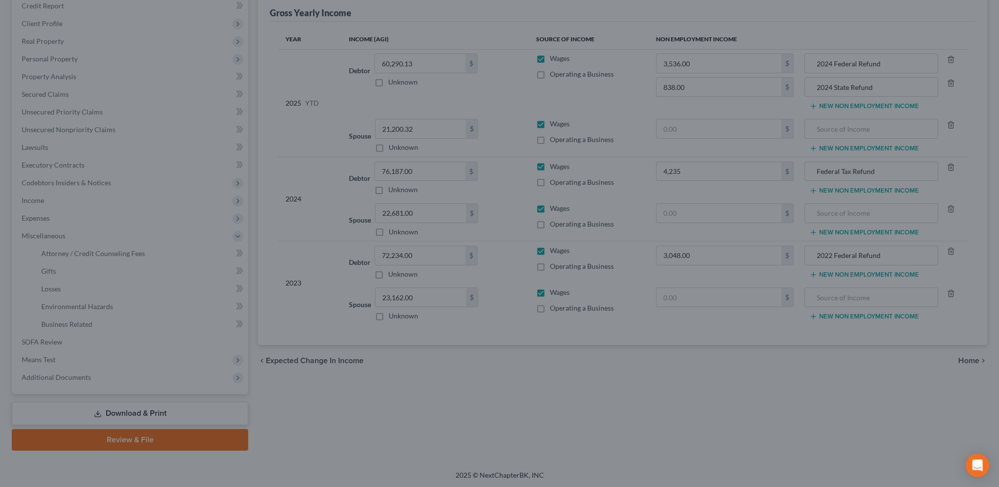
select select "1"
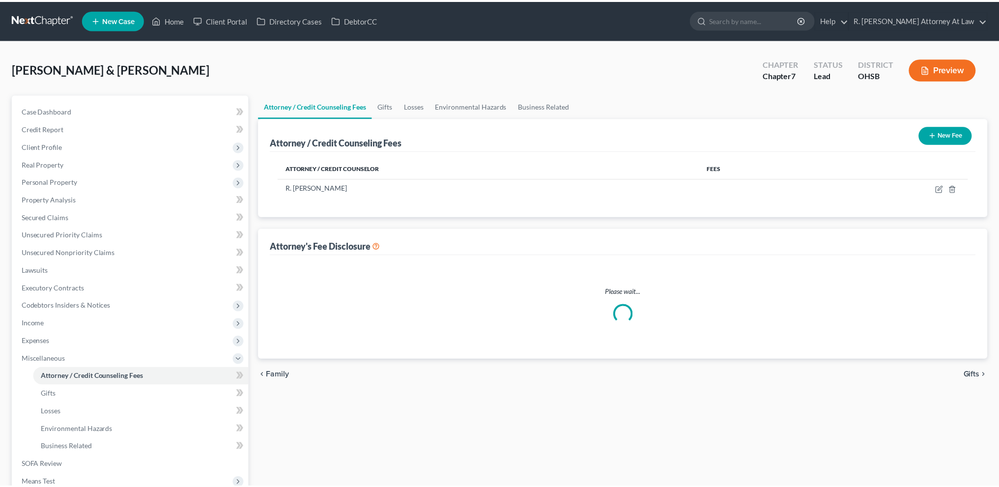
scroll to position [123, 0]
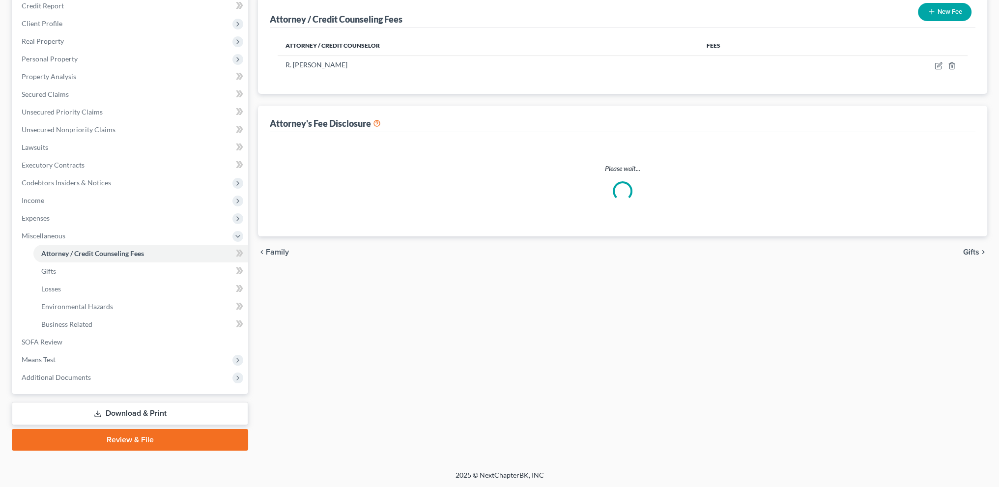
select select "1"
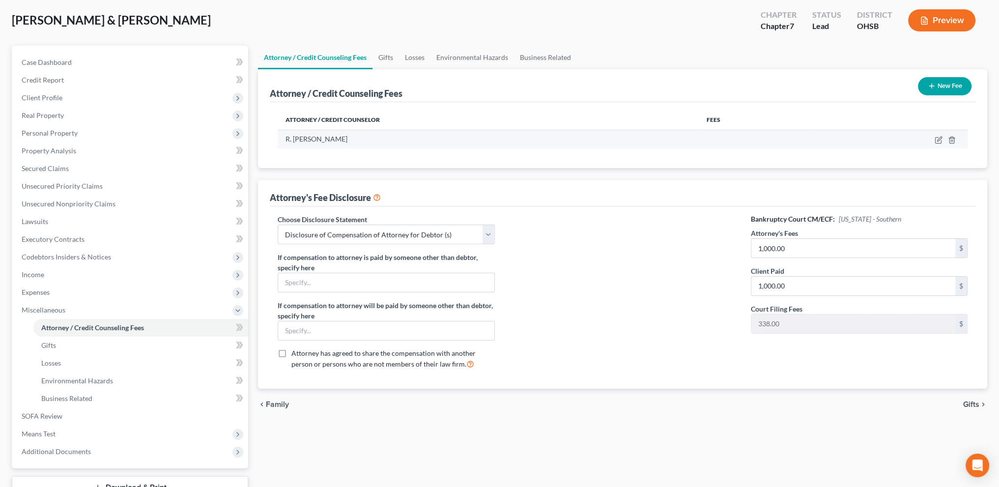
scroll to position [0, 0]
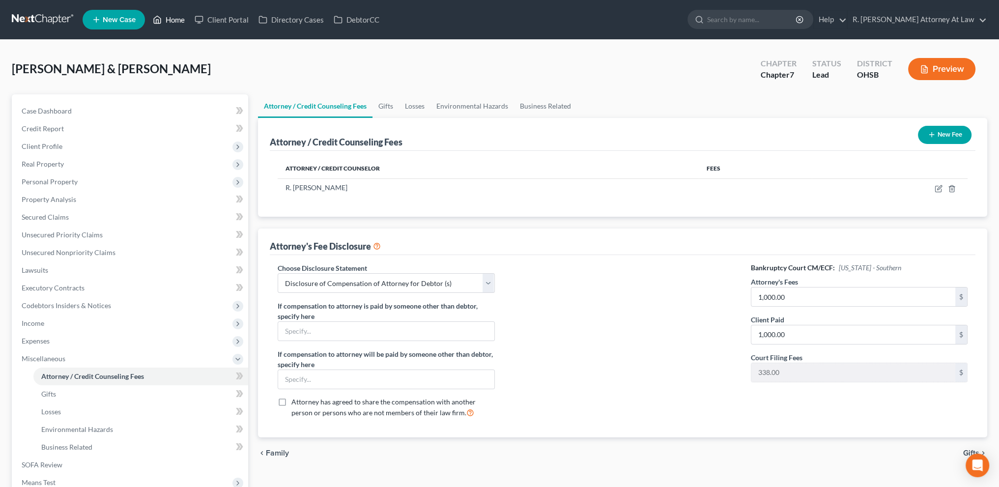
click at [174, 16] on link "Home" at bounding box center [169, 20] width 42 height 18
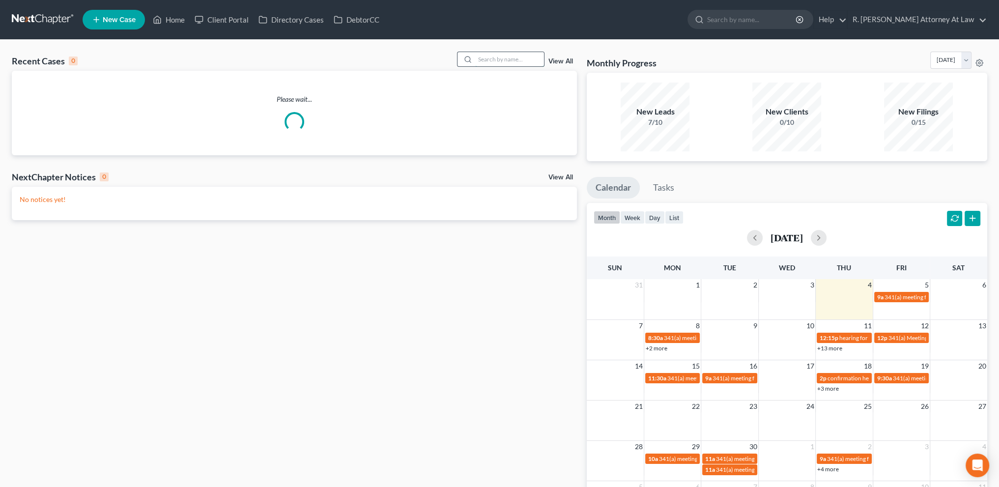
click at [503, 57] on input "search" at bounding box center [509, 59] width 69 height 14
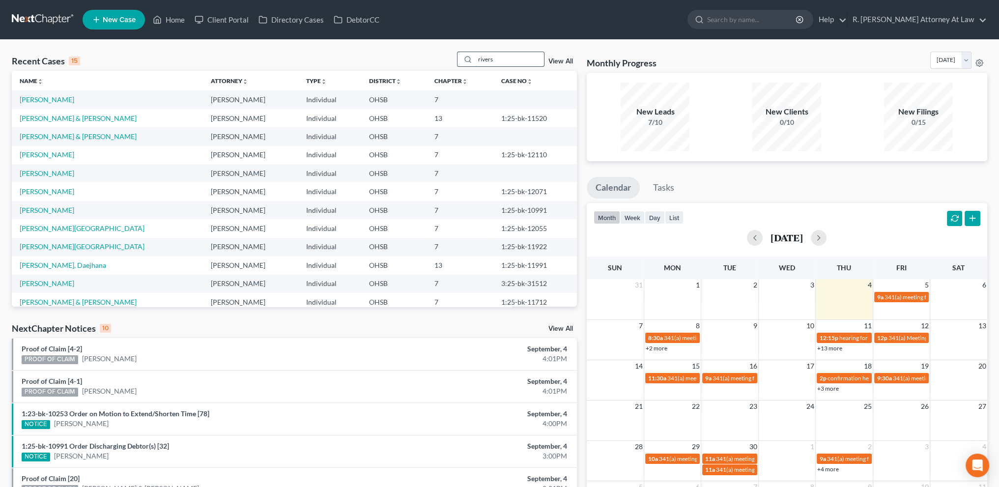
type input "rivers"
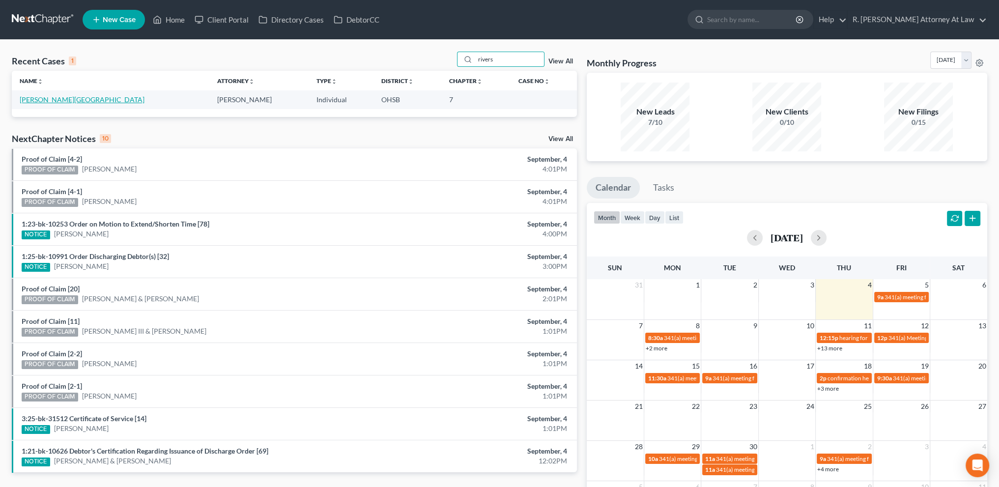
click at [51, 100] on link "[PERSON_NAME][GEOGRAPHIC_DATA]" at bounding box center [82, 99] width 125 height 8
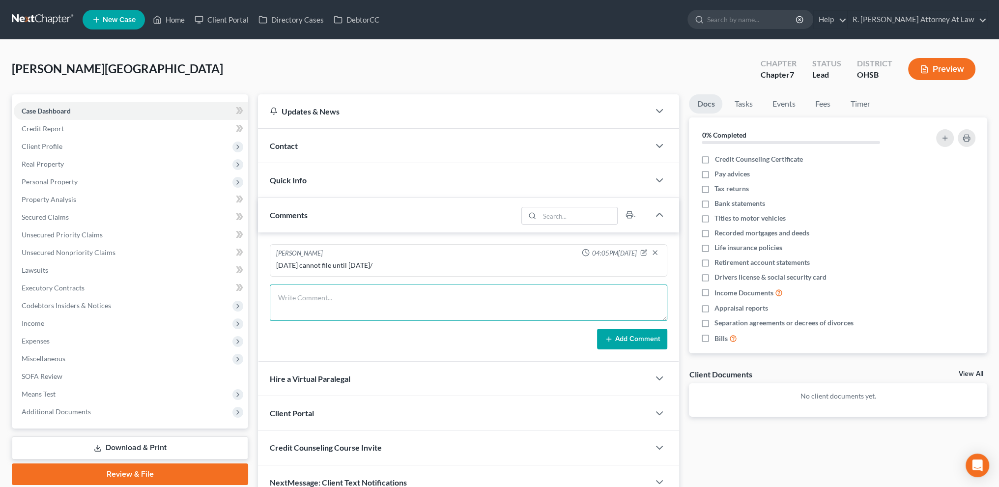
click at [299, 291] on textarea at bounding box center [469, 303] width 398 height 36
type textarea "[DATE] called and is barely working// explained must show on paper that she can…"
click at [622, 334] on button "Add Comment" at bounding box center [632, 339] width 70 height 21
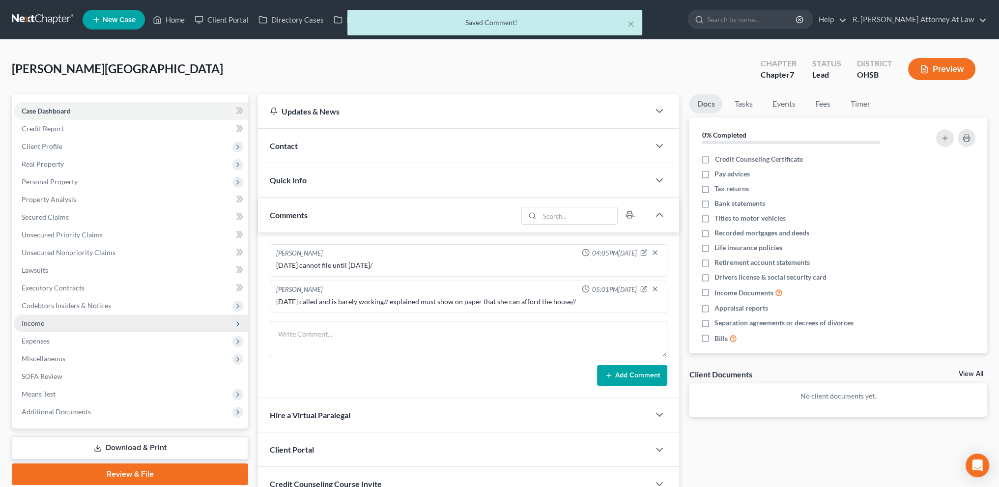
click at [35, 320] on span "Income" at bounding box center [33, 323] width 23 height 8
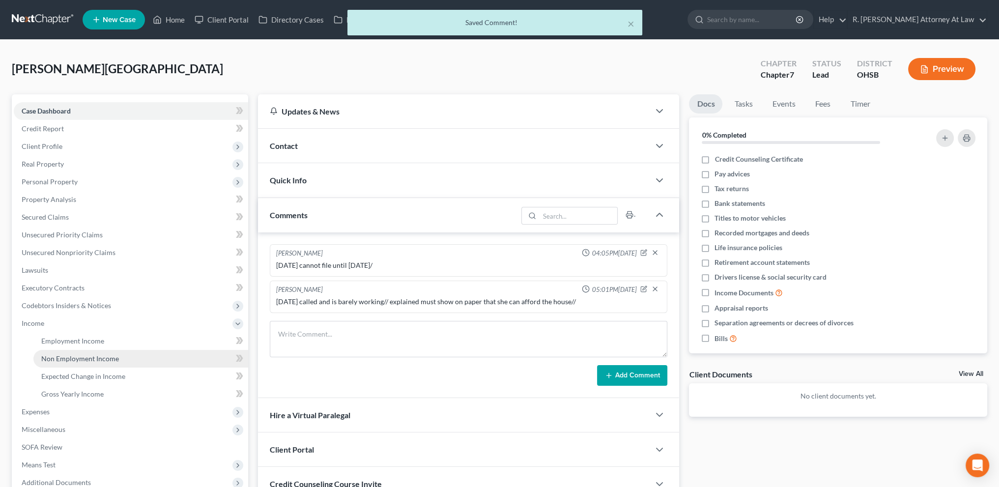
click at [54, 360] on span "Non Employment Income" at bounding box center [80, 358] width 78 height 8
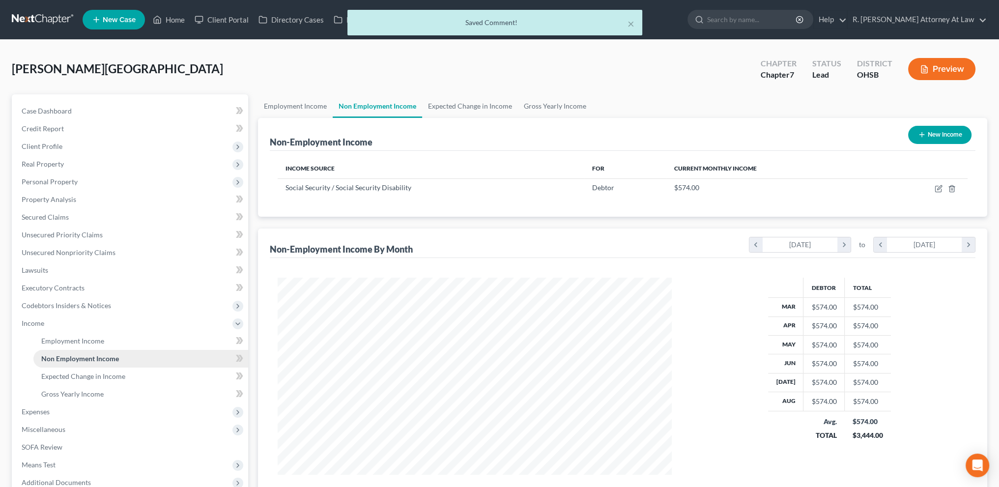
scroll to position [197, 413]
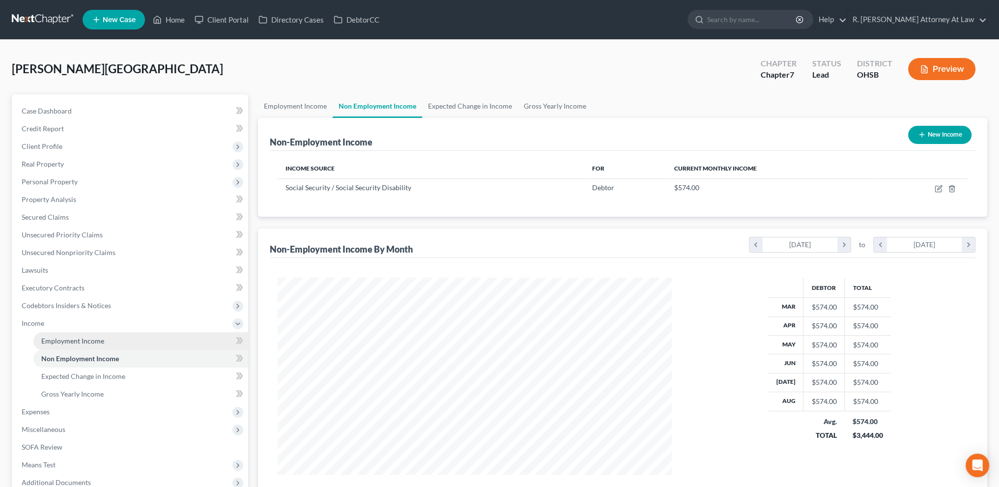
click at [47, 342] on span "Employment Income" at bounding box center [72, 341] width 63 height 8
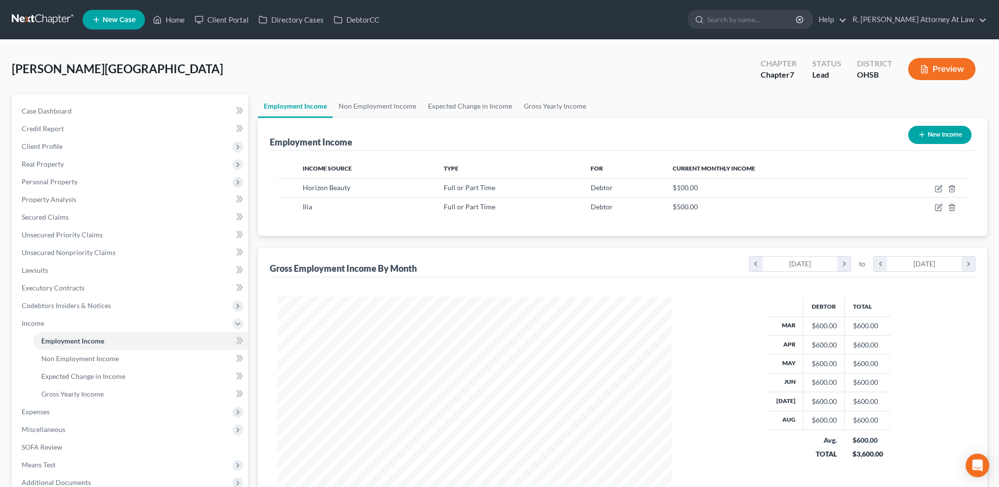
scroll to position [197, 413]
click at [56, 253] on span "Unsecured Nonpriority Claims" at bounding box center [69, 252] width 94 height 8
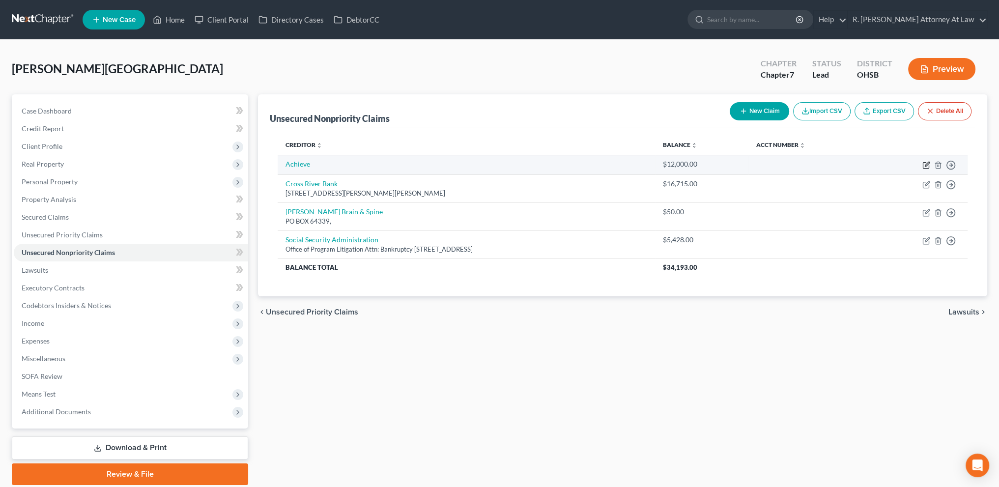
click at [928, 164] on icon "button" at bounding box center [926, 165] width 8 height 8
select select "10"
select select "0"
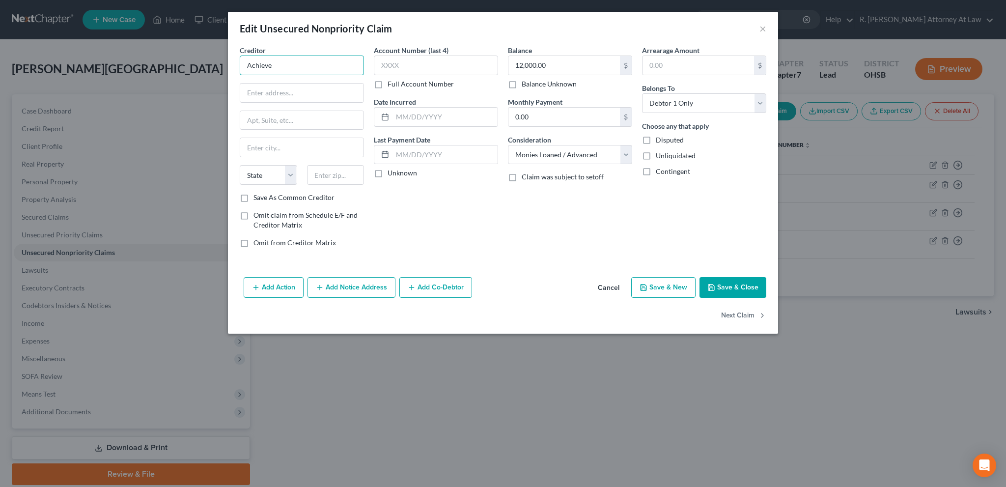
click at [278, 67] on input "Achieve" at bounding box center [302, 66] width 124 height 20
click at [712, 284] on icon "button" at bounding box center [712, 288] width 8 height 8
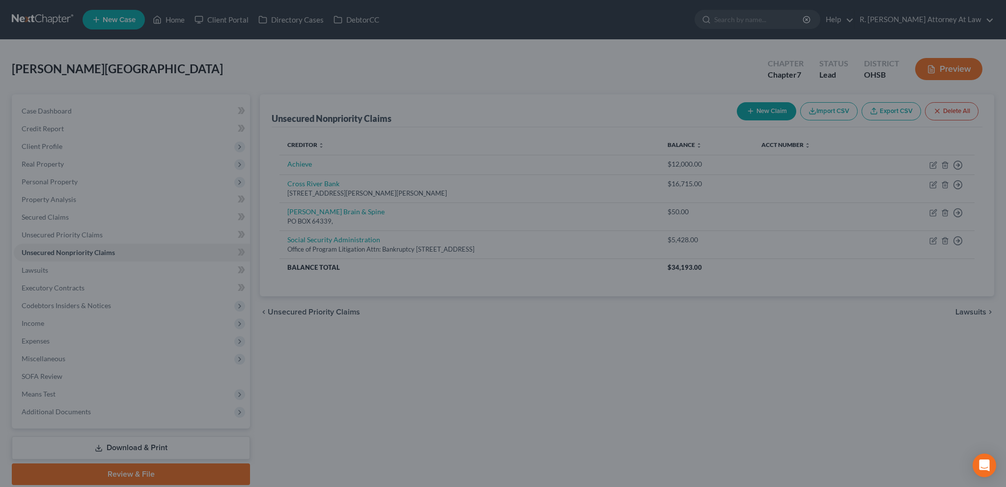
type input "0"
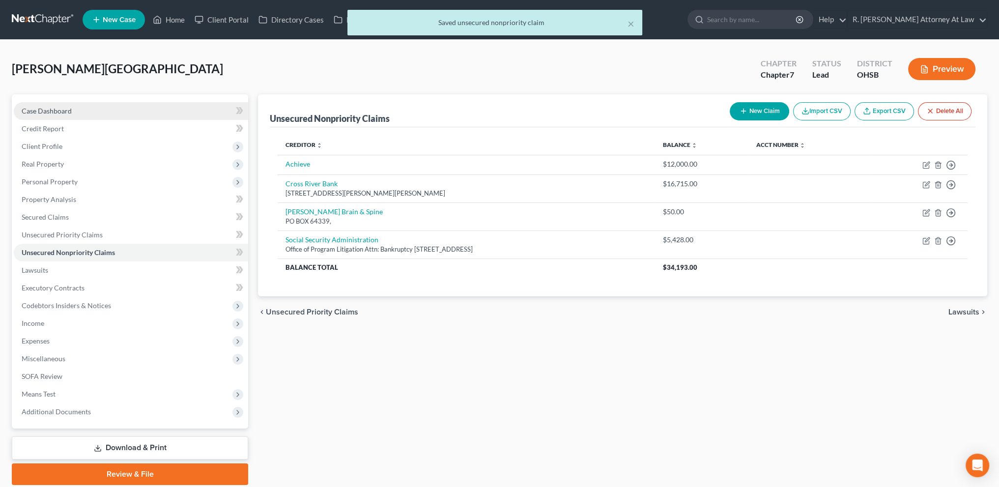
click at [43, 114] on span "Case Dashboard" at bounding box center [47, 111] width 50 height 8
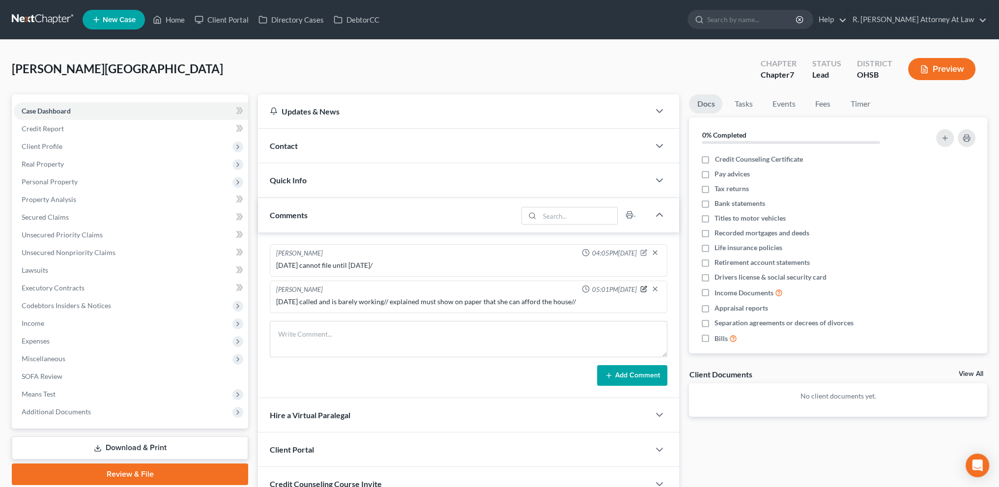
click at [643, 286] on icon "button" at bounding box center [643, 288] width 5 height 5
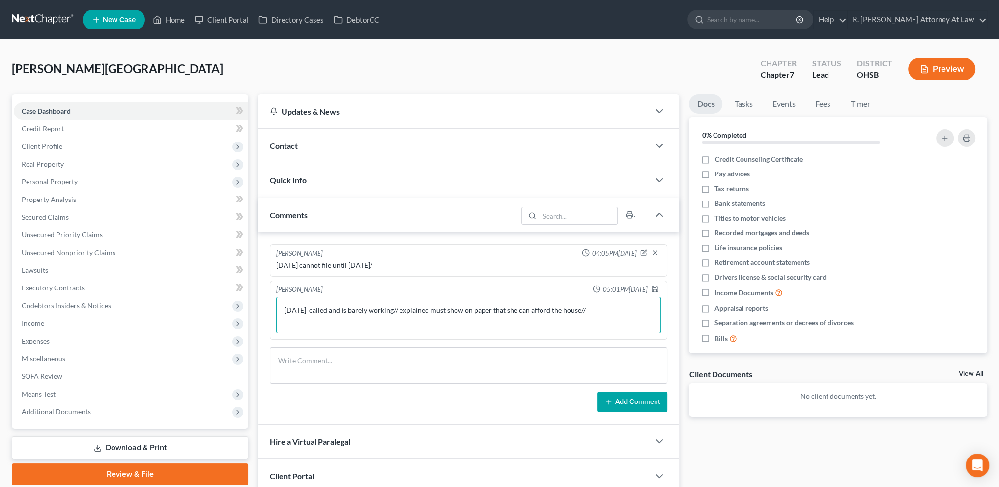
click at [591, 308] on textarea "[DATE] called and is barely working// explained must show on paper that she can…" at bounding box center [468, 315] width 385 height 36
type textarea "[DATE] called and is barely working// explained must show on paper that she can…"
click at [653, 286] on icon "button" at bounding box center [655, 289] width 8 height 8
